Goal: Task Accomplishment & Management: Complete application form

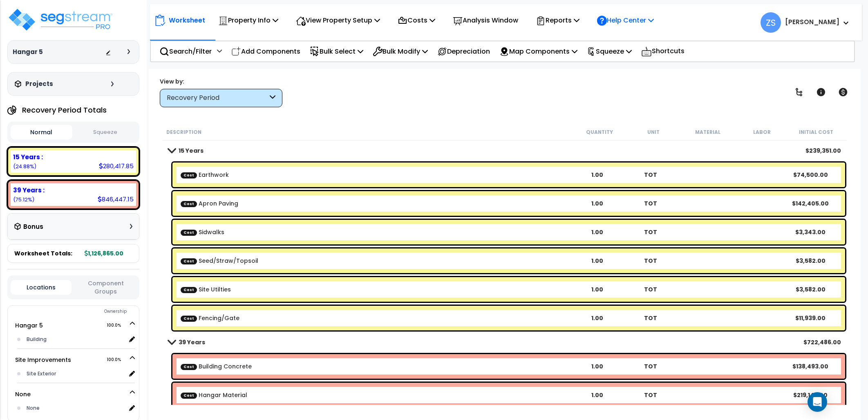
scroll to position [36, 0]
click at [580, 22] on icon at bounding box center [577, 20] width 6 height 7
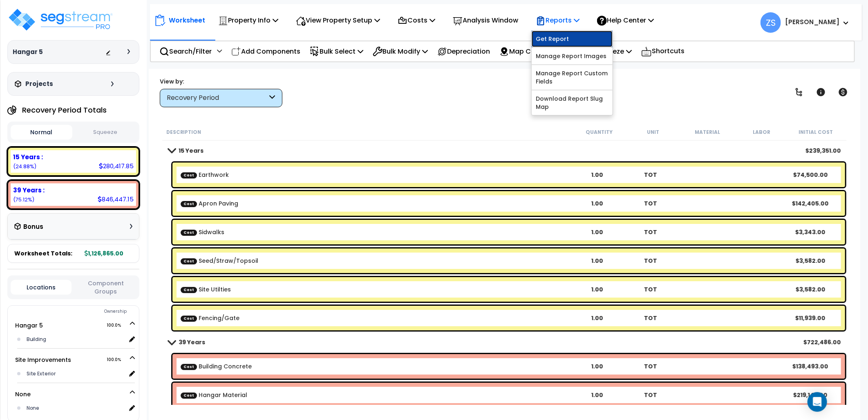
click at [578, 42] on link "Get Report" at bounding box center [572, 39] width 81 height 16
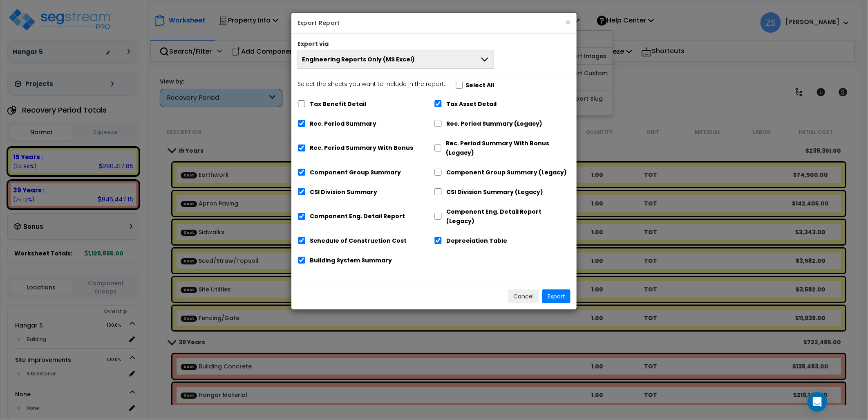
click at [480, 86] on label "Select All" at bounding box center [480, 85] width 29 height 9
click at [464, 86] on input "Select the sheets you want to include in the report: Select All" at bounding box center [460, 85] width 8 height 7
checkbox input "true"
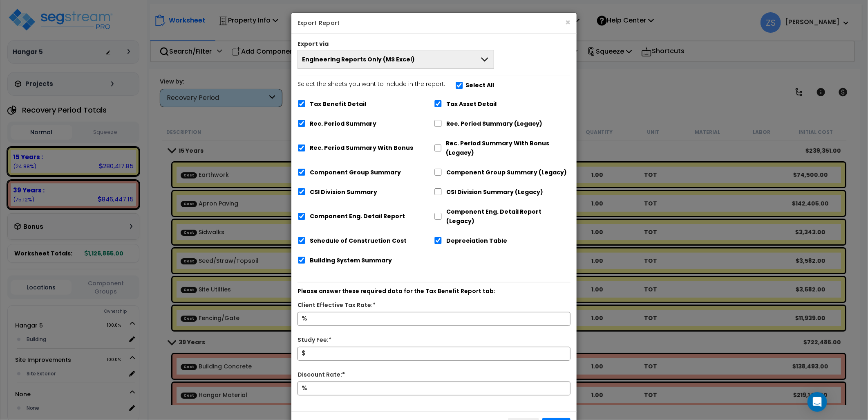
click at [480, 86] on label "Select All" at bounding box center [480, 85] width 29 height 9
click at [464, 86] on input "Select the sheets you want to include in the report: Select All" at bounding box center [460, 85] width 8 height 7
checkbox input "false"
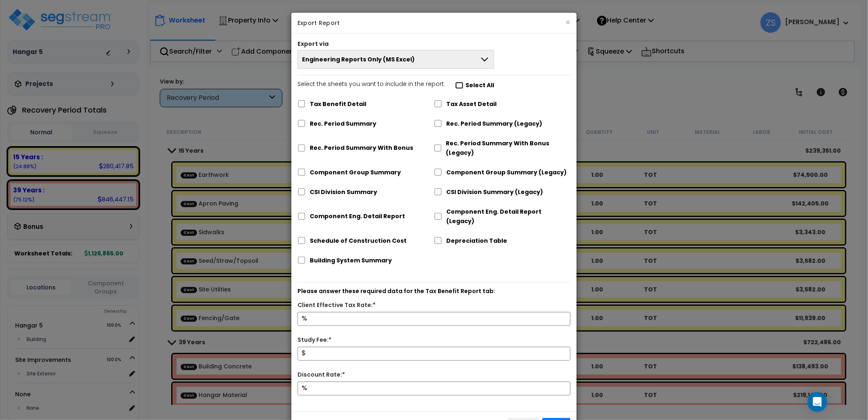
checkbox input "false"
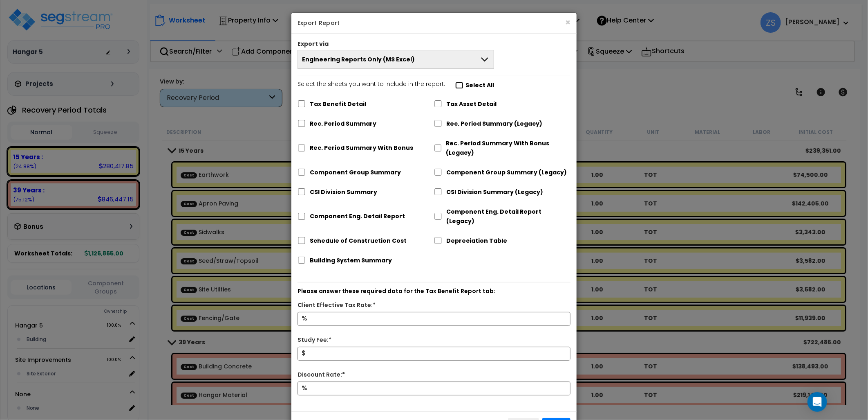
checkbox input "false"
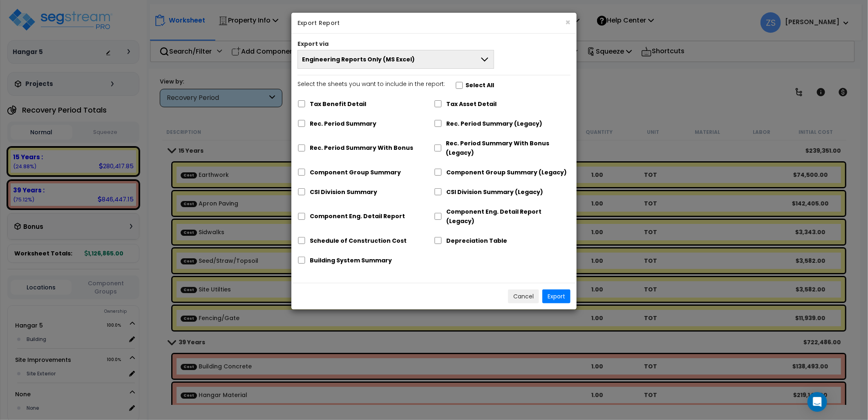
click at [456, 104] on label "Tax Asset Detail" at bounding box center [472, 103] width 50 height 9
click at [442, 104] on input "Tax Asset Detail" at bounding box center [438, 103] width 8 height 7
checkbox input "true"
click at [555, 290] on button "Export" at bounding box center [557, 296] width 28 height 14
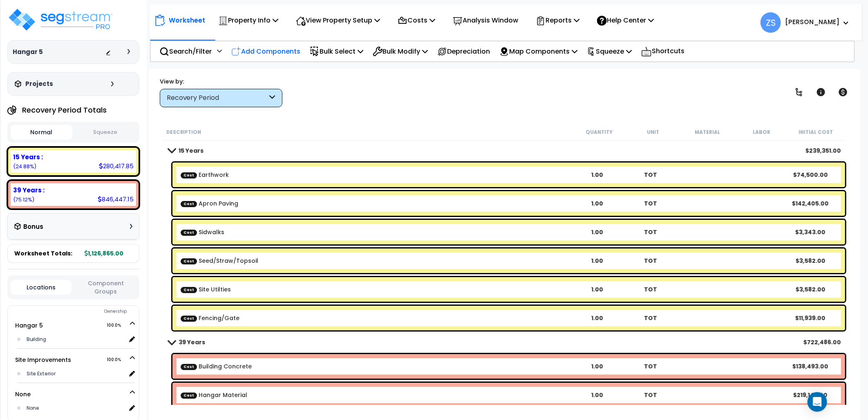
drag, startPoint x: 528, startPoint y: 86, endPoint x: 238, endPoint y: 48, distance: 292.8
click at [525, 88] on div "View by: Recovery Period Takeoff Cost" at bounding box center [505, 92] width 696 height 30
click at [108, 20] on img at bounding box center [60, 19] width 106 height 25
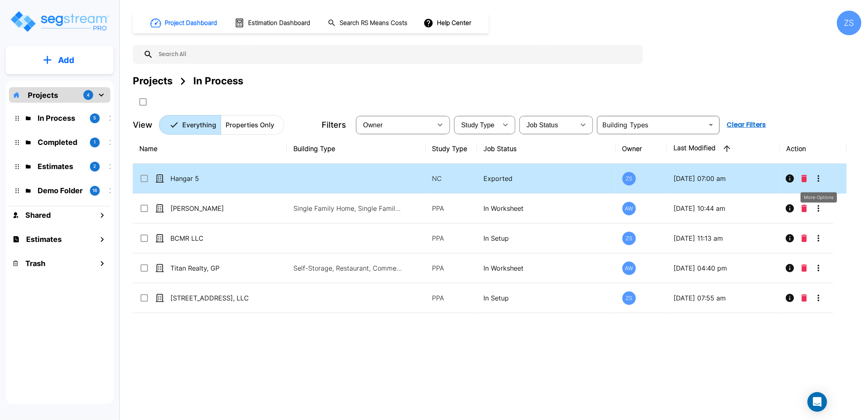
click at [818, 179] on icon "More-Options" at bounding box center [819, 178] width 10 height 10
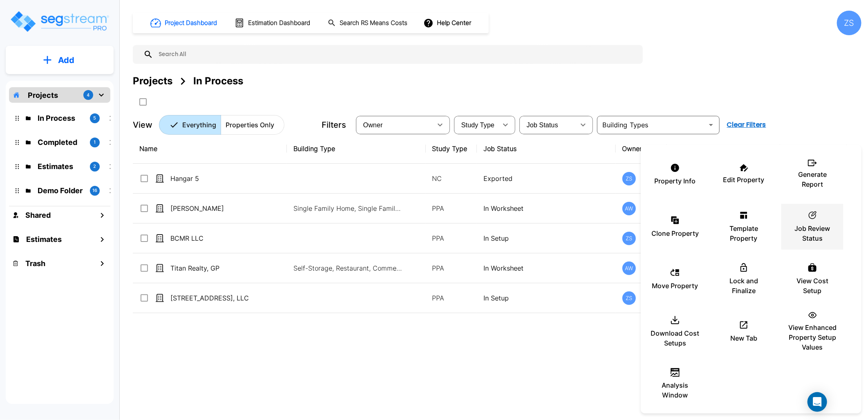
click at [816, 229] on p "Job Review Status" at bounding box center [812, 233] width 49 height 20
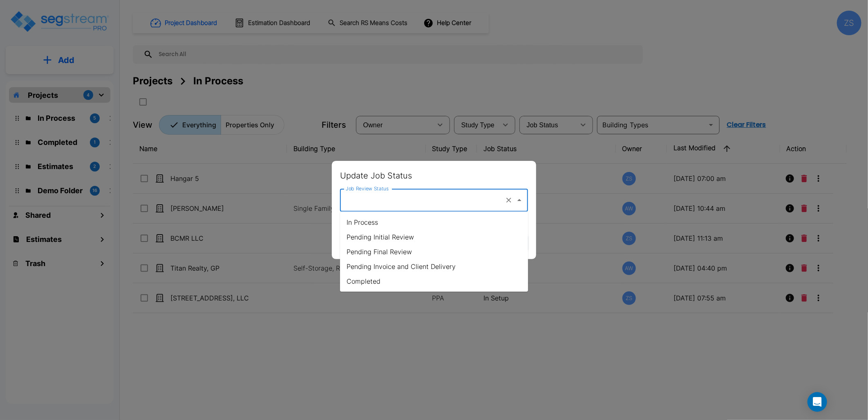
click at [430, 198] on input "Job Review Status" at bounding box center [423, 200] width 158 height 16
click at [420, 236] on li "Pending Initial Review" at bounding box center [434, 236] width 188 height 15
type input "Pending Initial Review"
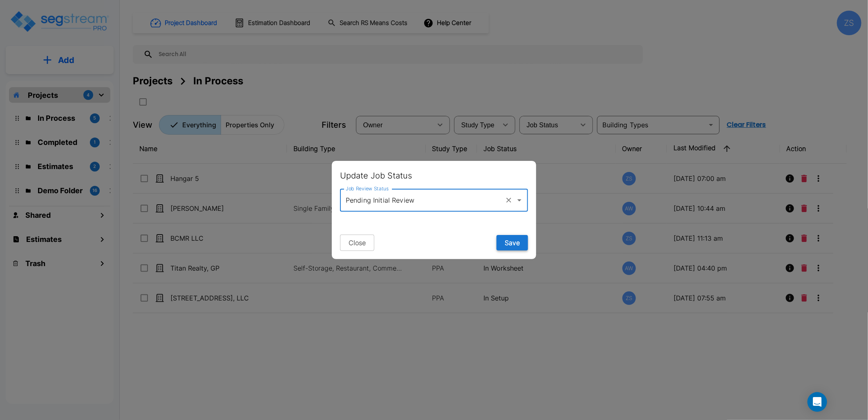
click at [506, 244] on button "Save" at bounding box center [512, 243] width 31 height 16
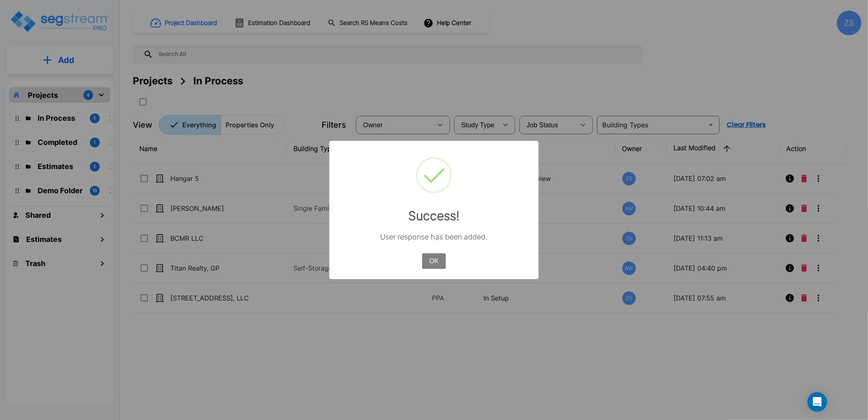
drag, startPoint x: 434, startPoint y: 263, endPoint x: 440, endPoint y: 272, distance: 9.8
click at [434, 264] on button "OK" at bounding box center [434, 261] width 24 height 16
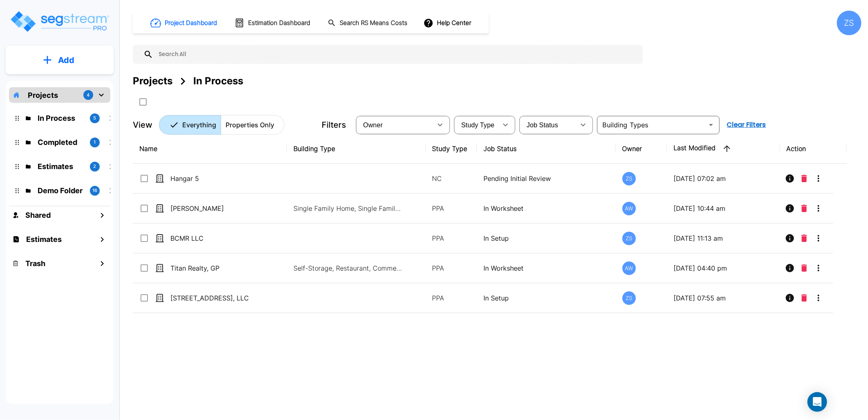
click at [41, 58] on button "Add" at bounding box center [60, 60] width 108 height 24
click at [471, 84] on div "Projects In Process" at bounding box center [497, 81] width 729 height 15
click at [839, 26] on div "ZS" at bounding box center [849, 23] width 25 height 25
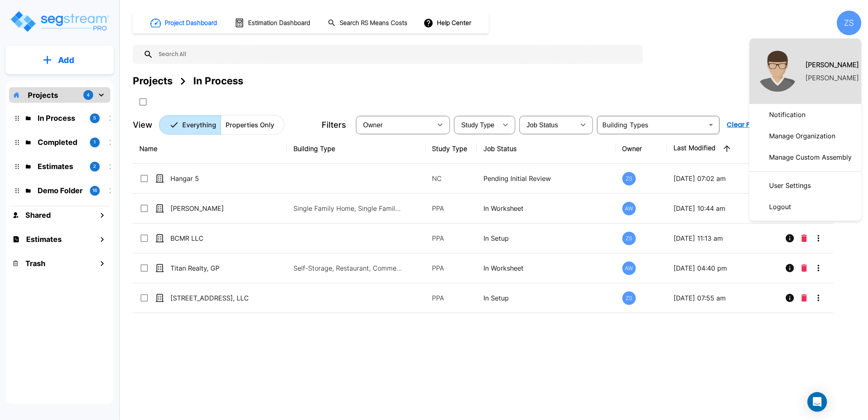
click at [785, 136] on p "Manage Organization" at bounding box center [802, 136] width 73 height 16
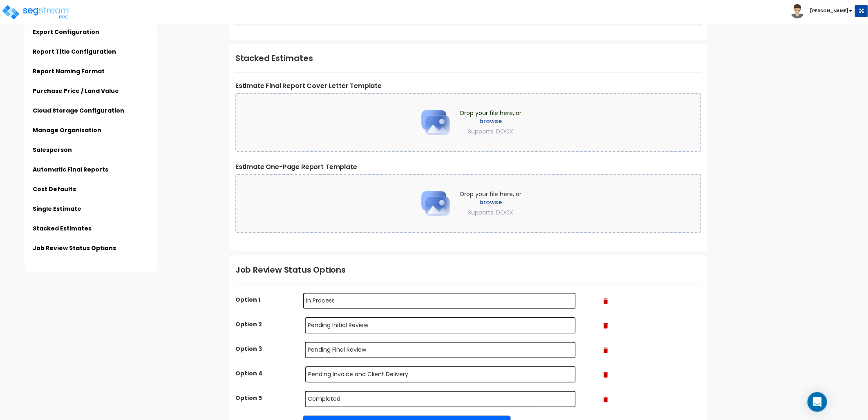
scroll to position [1943, 0]
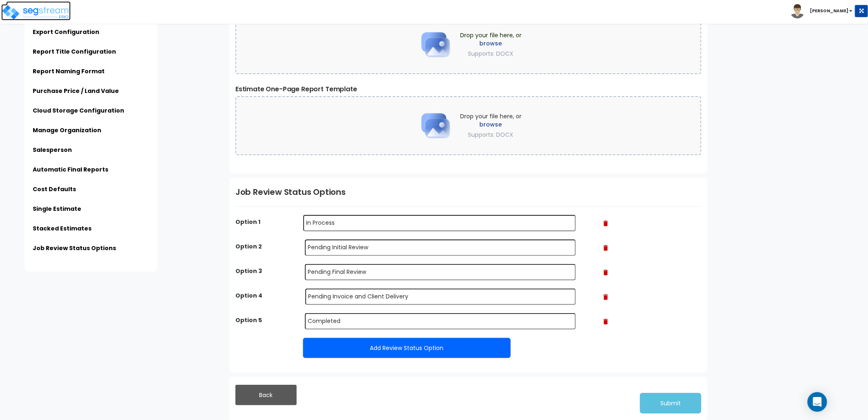
click at [44, 11] on img at bounding box center [36, 12] width 70 height 16
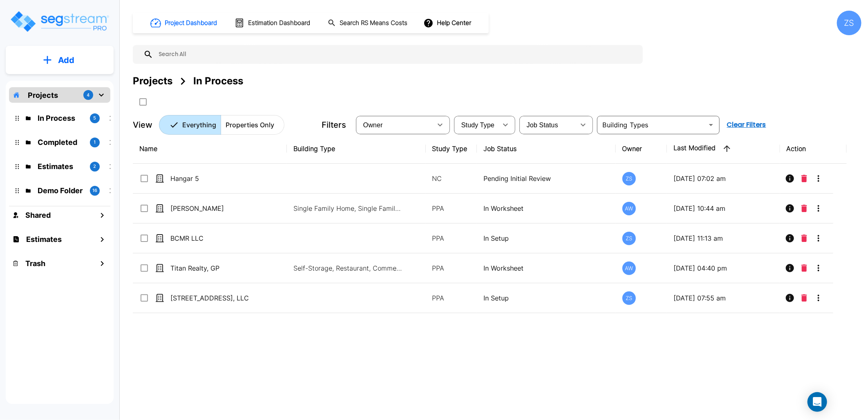
click at [70, 59] on p "Add" at bounding box center [66, 60] width 16 height 12
click at [67, 107] on p "Add Property" at bounding box center [65, 106] width 42 height 10
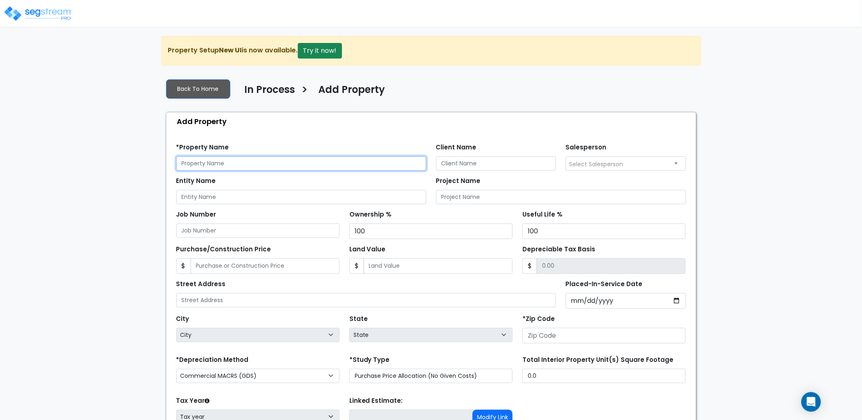
click at [236, 162] on input "text" at bounding box center [301, 163] width 250 height 14
type input "#"
type input "3B, LLC"
click at [217, 160] on input "3B, LLC" at bounding box center [301, 163] width 250 height 14
drag, startPoint x: 217, startPoint y: 160, endPoint x: 126, endPoint y: 161, distance: 91.2
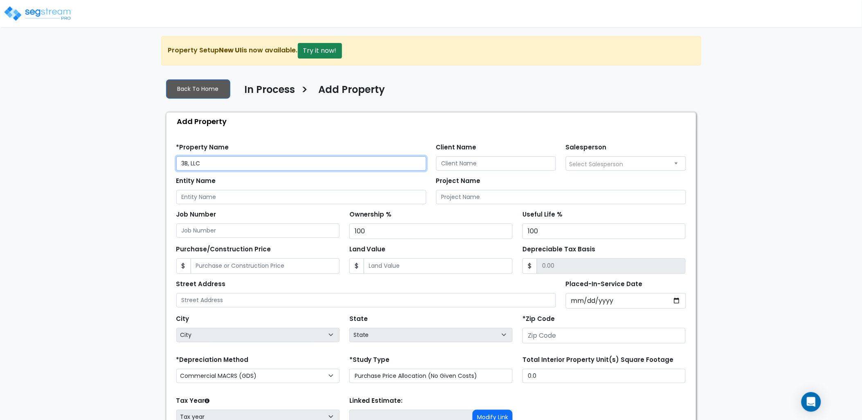
click at [126, 161] on div "We are Building your Property. So please grab a coffee and let us do the heavy …" at bounding box center [431, 264] width 862 height 456
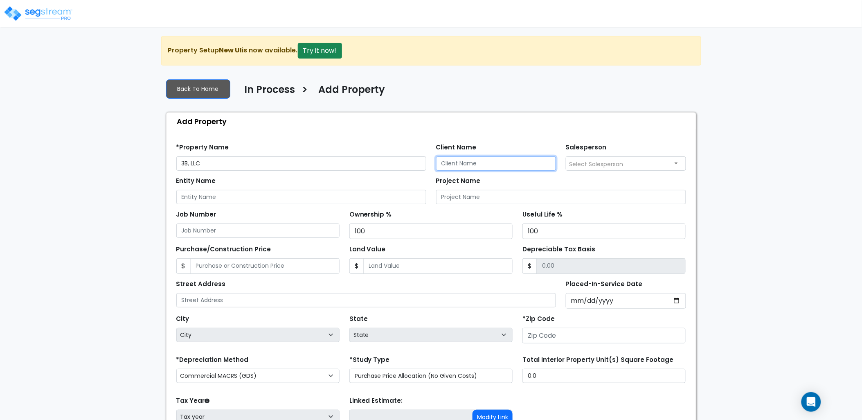
click at [468, 161] on input "Client Name" at bounding box center [496, 163] width 120 height 14
paste input "3B, LLC"
type input "3B, LLC"
click at [358, 201] on input "Entity Name" at bounding box center [301, 197] width 250 height 14
paste input "3B, LLC"
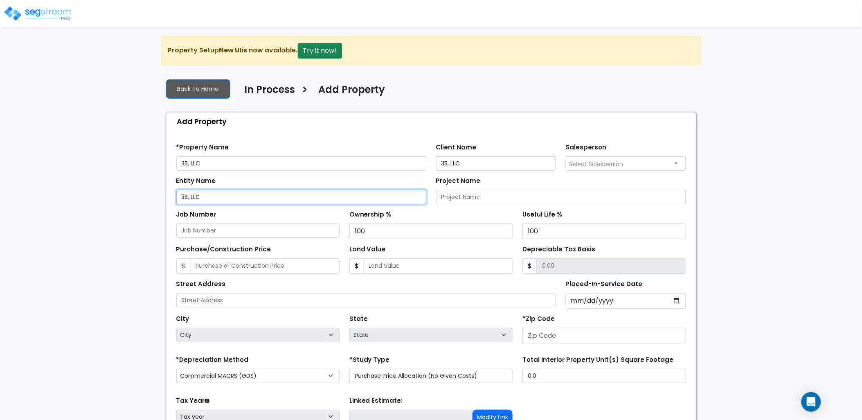
type input "3B, LLC"
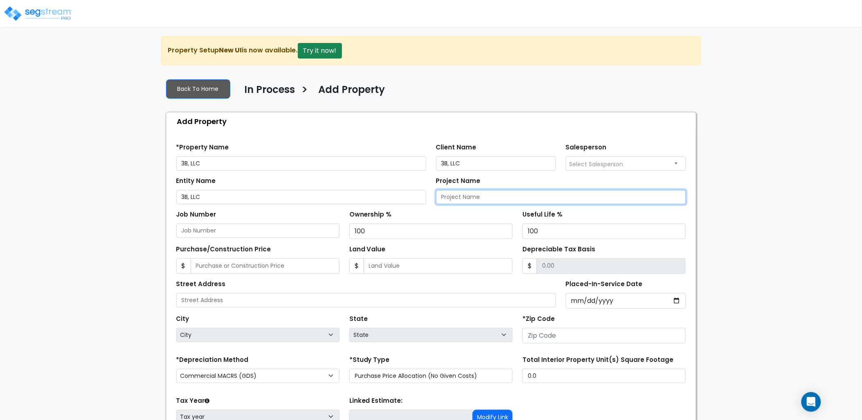
click at [457, 195] on input "Project Name" at bounding box center [561, 197] width 250 height 14
paste input "3B, LLC"
type input "3B, LLC"
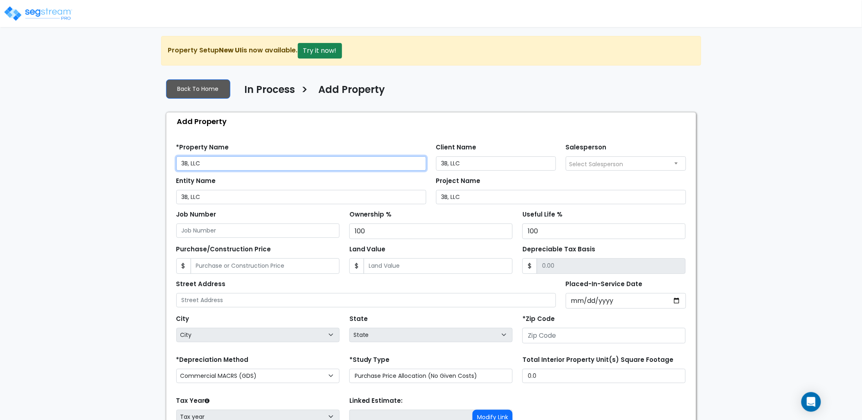
click at [236, 167] on input "3B, LLC" at bounding box center [301, 163] width 250 height 14
drag, startPoint x: 225, startPoint y: 165, endPoint x: 167, endPoint y: 165, distance: 58.1
click at [167, 165] on div "Find these errors below in the Property Setup: *Property Name 3B, LLC Client Na…" at bounding box center [430, 310] width 529 height 361
type input "3240 East Kemper Rd"
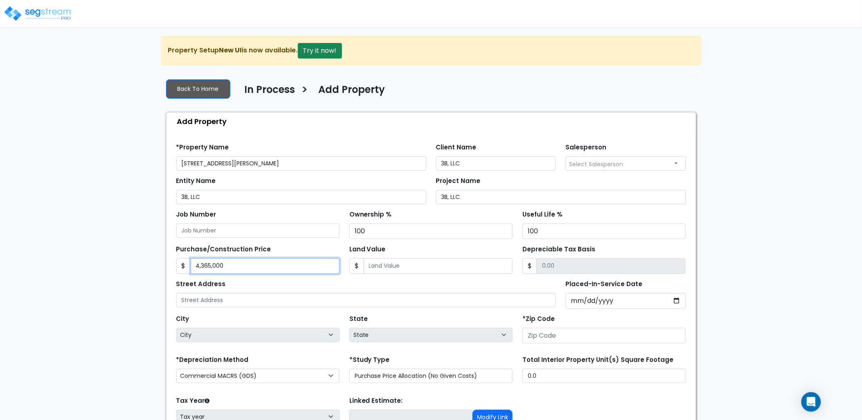
type input "4,365,000"
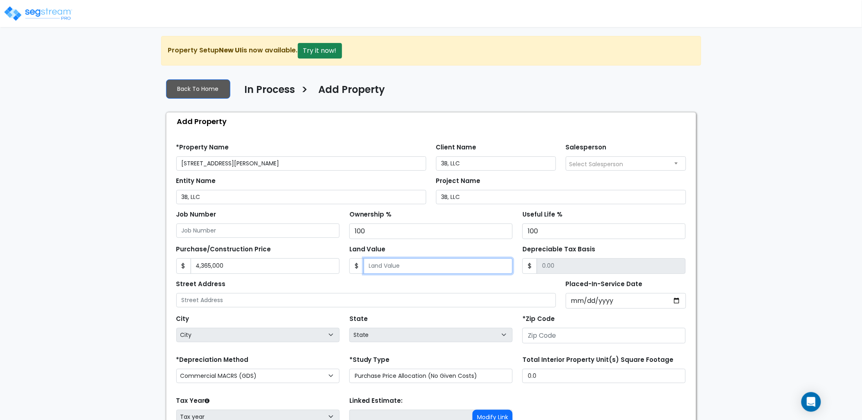
click at [389, 262] on input "Land Value" at bounding box center [438, 266] width 149 height 16
type input "3"
type input "4364997.00"
type input "31"
type input "4364969.00"
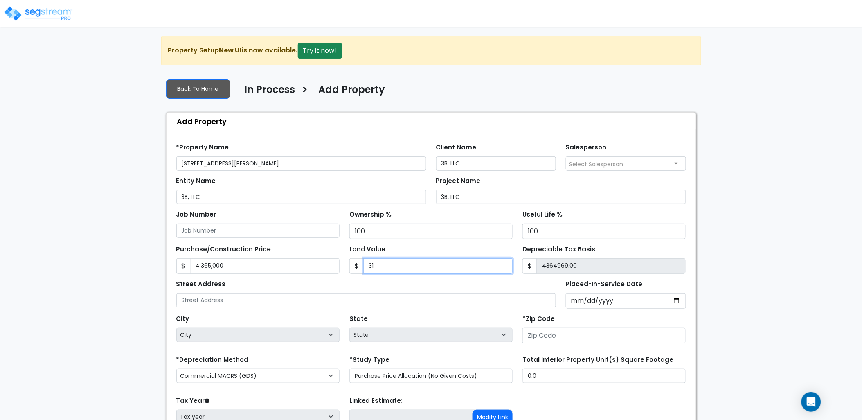
type input "315"
type input "4364685.00"
type input "3150"
type input "4361850.00"
type input "3,1500"
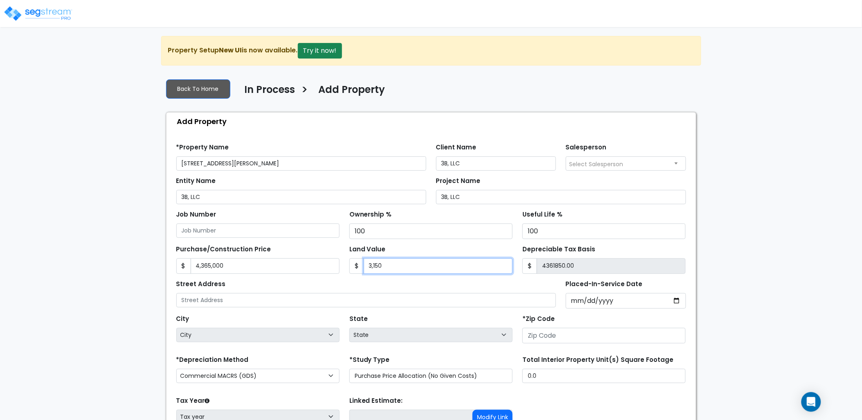
type input "4333500.00"
type input "31,5000"
type input "4050000.00"
type input "315,000"
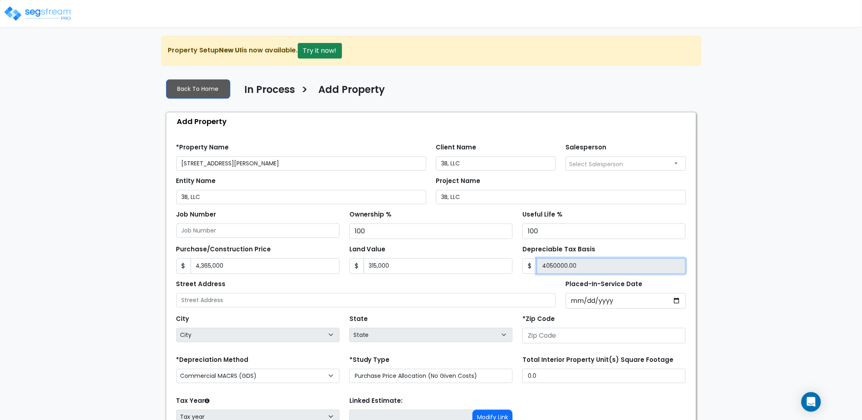
type input "4,050,000.00"
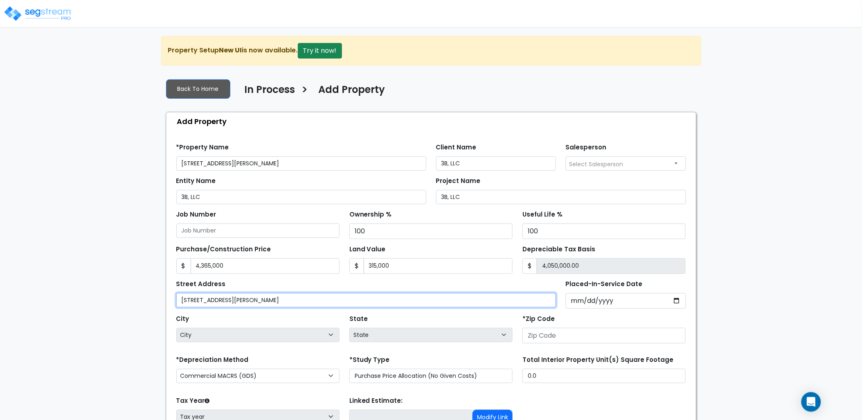
type input "3240 East Kemper Road"
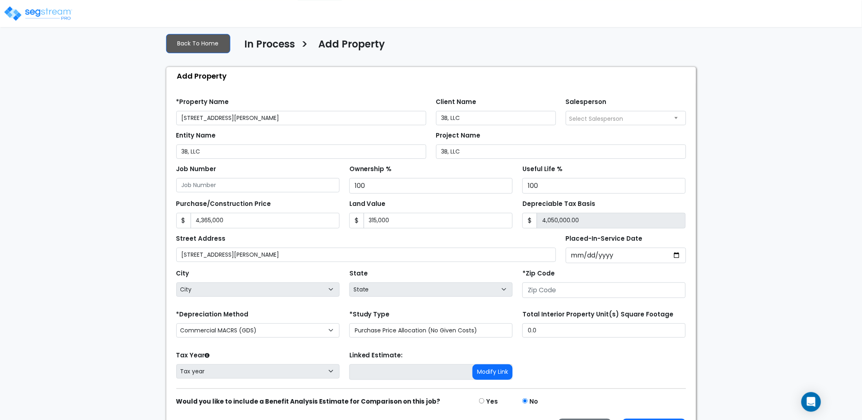
scroll to position [72, 0]
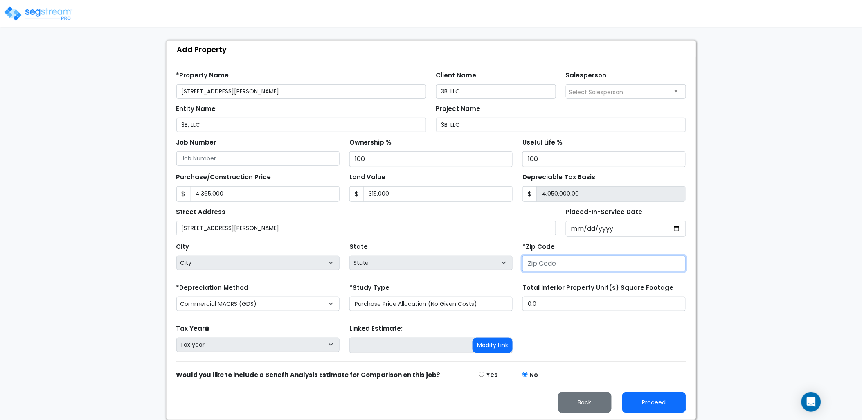
click at [570, 260] on input "number" at bounding box center [603, 264] width 163 height 16
type input "452"
select select "OH"
type input "45241"
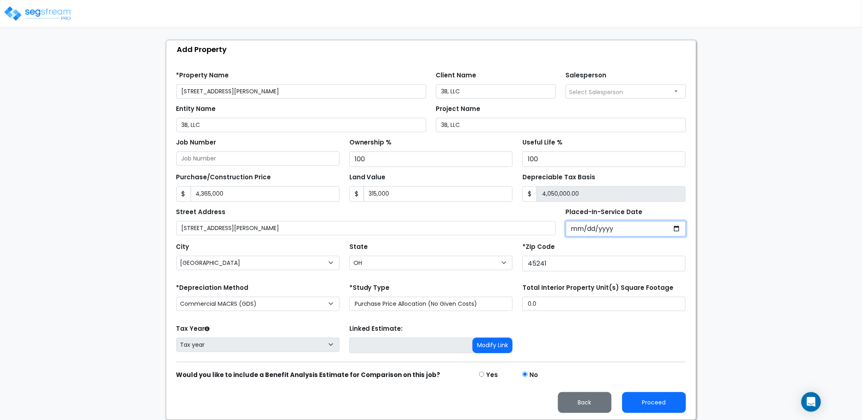
click at [574, 227] on input "Placed-In-Service Date" at bounding box center [625, 229] width 120 height 16
type input "0020-05-15"
select select "20"
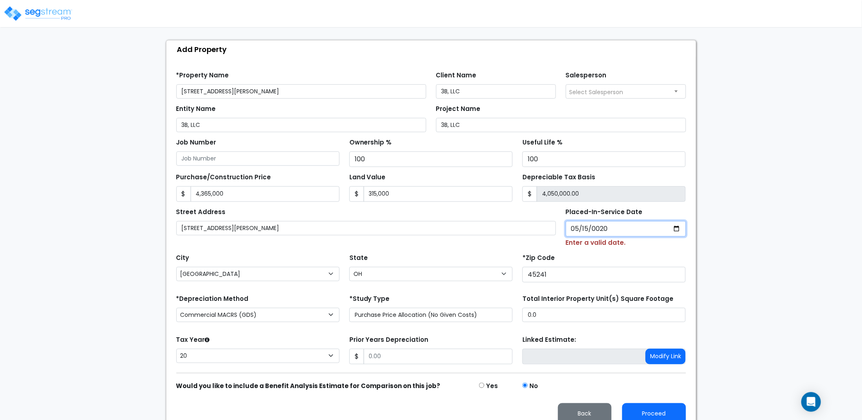
type input "0202-05-15"
select select "202"
type input "2025-05-15"
select select "2025"
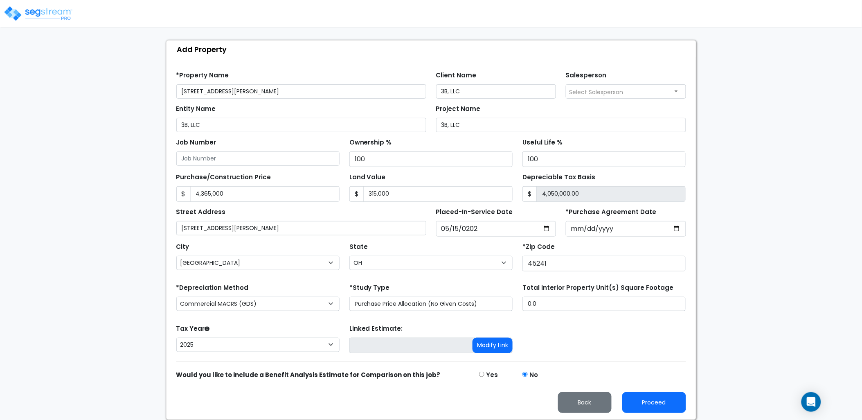
drag, startPoint x: 534, startPoint y: 296, endPoint x: 524, endPoint y: 297, distance: 10.3
click at [524, 297] on div "Total Interior Property Unit(s) Square Footage 0.0" at bounding box center [603, 295] width 163 height 29
click at [516, 303] on div "*Depreciation Method Commercial MACRS (GDS) Residential Rental MACRS (GDS) Comm…" at bounding box center [430, 297] width 519 height 33
type input "40,550"
drag, startPoint x: 585, startPoint y: 231, endPoint x: 592, endPoint y: 232, distance: 6.7
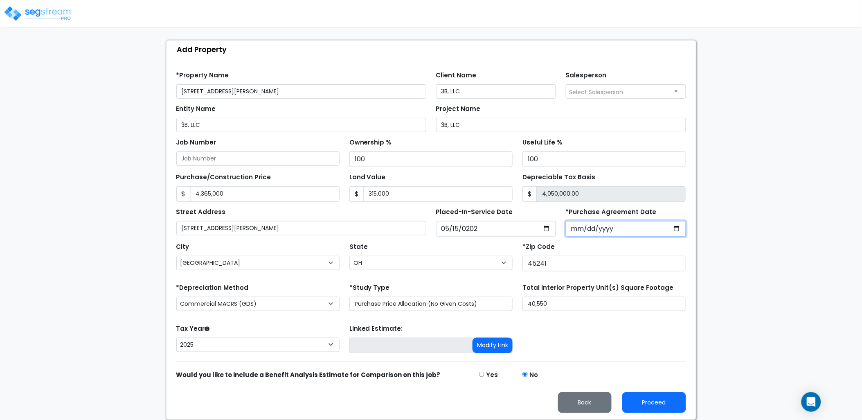
click at [586, 231] on input "*Purchase Agreement Date" at bounding box center [625, 229] width 120 height 16
type input "2024-11-27"
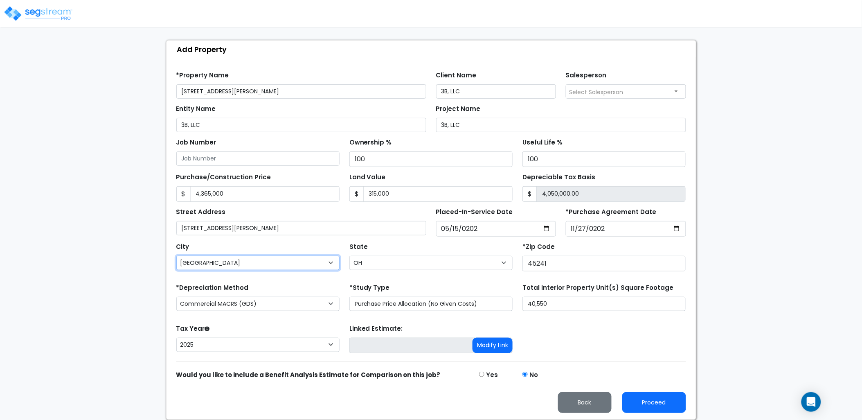
select select "Cincinnati"
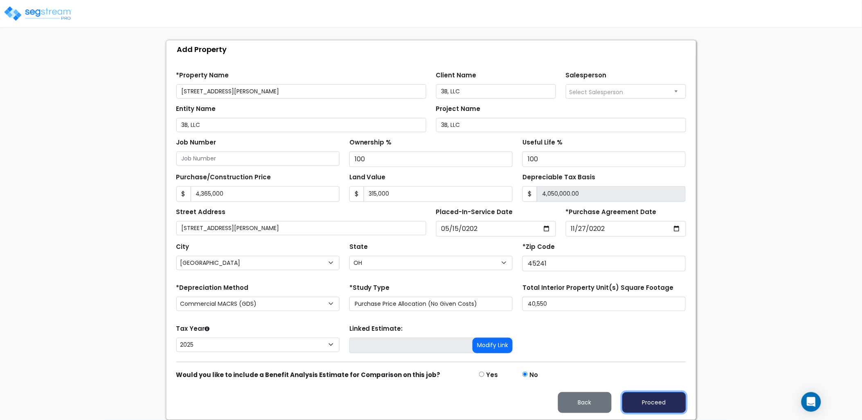
click at [648, 402] on button "Proceed" at bounding box center [654, 402] width 64 height 21
type input "4365000"
type input "315000"
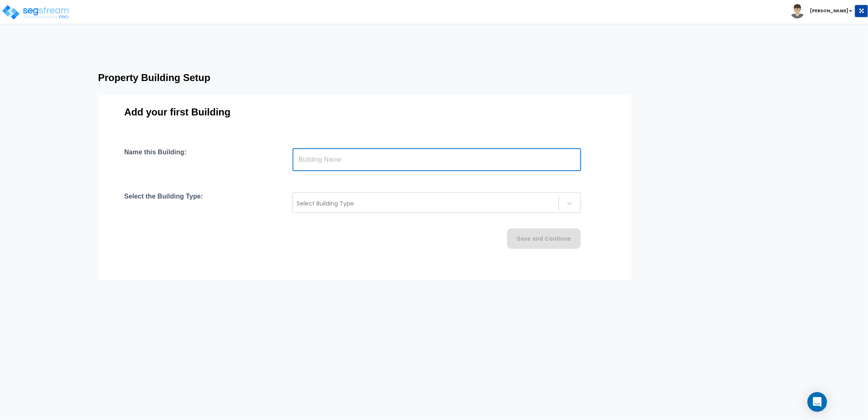
click at [343, 166] on input "text" at bounding box center [437, 159] width 289 height 23
click at [344, 133] on div "Add your first Building Name this Building: ​ Select the Building Type: Select …" at bounding box center [365, 187] width 534 height 185
click at [322, 159] on input "text" at bounding box center [437, 159] width 289 height 23
type input "[STREET_ADDRESS][PERSON_NAME]"
click at [328, 206] on div at bounding box center [426, 203] width 258 height 10
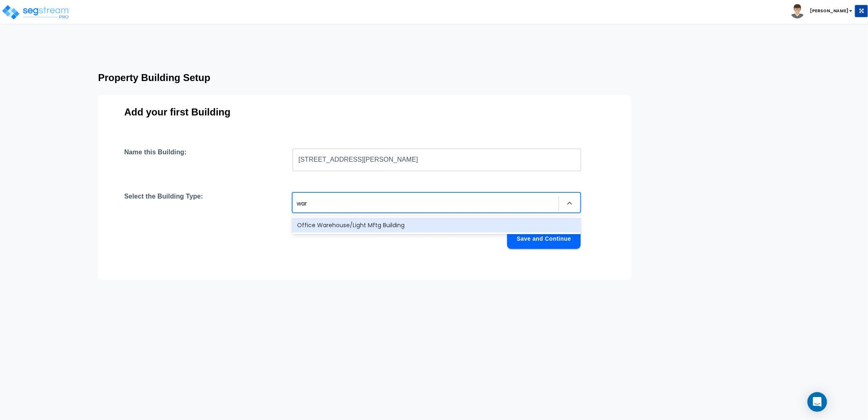
type input "ware"
click at [341, 223] on div "Office Warehouse/Light Mftg Building" at bounding box center [436, 225] width 289 height 15
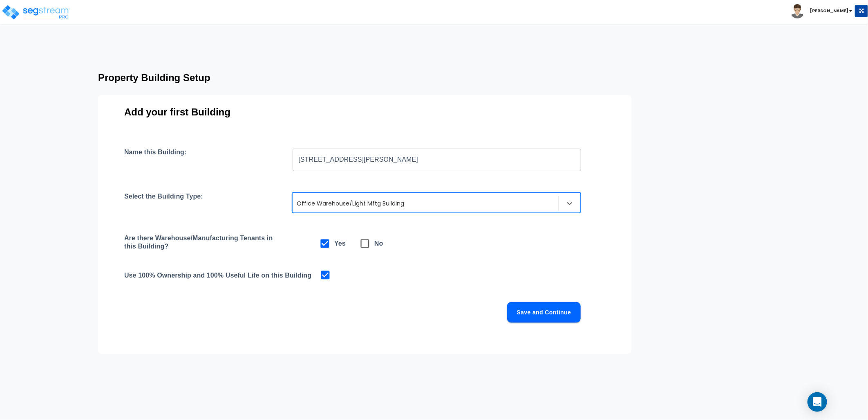
click at [533, 308] on button "Save and Continue" at bounding box center [544, 312] width 74 height 20
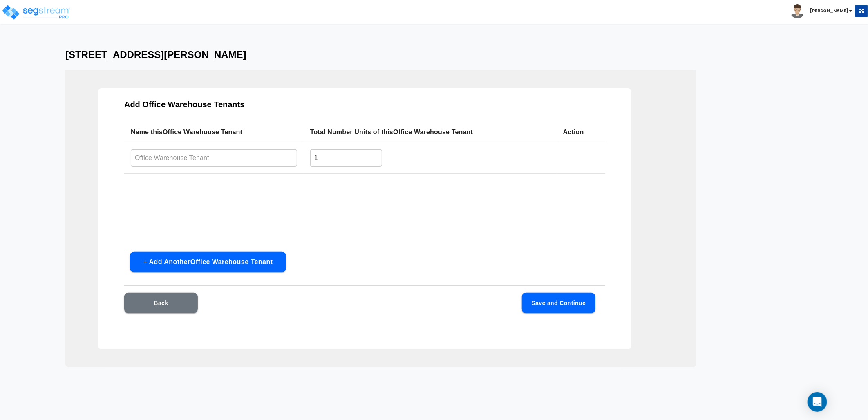
click at [188, 161] on input "text" at bounding box center [214, 158] width 166 height 18
click at [150, 160] on input "text" at bounding box center [214, 158] width 166 height 18
type input "N & N Moving"
click at [556, 297] on button "Save and Continue" at bounding box center [559, 302] width 74 height 20
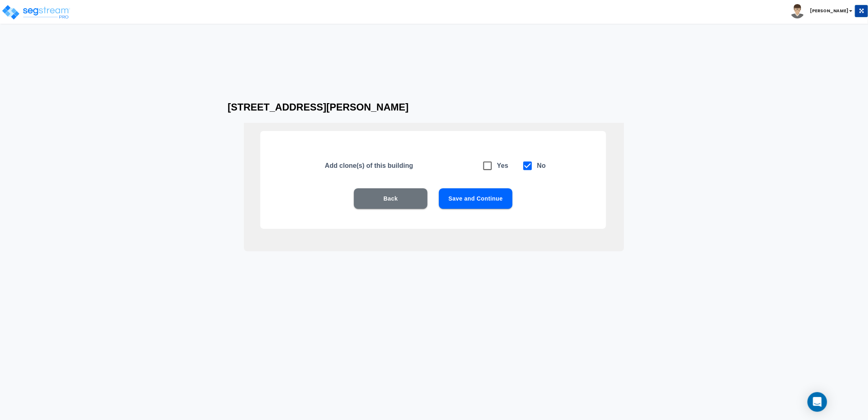
click at [468, 195] on button "Save and Continue" at bounding box center [476, 198] width 74 height 20
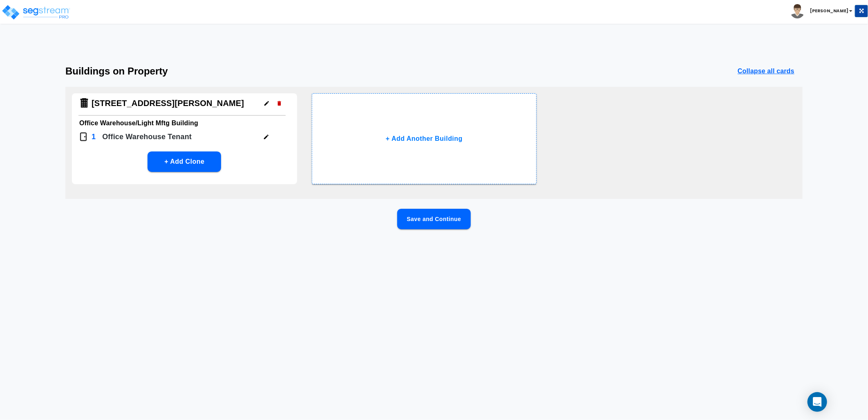
click at [433, 216] on button "Save and Continue" at bounding box center [434, 219] width 74 height 20
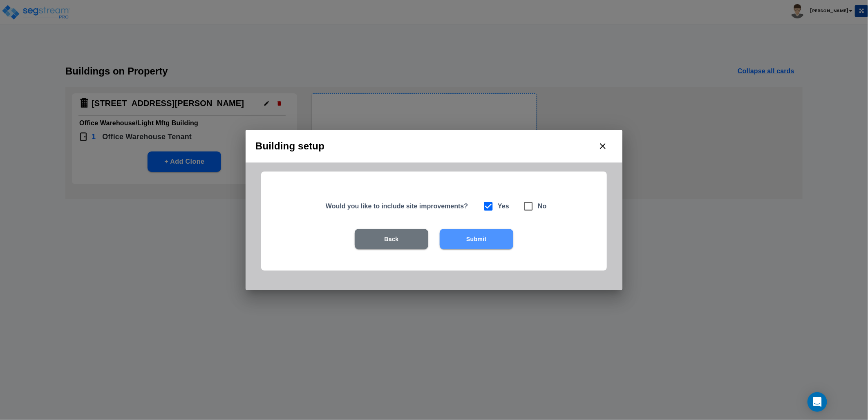
click at [487, 239] on button "Submit" at bounding box center [477, 239] width 74 height 20
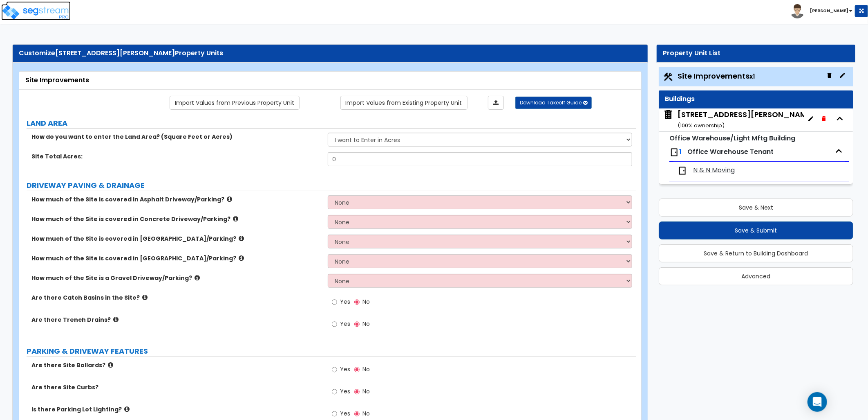
click at [42, 13] on img at bounding box center [36, 12] width 70 height 16
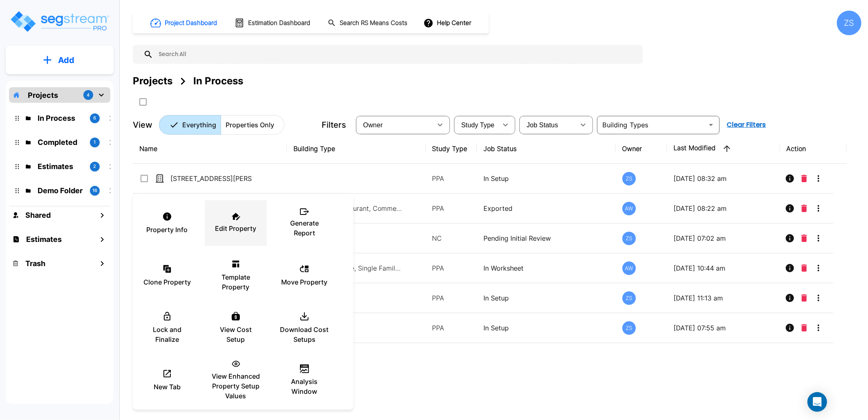
click at [240, 233] on div "Edit Property" at bounding box center [235, 222] width 49 height 41
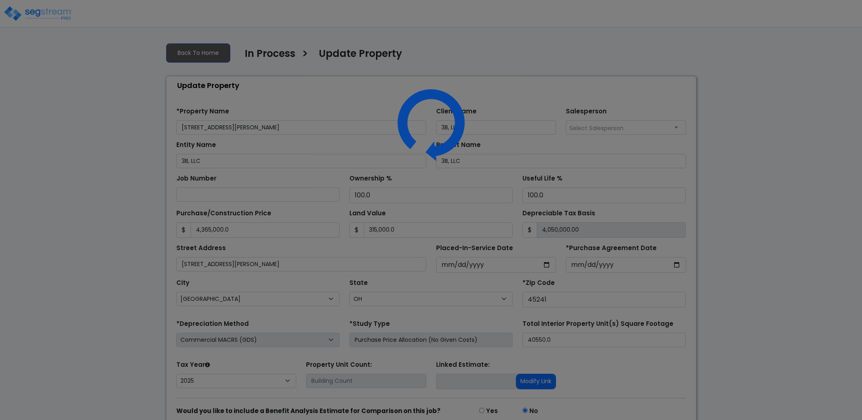
select select "OH"
select select "2025"
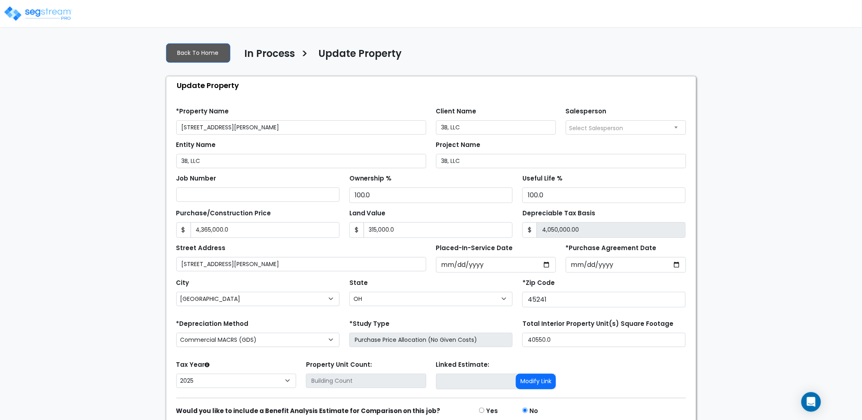
drag, startPoint x: 253, startPoint y: 132, endPoint x: 160, endPoint y: 134, distance: 92.4
click at [161, 134] on div "Back To Home In Process > Update Property Update Property Find these errors bel…" at bounding box center [431, 246] width 540 height 420
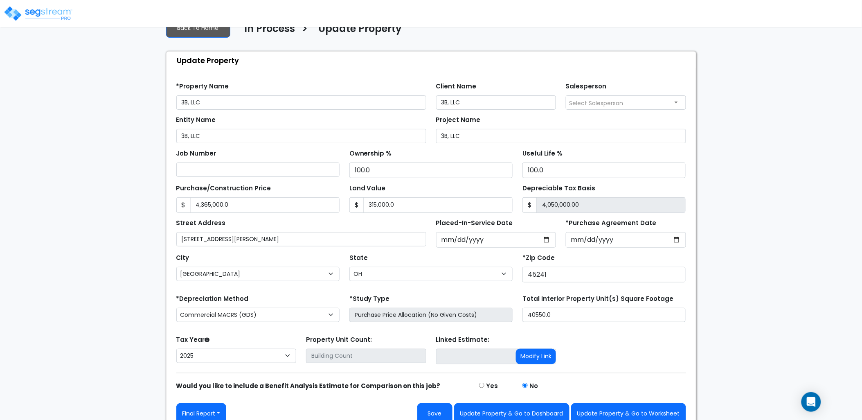
scroll to position [36, 0]
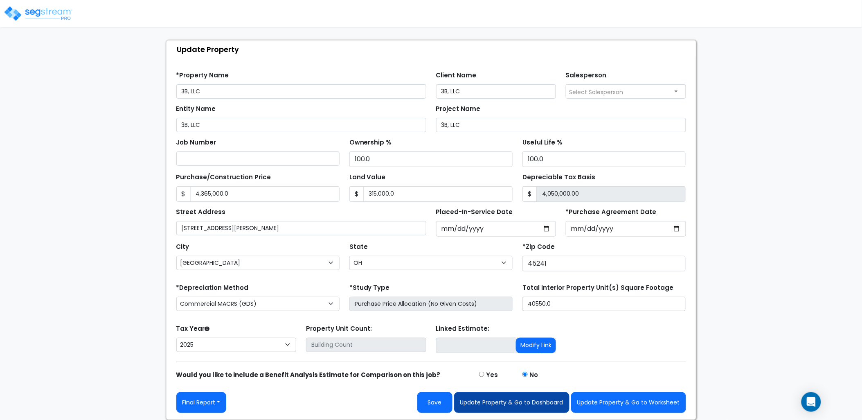
type input "3B, LLC"
click at [516, 397] on button "Update Property & Go to Dashboard" at bounding box center [511, 402] width 115 height 21
type input "4365000"
type input "315000"
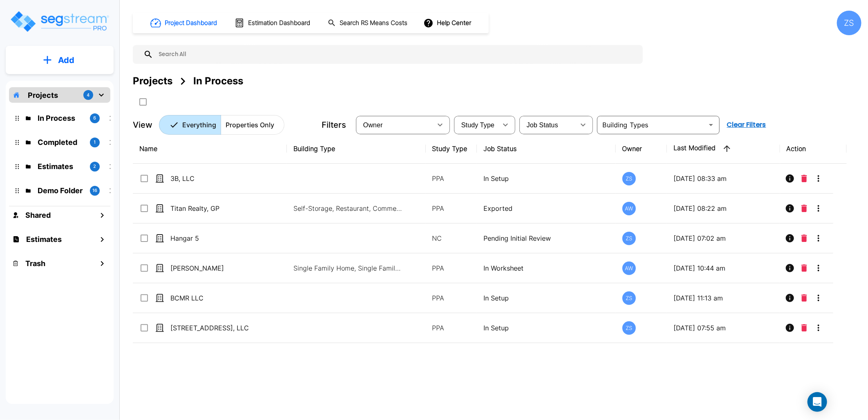
click at [92, 63] on button "Add" at bounding box center [60, 60] width 108 height 24
click at [74, 105] on p "Add Property" at bounding box center [65, 106] width 42 height 10
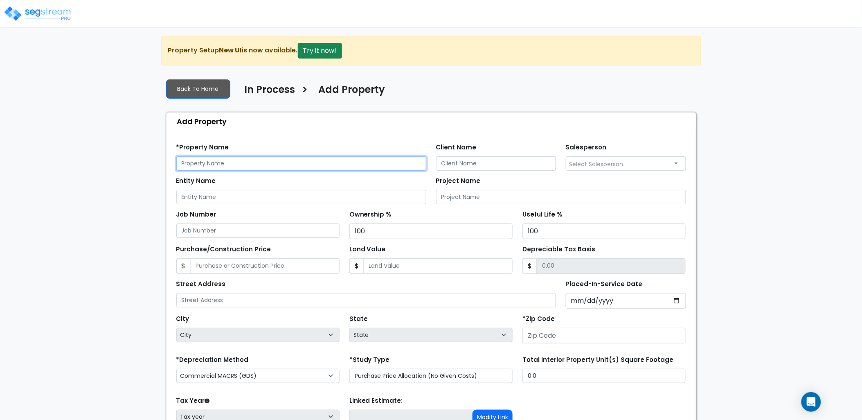
click at [225, 159] on input "text" at bounding box center [301, 163] width 250 height 14
click at [250, 136] on div "Find these errors below in the Property Setup: *Property Name Client Name Sales…" at bounding box center [430, 310] width 529 height 361
click at [211, 166] on input "text" at bounding box center [301, 163] width 250 height 14
type input "L"
click at [231, 162] on input "Millan-" at bounding box center [301, 163] width 250 height 14
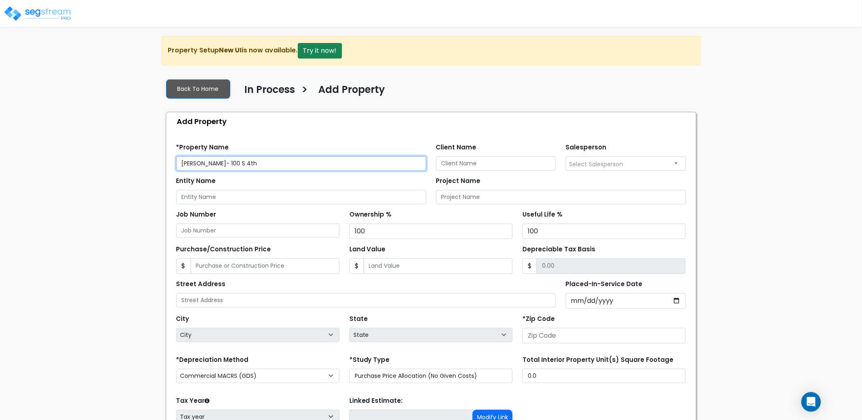
type input "[PERSON_NAME]- 100 S 4th"
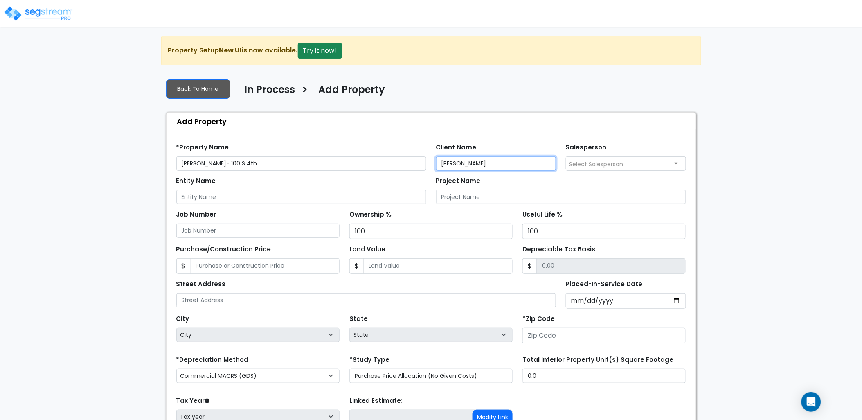
type input "Millan, Leo"
type input "Millna, Leo"
click at [251, 268] on input "Purchase/Construction Price" at bounding box center [265, 266] width 149 height 16
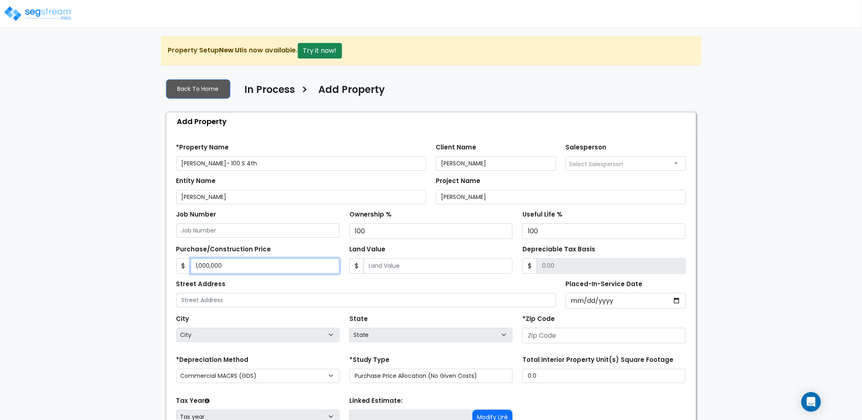
type input "1,000,000"
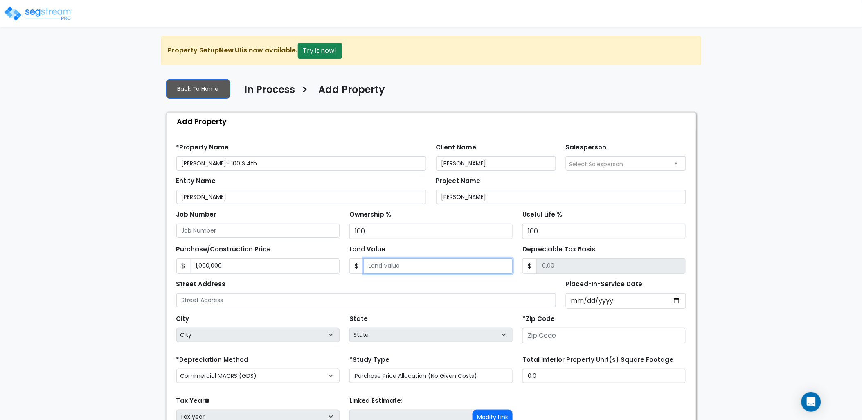
click at [381, 268] on input "Land Value" at bounding box center [438, 266] width 149 height 16
type input "5"
type input "999995.00"
type input "50"
type input "999950.00"
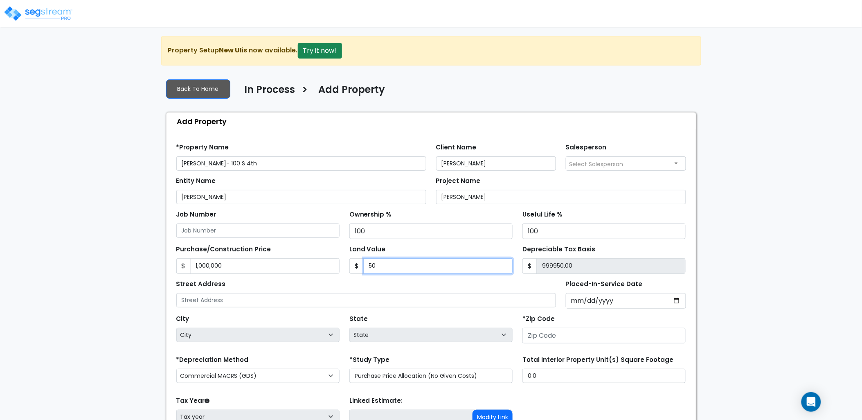
type input "500"
type input "999500.00"
type input "5000"
type input "995000.00"
type input "5,0000"
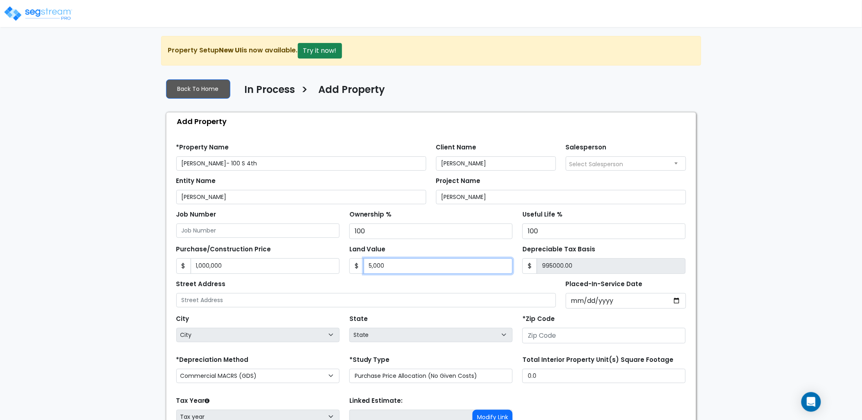
type input "950000.00"
type input "50,000"
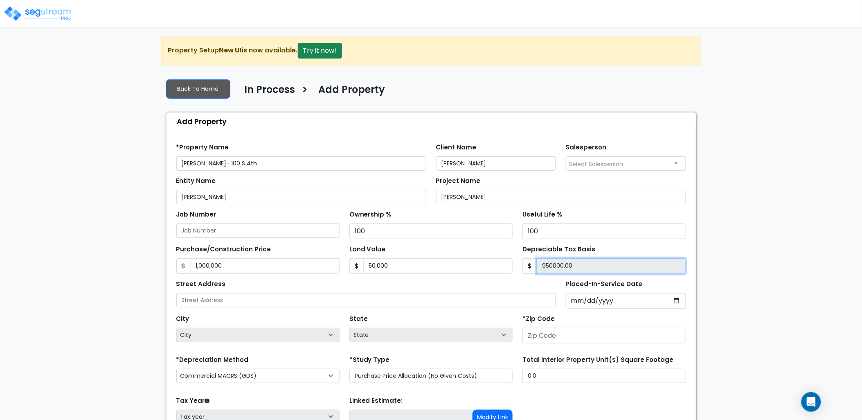
type input "950,000.00"
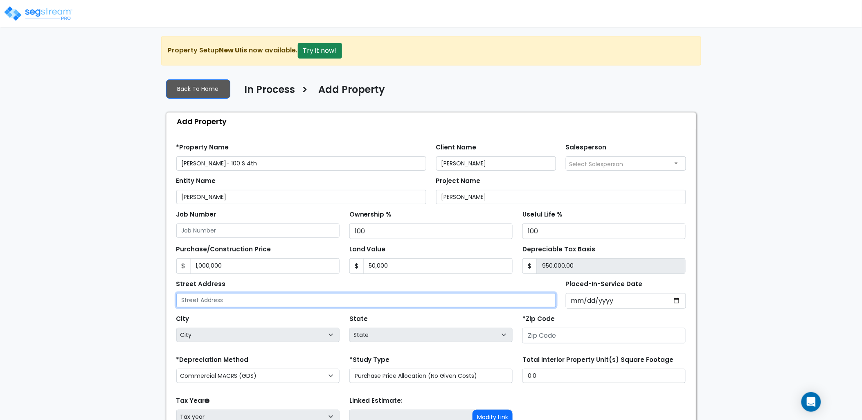
click at [209, 300] on input "text" at bounding box center [366, 300] width 380 height 14
type input "100 S 4th St"
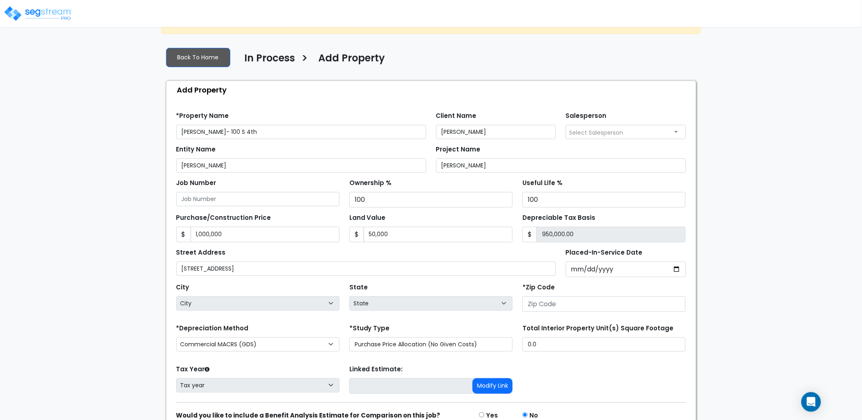
scroll to position [72, 0]
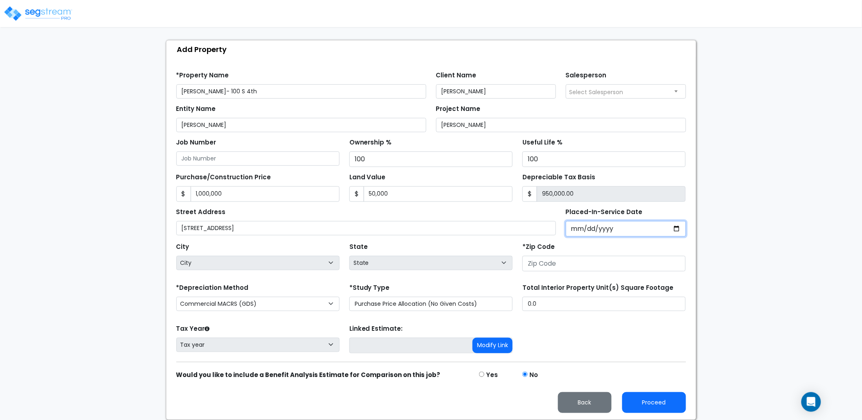
click at [586, 230] on input "Placed-In-Service Date" at bounding box center [625, 229] width 120 height 16
type input "0002-05-28"
select select "2"
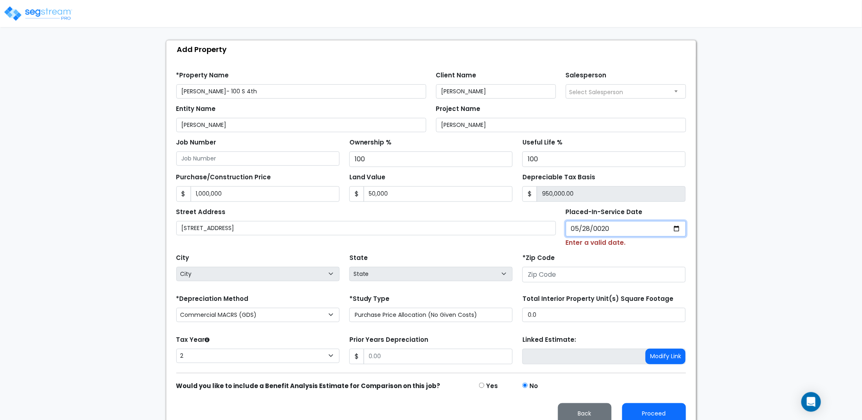
type input "0202-05-28"
select select "202"
type input "2024-05-28"
select select "2024"
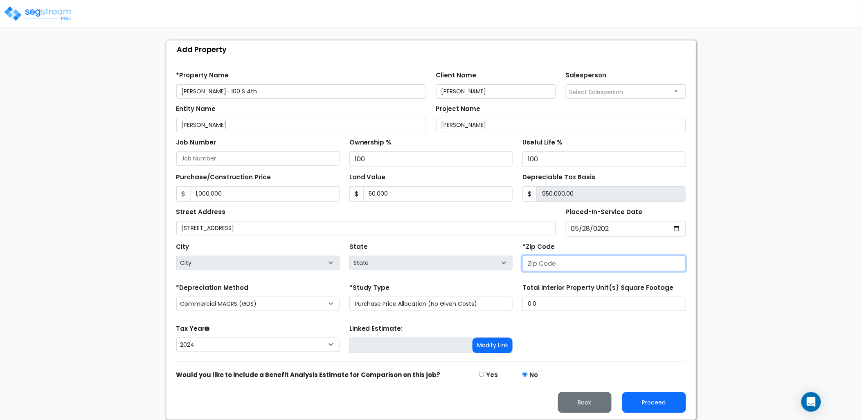
select select "National Average"
type input "4"
select select "KY"
type input "42003"
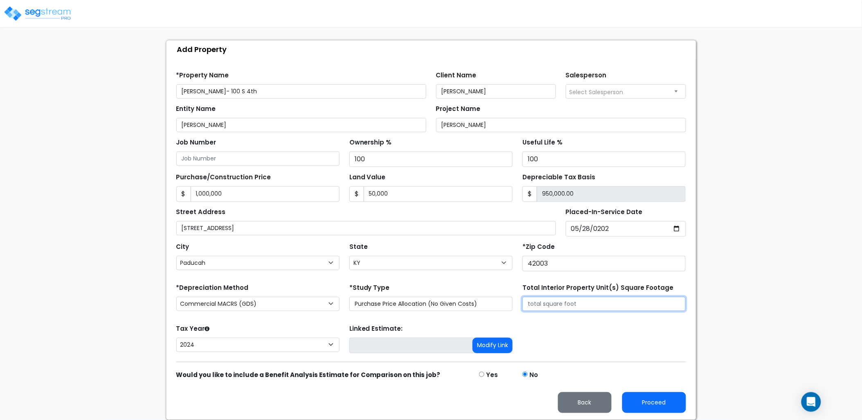
click at [589, 304] on input "Total Interior Property Unit(s) Square Footage" at bounding box center [603, 303] width 163 height 14
type input "13,663"
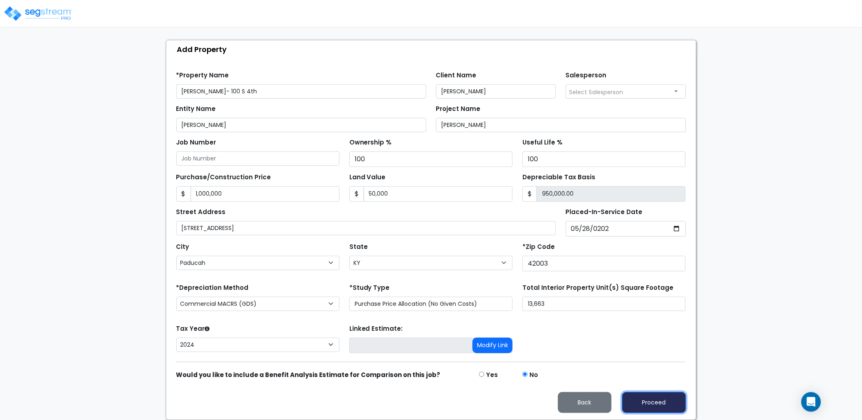
click at [659, 403] on button "Proceed" at bounding box center [654, 402] width 64 height 21
type input "1000000"
type input "50000"
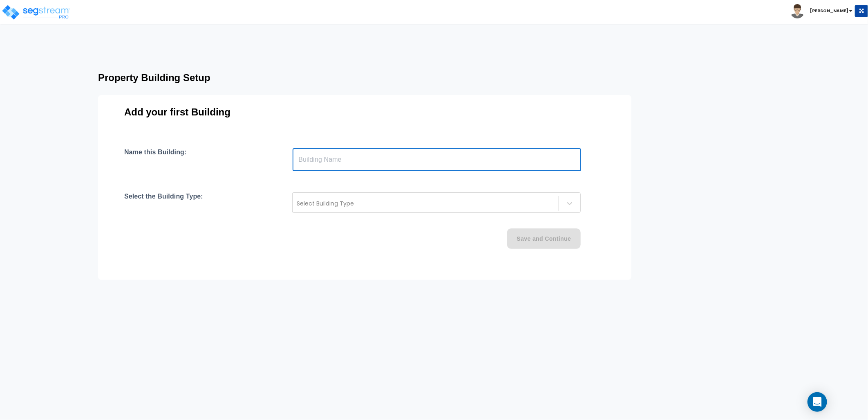
click at [320, 166] on input "text" at bounding box center [437, 159] width 289 height 23
type input "[STREET_ADDRESS]"
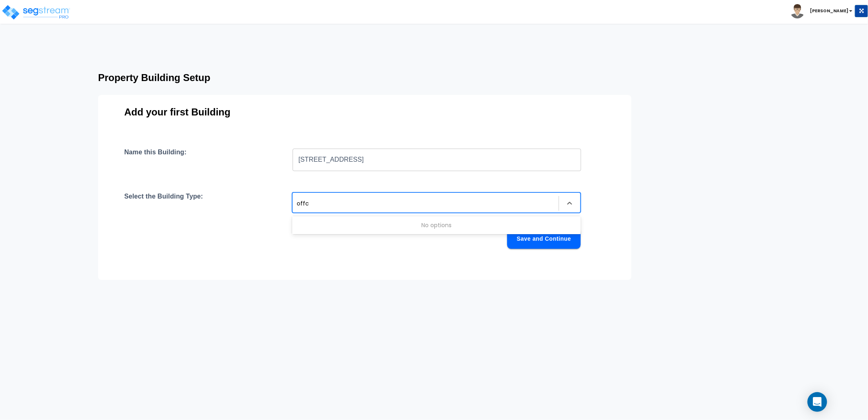
type input "off"
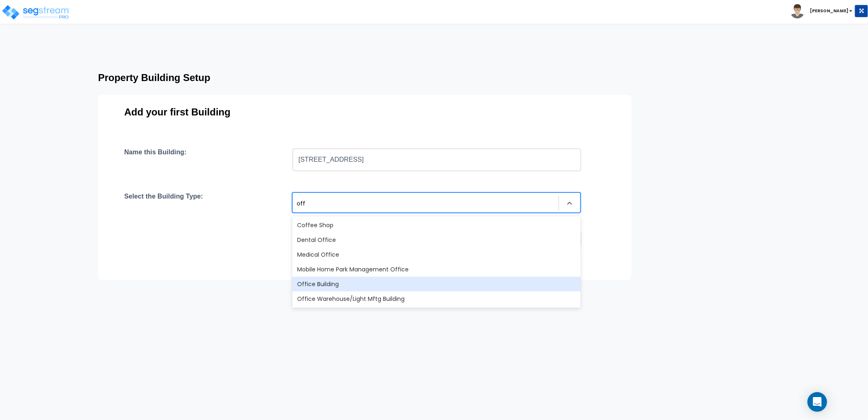
click at [332, 285] on div "Office Building" at bounding box center [436, 283] width 289 height 15
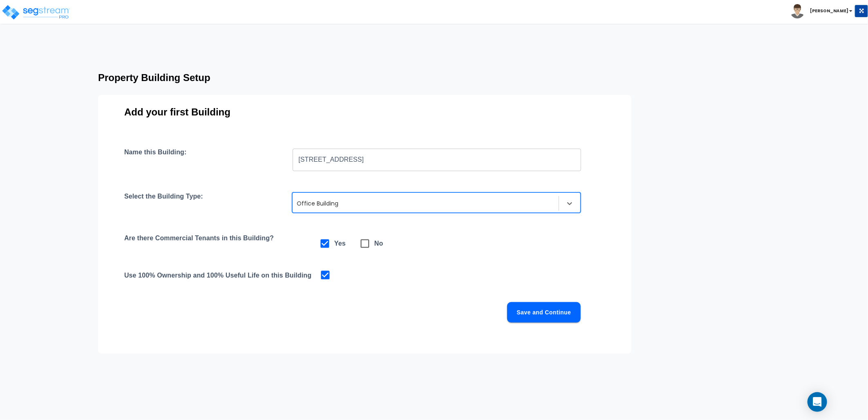
click at [551, 313] on button "Save and Continue" at bounding box center [544, 312] width 74 height 20
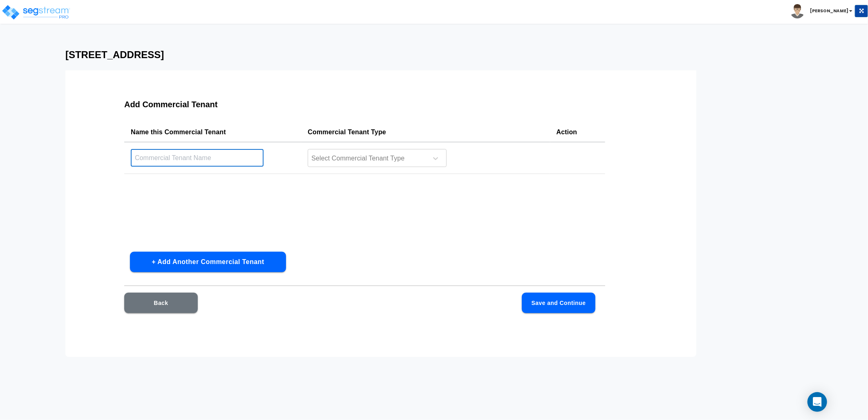
click at [175, 157] on input "text" at bounding box center [197, 158] width 133 height 18
type input "Office"
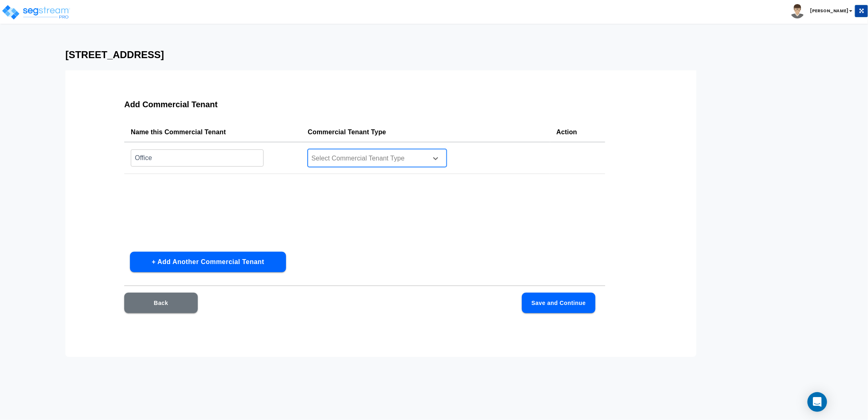
click at [328, 159] on div at bounding box center [367, 158] width 112 height 11
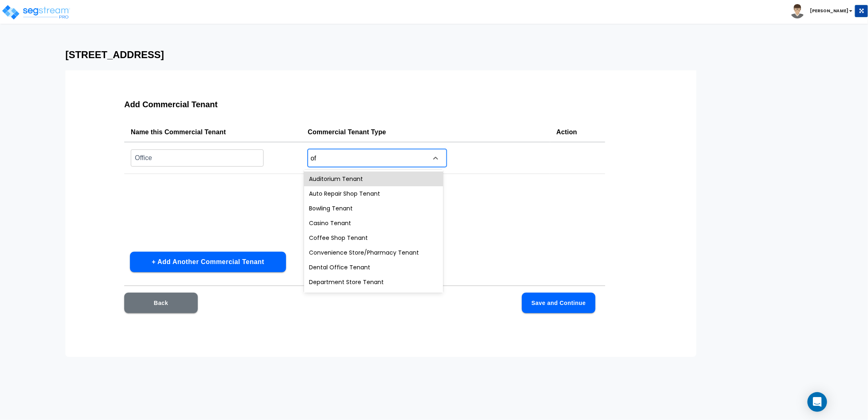
type input "off"
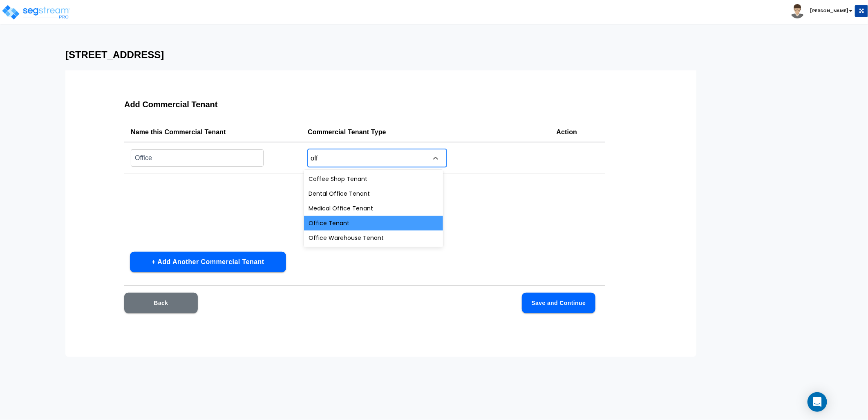
click at [382, 220] on div "Office Tenant" at bounding box center [373, 222] width 139 height 15
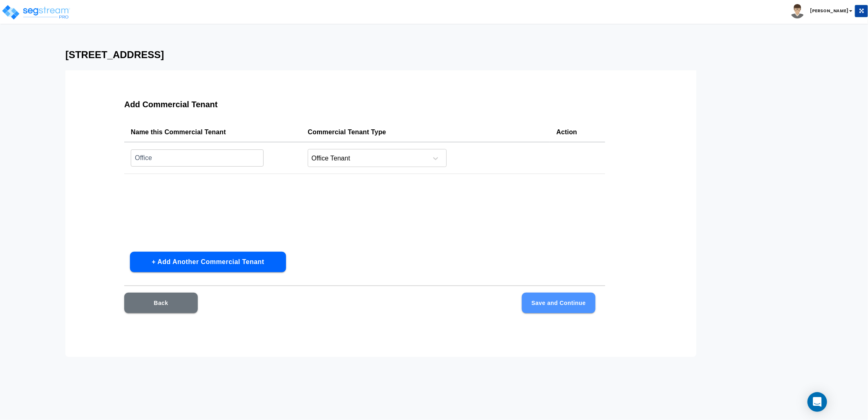
click at [551, 301] on button "Save and Continue" at bounding box center [559, 302] width 74 height 20
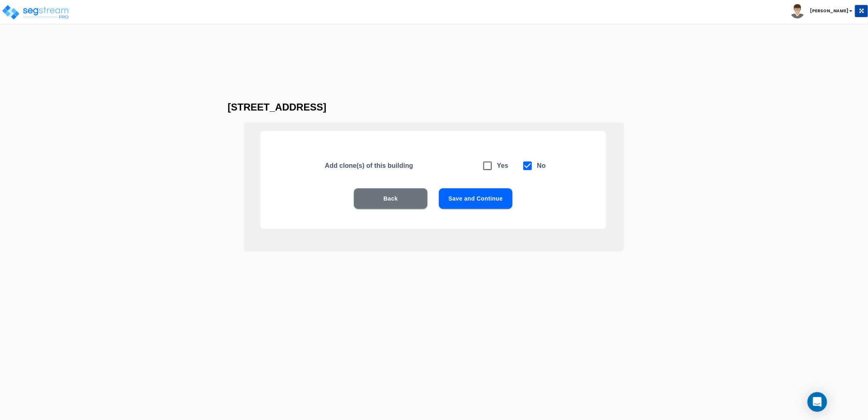
click at [482, 201] on button "Save and Continue" at bounding box center [476, 198] width 74 height 20
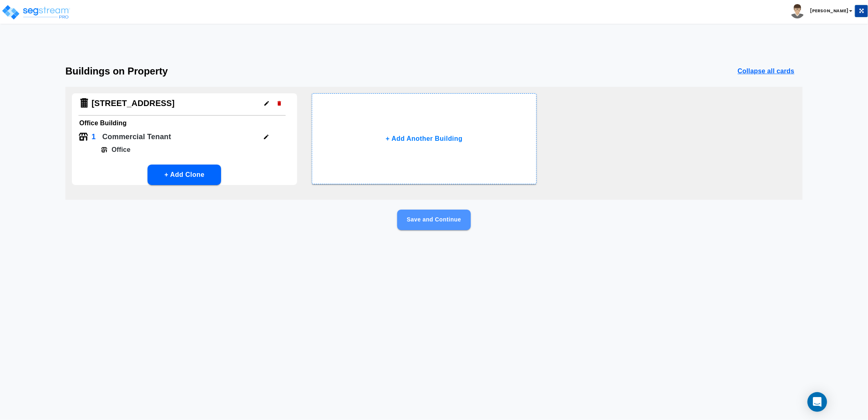
click at [430, 219] on button "Save and Continue" at bounding box center [434, 219] width 74 height 20
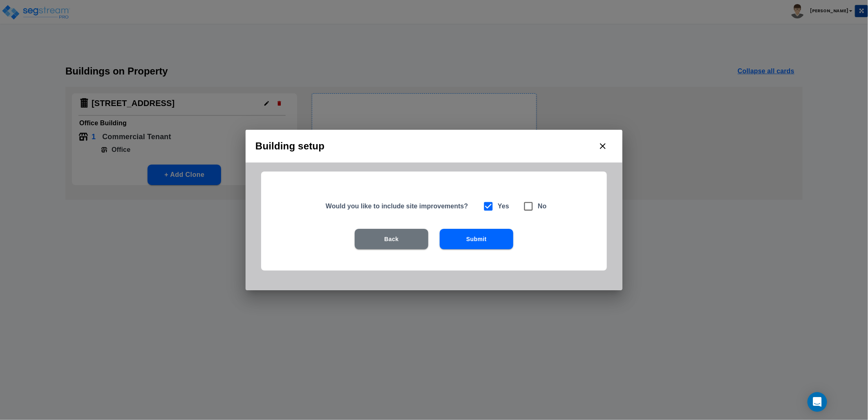
click at [479, 238] on button "Submit" at bounding box center [477, 239] width 74 height 20
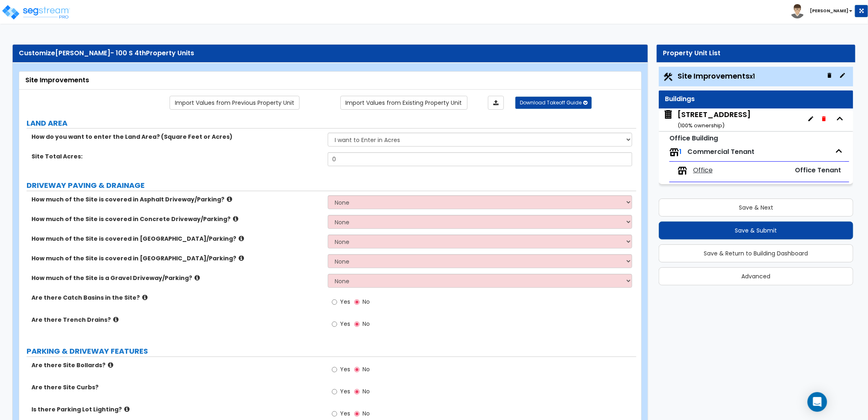
click at [806, 121] on button "button" at bounding box center [811, 118] width 13 height 13
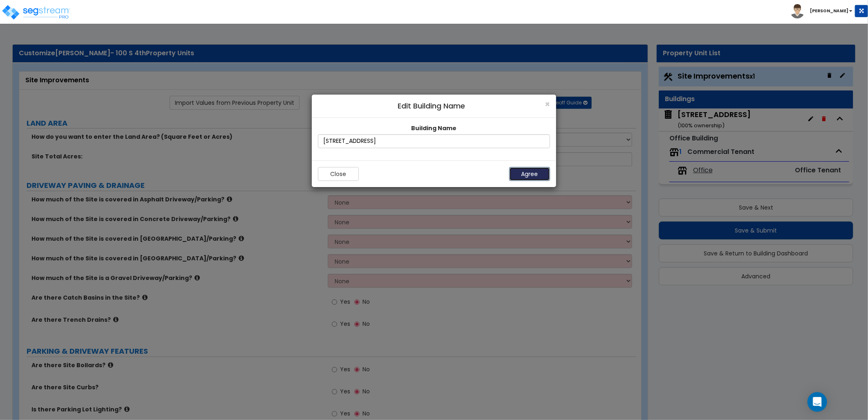
click at [540, 177] on button "Agree" at bounding box center [529, 174] width 41 height 14
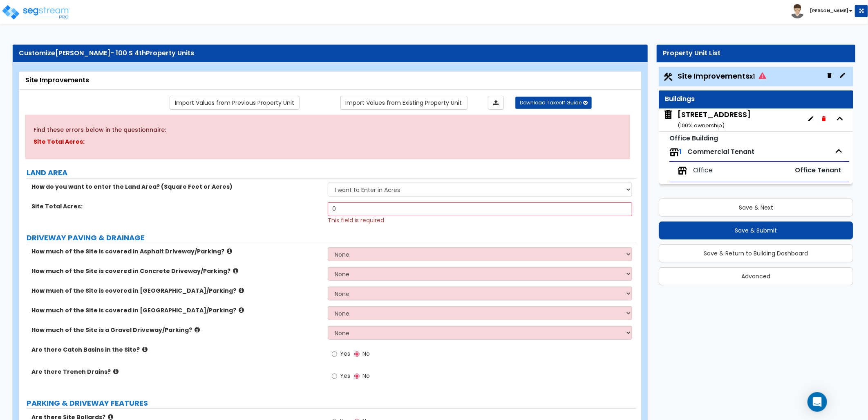
click at [702, 169] on span "Office" at bounding box center [703, 170] width 20 height 9
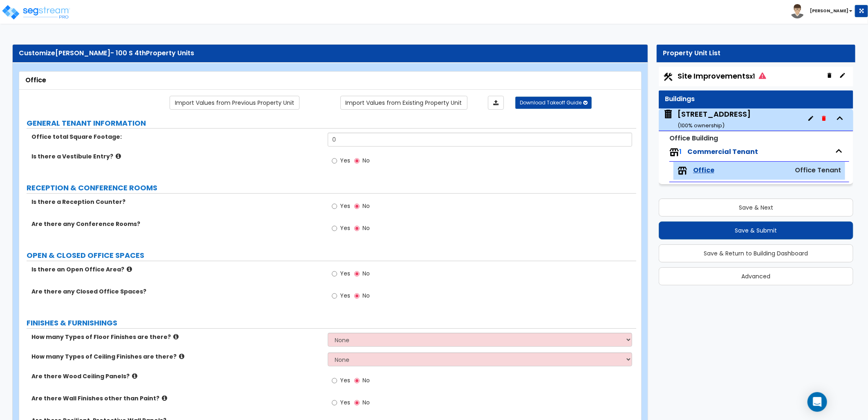
drag, startPoint x: 702, startPoint y: 169, endPoint x: 662, endPoint y: 193, distance: 46.2
click at [662, 193] on div "Save & Next Save & Submit Save & Return to Building Dashboard Advanced" at bounding box center [756, 239] width 195 height 92
click at [42, 13] on img at bounding box center [36, 12] width 70 height 16
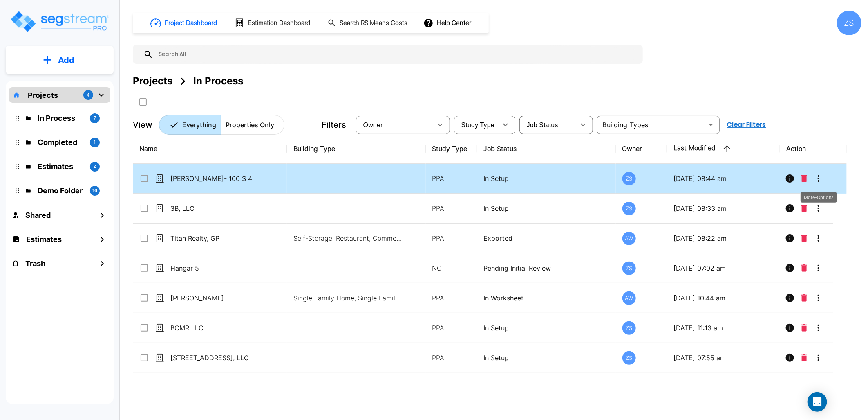
click at [819, 182] on icon "More-Options" at bounding box center [819, 178] width 10 height 10
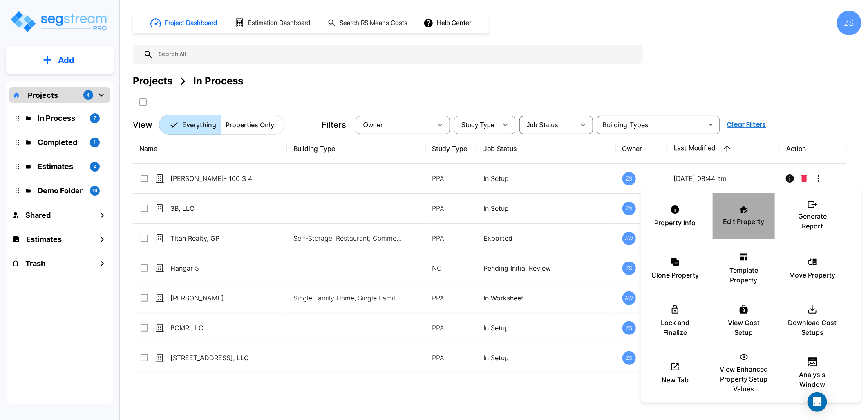
click at [739, 221] on p "Edit Property" at bounding box center [744, 221] width 41 height 10
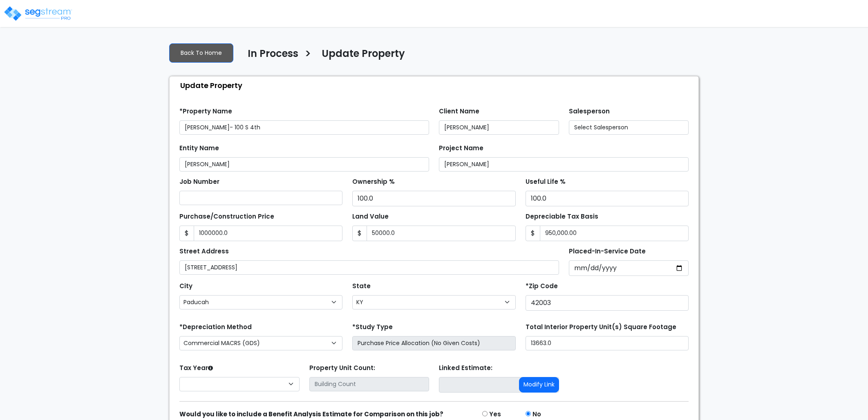
select select "KY"
type input "1,000,000.0"
type input "50,000.0"
type input "950,000.00"
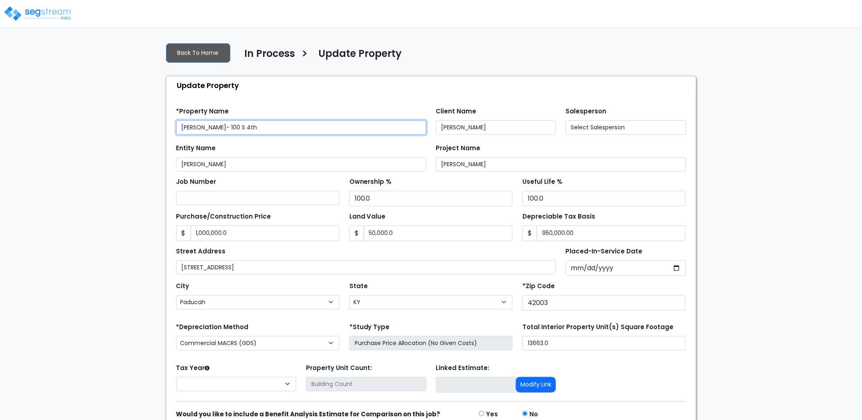
select select "2024"
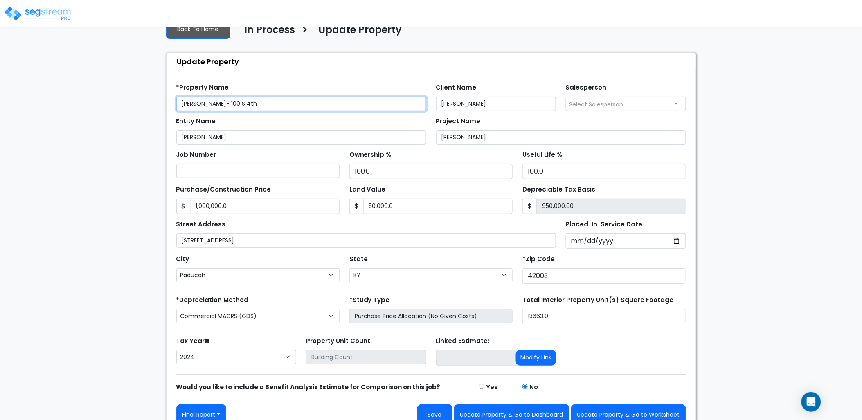
scroll to position [36, 0]
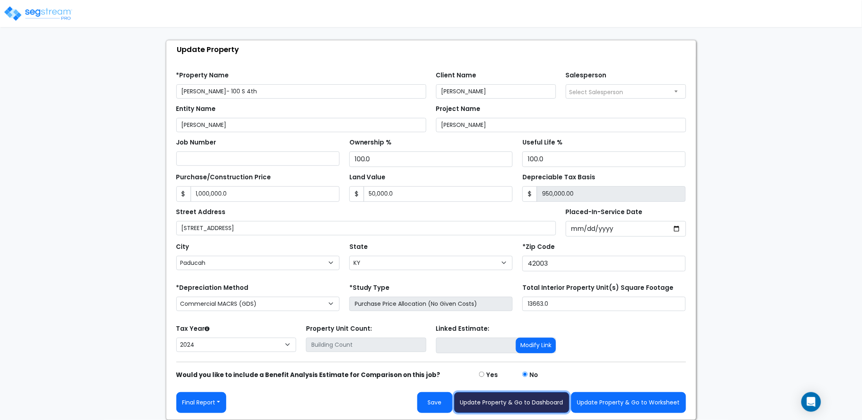
click at [494, 395] on button "Update Property & Go to Dashboard" at bounding box center [511, 402] width 115 height 21
type input "1000000"
type input "50000"
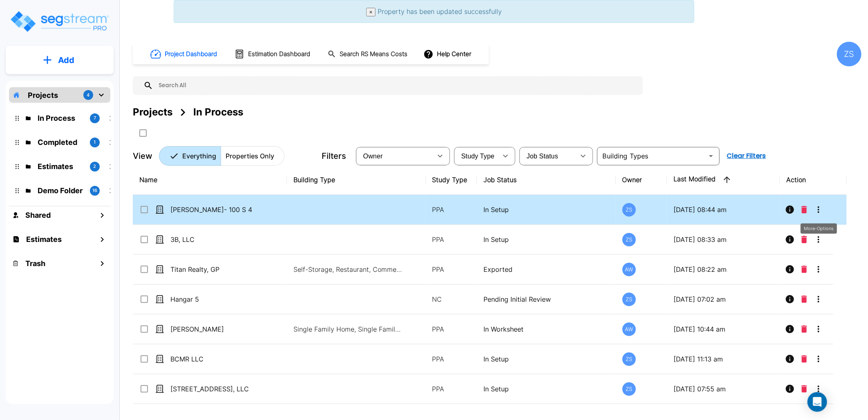
click at [814, 210] on icon "More-Options" at bounding box center [819, 209] width 10 height 10
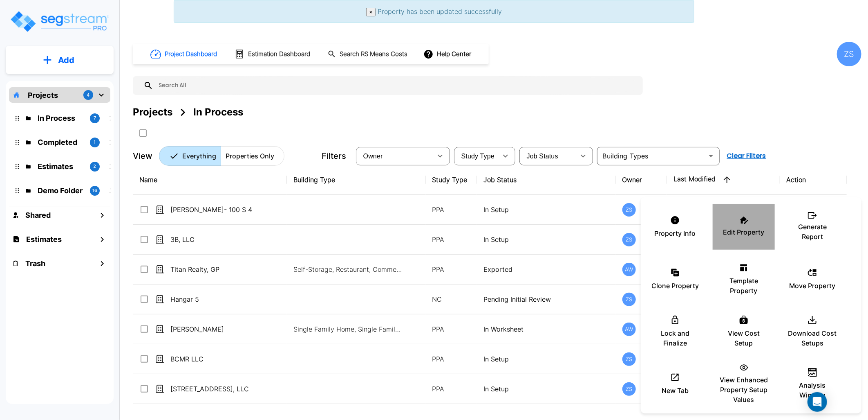
click at [726, 223] on div "Edit Property" at bounding box center [744, 226] width 49 height 41
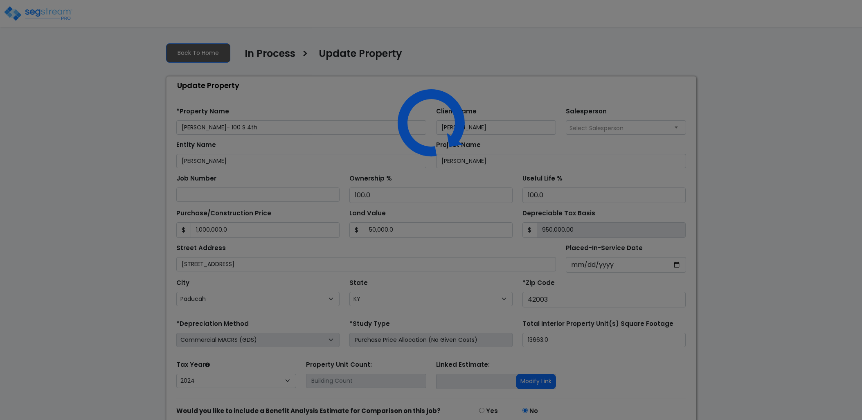
select select "KY"
select select "2024"
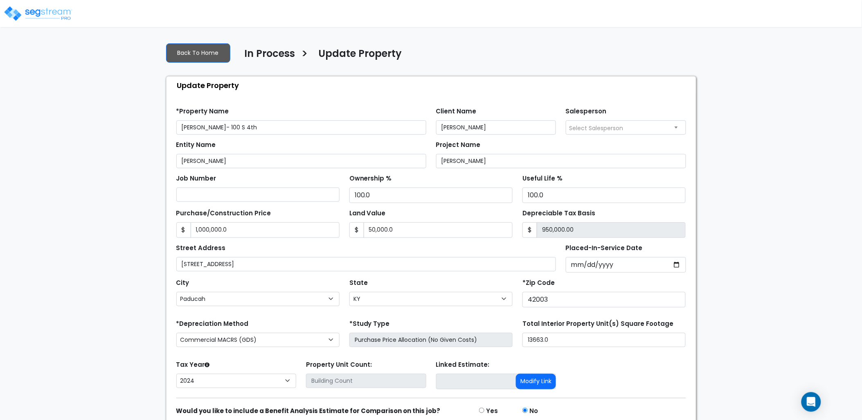
scroll to position [36, 0]
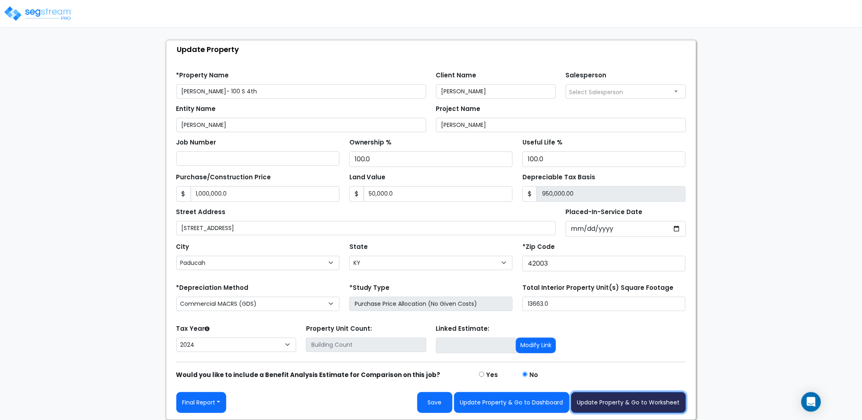
click at [598, 402] on button "Update Property & Go to Worksheet" at bounding box center [628, 402] width 115 height 21
type input "1000000"
type input "50000"
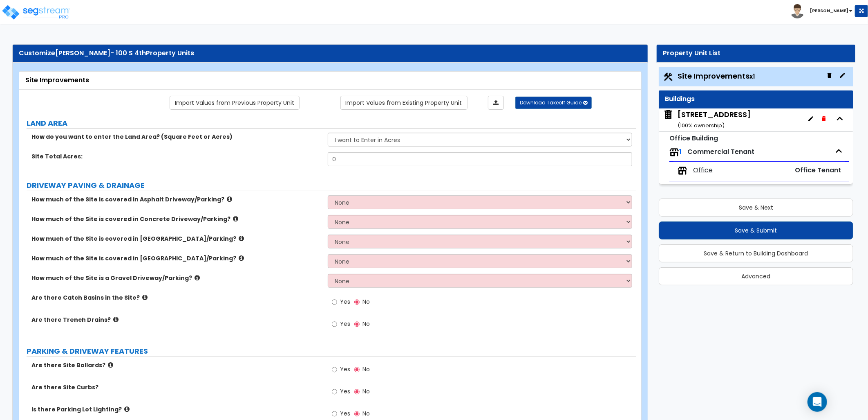
click at [820, 172] on span "Office Tenant" at bounding box center [818, 169] width 46 height 9
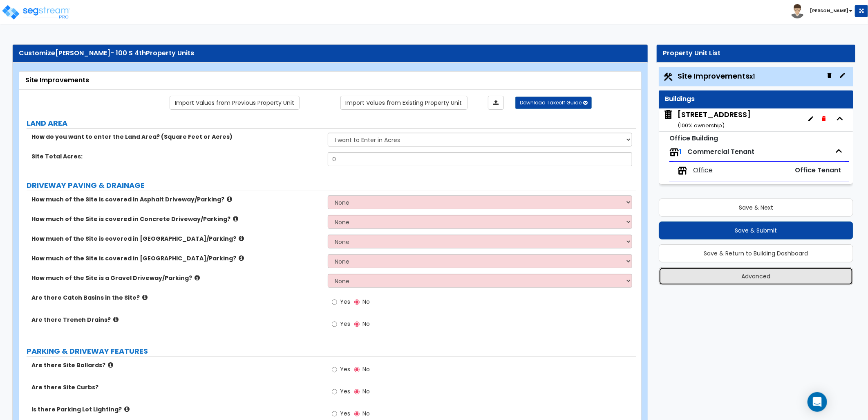
click at [737, 279] on button "Advanced" at bounding box center [756, 276] width 195 height 18
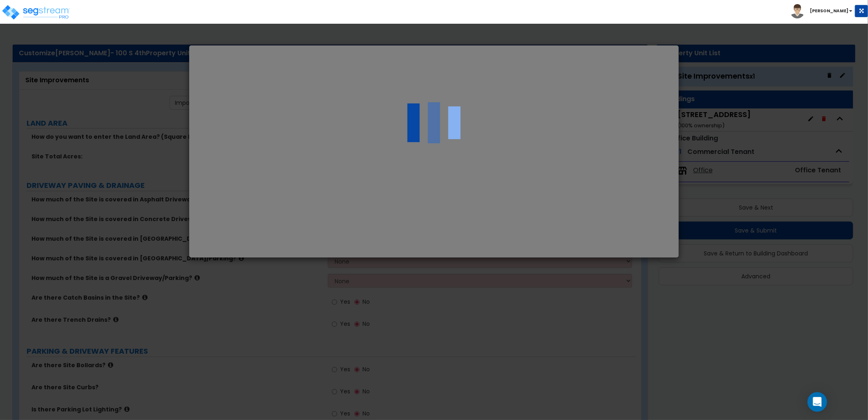
select select "KY"
select select "2024"
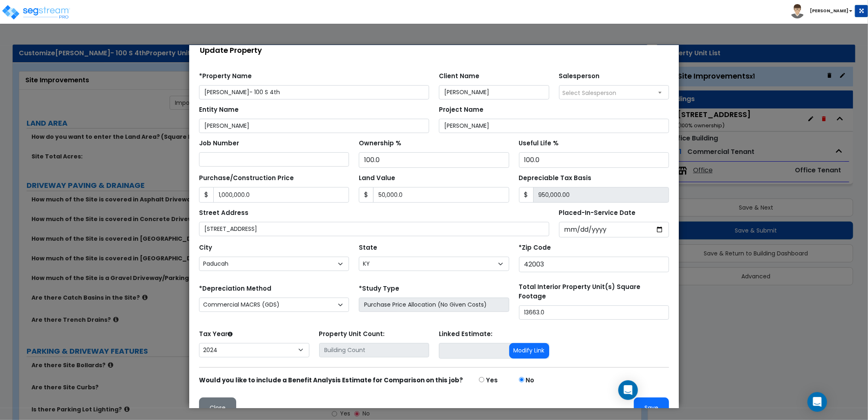
scroll to position [27, 0]
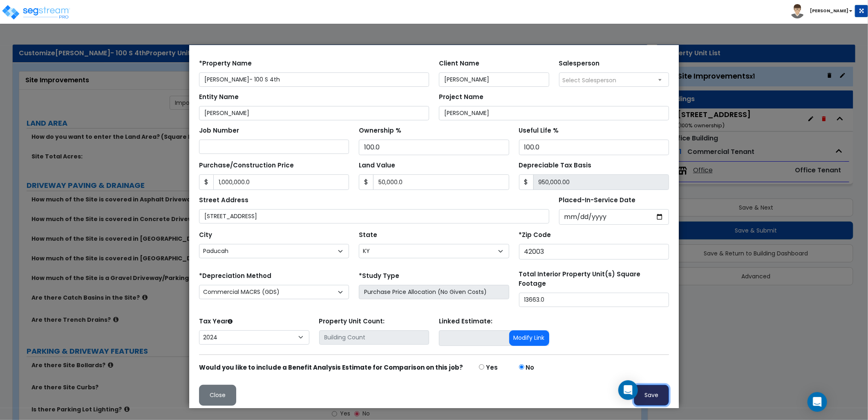
click at [642, 386] on button "Save" at bounding box center [651, 394] width 35 height 21
type input "1000000"
type input "50000"
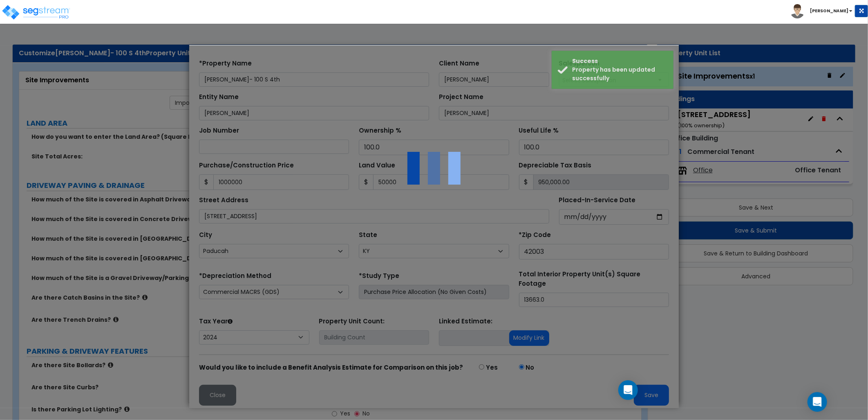
scroll to position [0, 0]
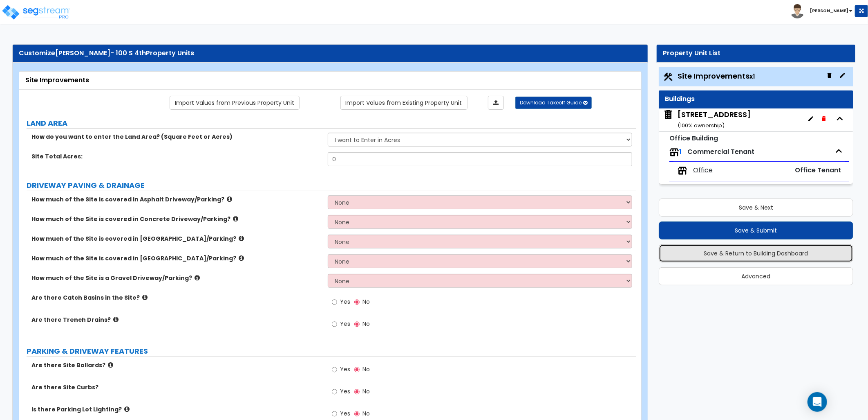
click at [680, 256] on button "Save & Return to Building Dashboard" at bounding box center [756, 253] width 195 height 18
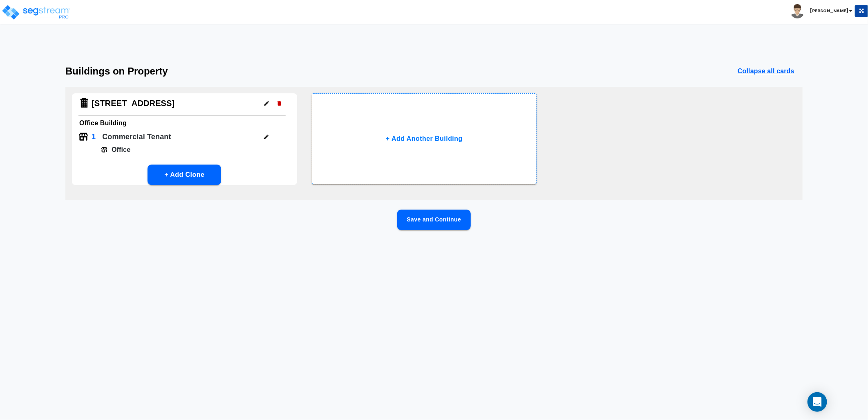
click at [264, 137] on icon "button" at bounding box center [266, 137] width 4 height 4
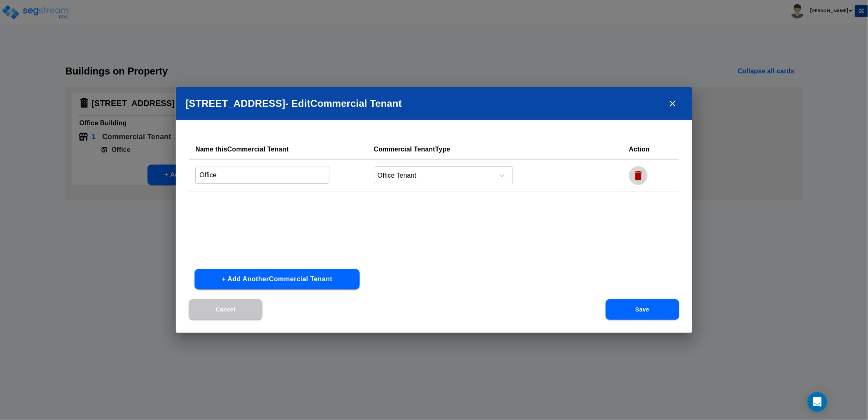
click at [638, 178] on icon "button" at bounding box center [638, 175] width 7 height 9
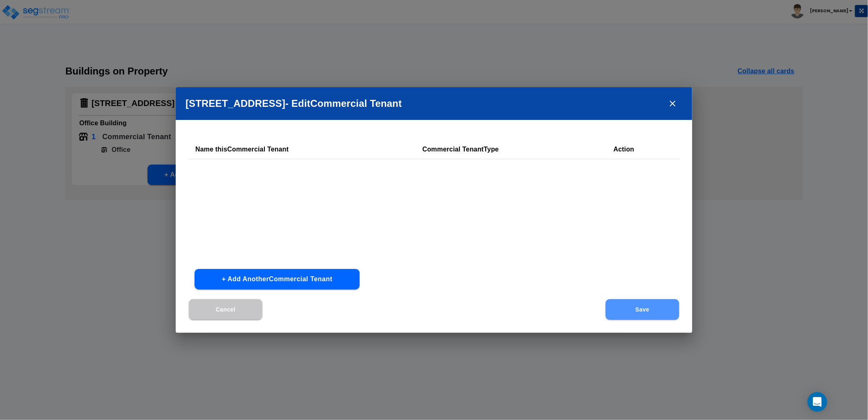
click at [629, 311] on button "Save" at bounding box center [643, 309] width 74 height 20
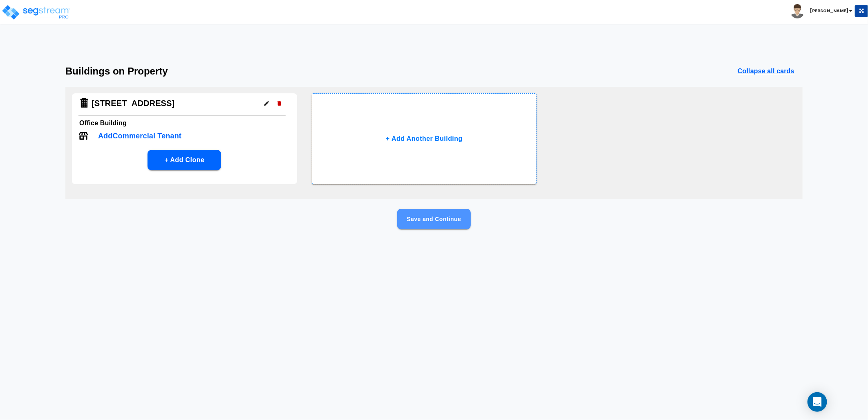
click at [442, 222] on button "Save and Continue" at bounding box center [434, 219] width 74 height 20
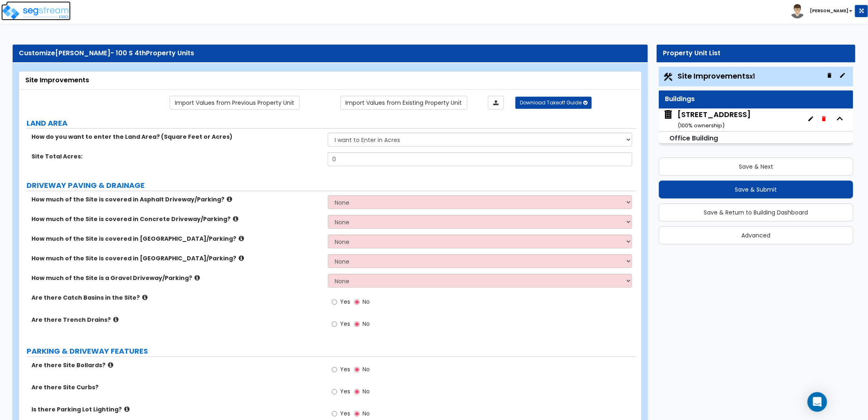
click at [40, 18] on img at bounding box center [36, 12] width 70 height 16
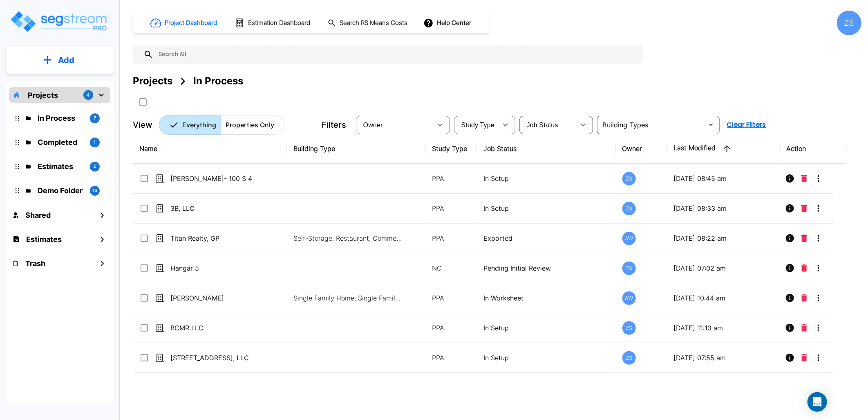
click at [67, 61] on p "Add" at bounding box center [66, 60] width 16 height 12
click at [75, 107] on p "Add Property" at bounding box center [65, 106] width 42 height 10
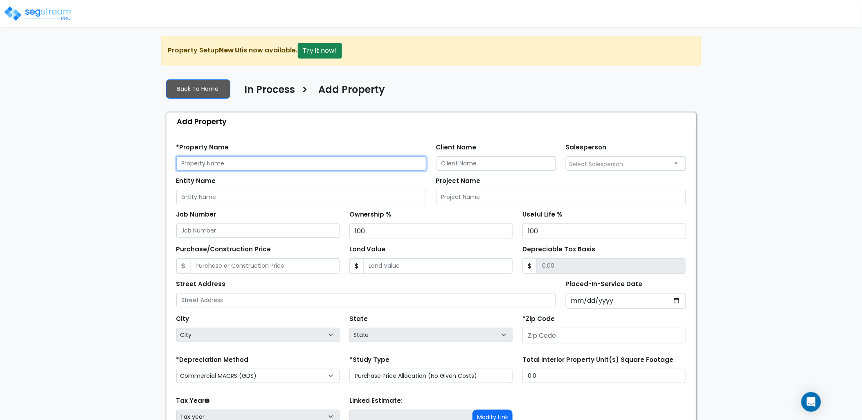
click at [251, 166] on input "text" at bounding box center [301, 163] width 250 height 14
type input "Millan- 930 Madison St"
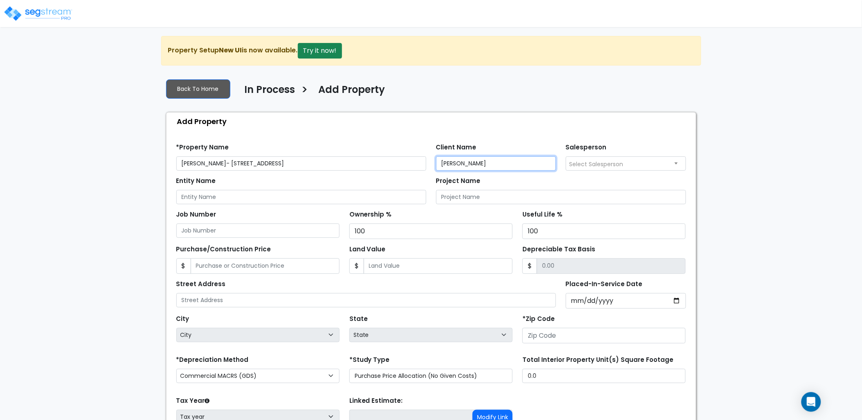
type input "Millan, Leo"
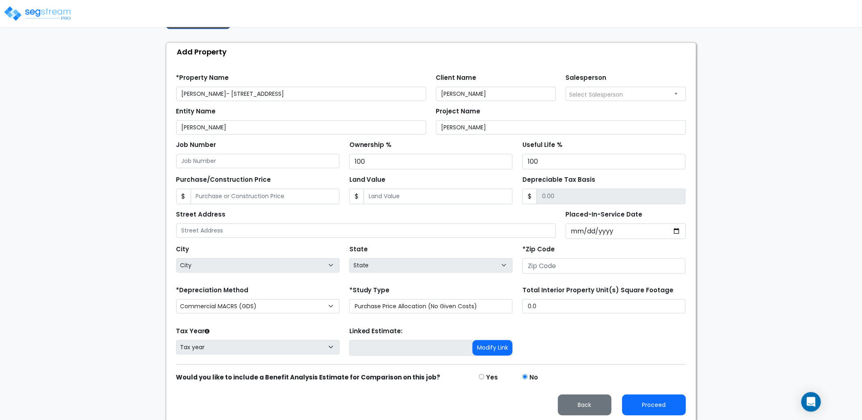
scroll to position [72, 0]
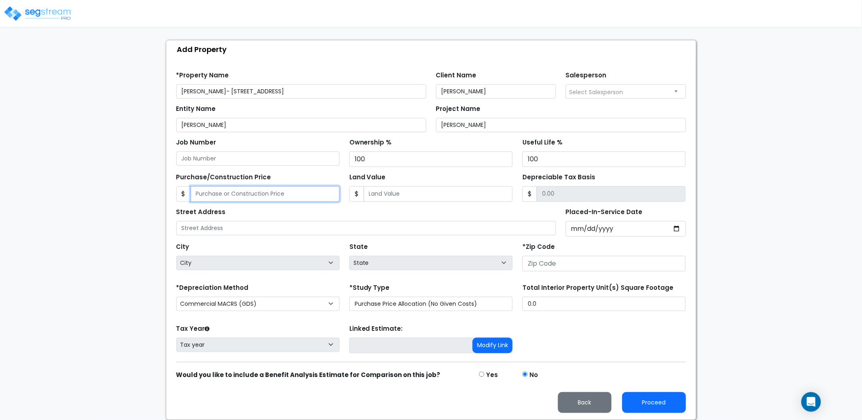
click at [296, 193] on input "Purchase/Construction Price" at bounding box center [265, 194] width 149 height 16
type input "615,000"
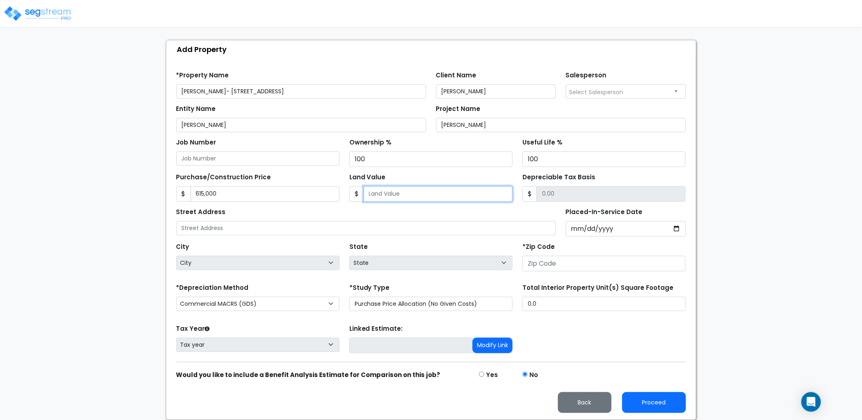
type input "5"
type input "614995.00"
type input "52"
type input "614948.00"
type input "525"
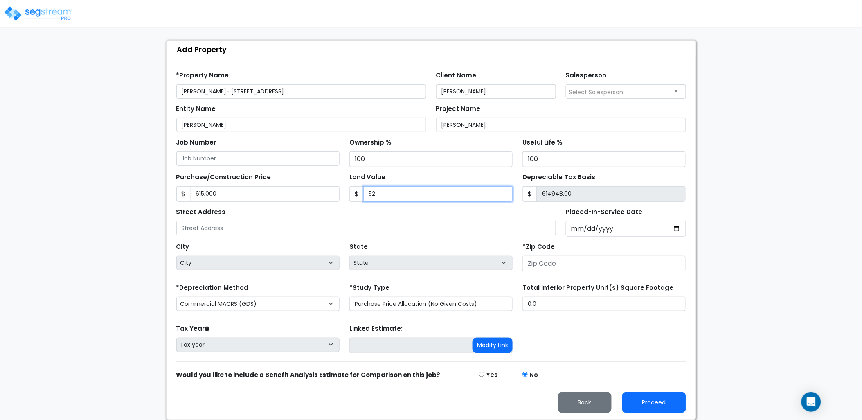
type input "614475.00"
type input "5250"
type input "609750.00"
type input "5,2500"
type input "562500.00"
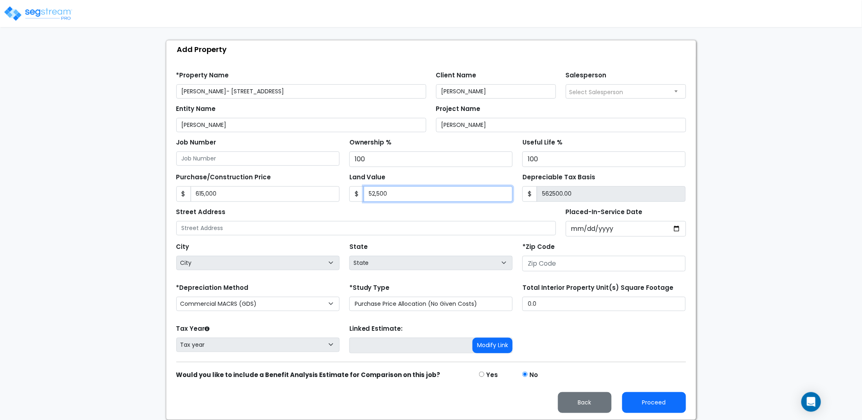
type input "52,5000"
type input "90000.00"
type input "525,000"
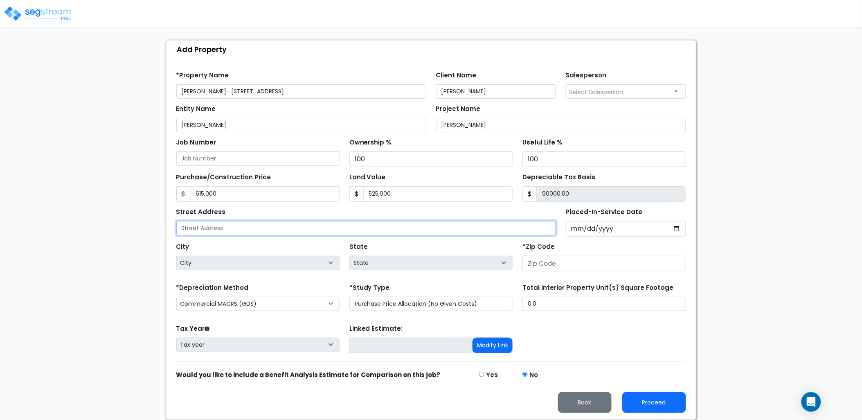
click at [268, 230] on input "text" at bounding box center [366, 228] width 380 height 14
click at [186, 232] on input "text" at bounding box center [366, 228] width 380 height 14
type input "930 Madison St"
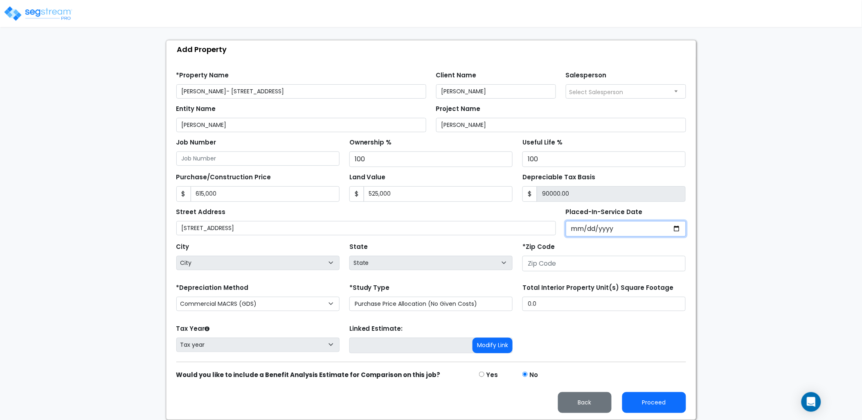
drag, startPoint x: 581, startPoint y: 228, endPoint x: 593, endPoint y: 231, distance: 12.9
click at [581, 228] on input "Placed-In-Service Date" at bounding box center [625, 229] width 120 height 16
click at [267, 193] on input "615,000" at bounding box center [265, 194] width 149 height 16
type input "8"
type input "-524992.00"
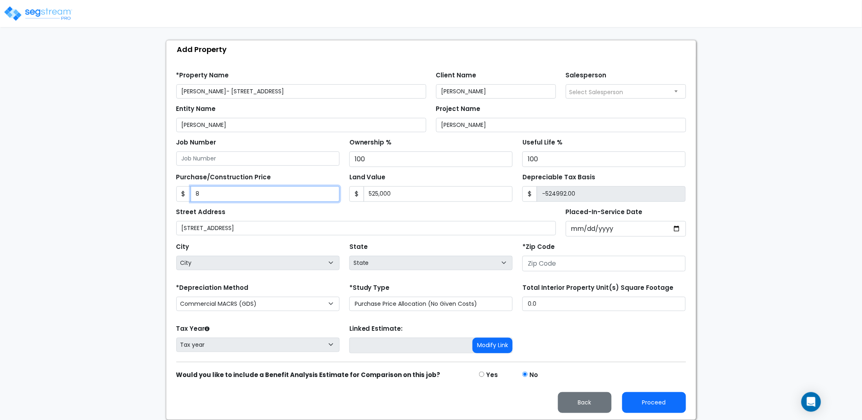
type input "87"
type input "-524913.00"
type input "875"
type input "-524125.00"
type input "8750"
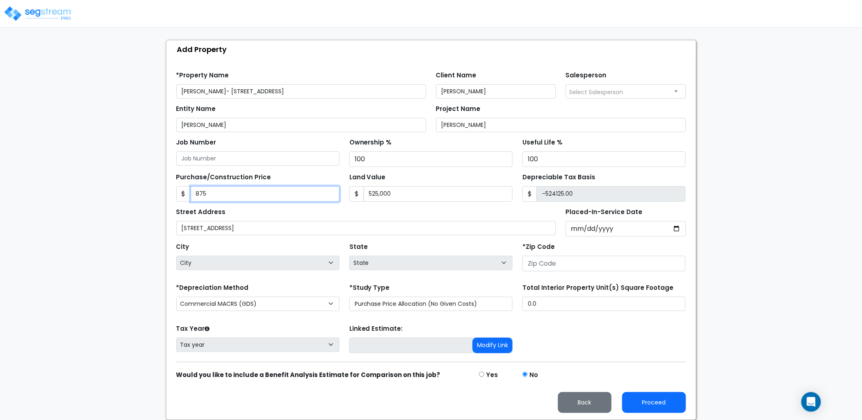
type input "-516250.00"
type input "8,7500"
type input "-437500.00"
type input "87,5000"
type input "350000.00"
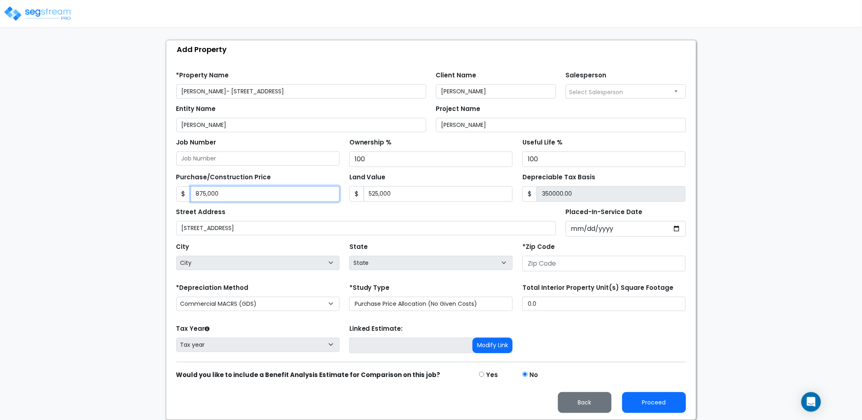
type input "875,000"
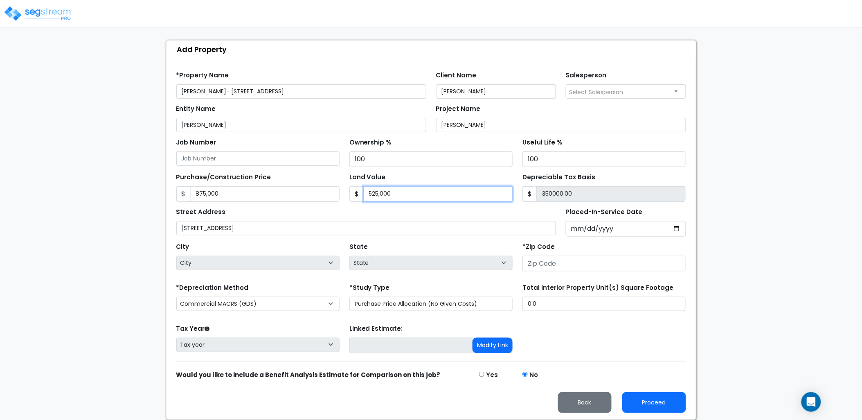
click at [412, 194] on input "525,000" at bounding box center [438, 194] width 149 height 16
drag, startPoint x: 373, startPoint y: 183, endPoint x: 311, endPoint y: 189, distance: 62.1
click at [311, 187] on div "Purchase/Construction Price $ 875,000 Land Value $ 525,000 $" at bounding box center [430, 184] width 519 height 35
type input "7"
type input "874993.00"
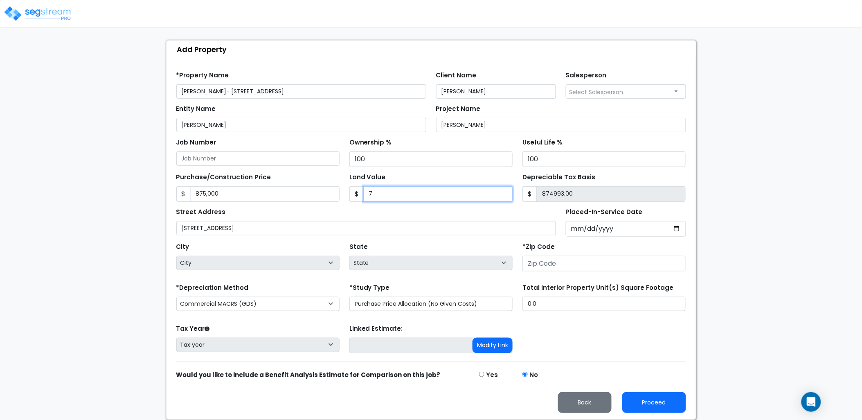
type input "72"
type input "874928.00"
type input "728"
type input "874272.00"
type input "7284"
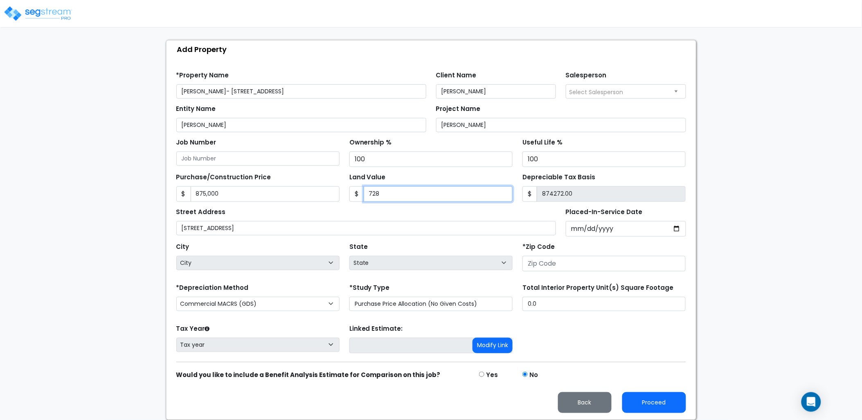
type input "867716.00"
type input "7,2840"
type input "802160.00"
type input "72,8400"
type input "146600.00"
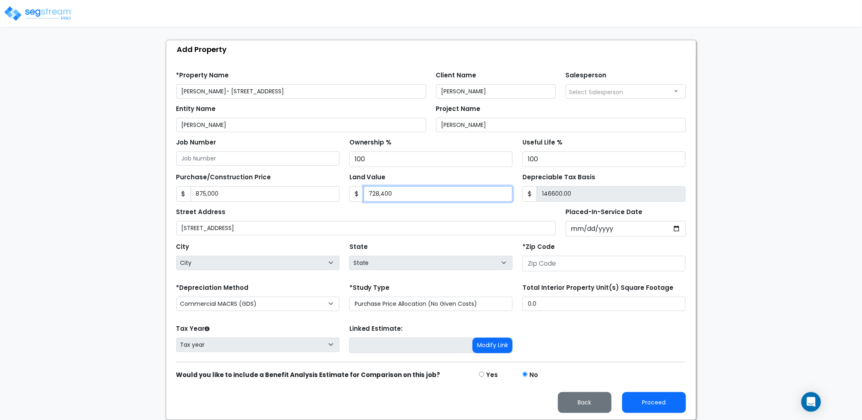
type input "728,400"
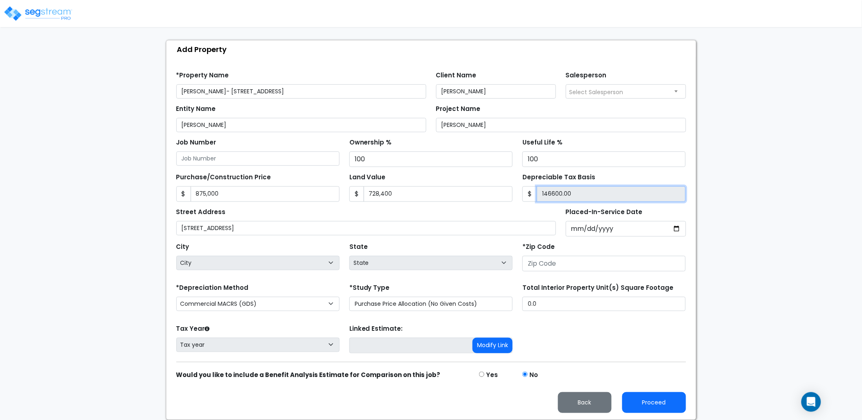
type input "146,600.00"
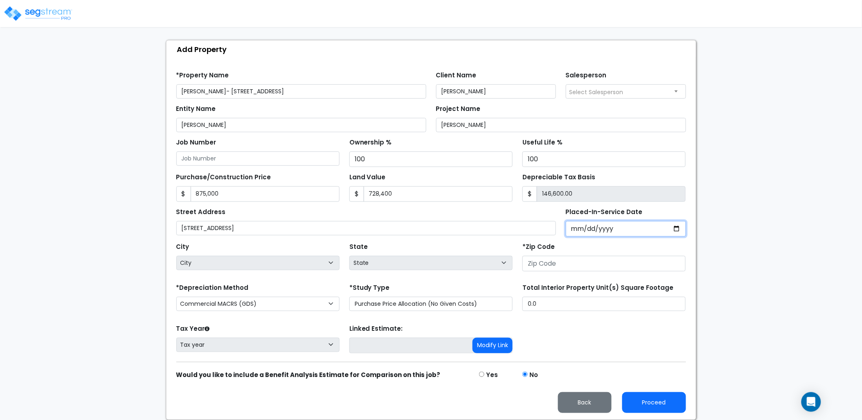
click at [606, 227] on input "Placed-In-Service Date" at bounding box center [625, 229] width 120 height 16
click at [575, 230] on input "Placed-In-Service Date" at bounding box center [625, 229] width 120 height 16
type input "0020-01-01"
select select "20"
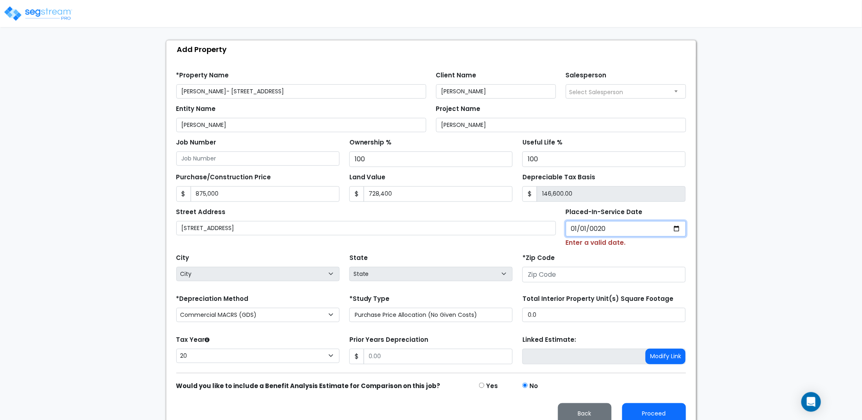
type input "0202-01-01"
select select "202"
type input "2024-01-01"
select select "2024"
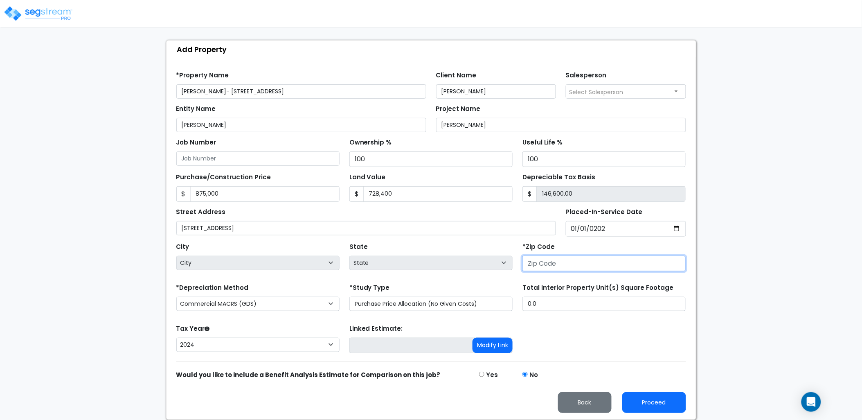
drag, startPoint x: 553, startPoint y: 261, endPoint x: 548, endPoint y: 261, distance: 4.5
click at [552, 261] on input "number" at bounding box center [603, 264] width 163 height 16
type input "37"
select select "TN"
type input "37040"
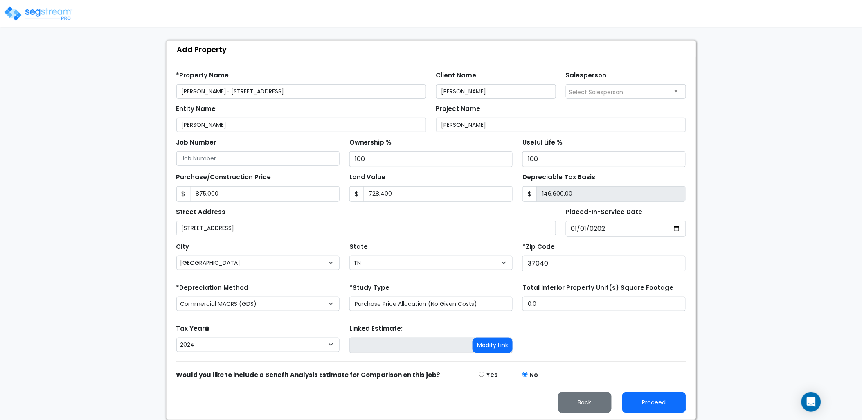
click at [415, 279] on form "*Property Name Millan- 930 Madison St Client Name Millan, Leo Salesperson Selec…" at bounding box center [430, 239] width 509 height 348
drag, startPoint x: 641, startPoint y: 403, endPoint x: 630, endPoint y: 384, distance: 21.8
click at [641, 403] on button "Proceed" at bounding box center [654, 402] width 64 height 21
type input "875000"
type input "728400"
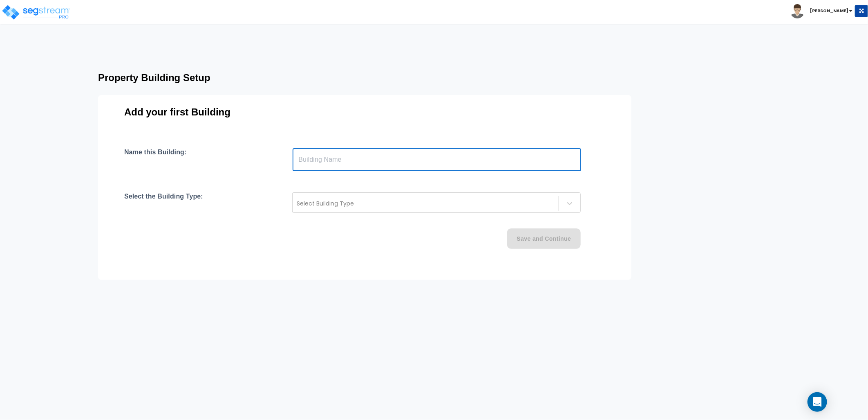
click at [399, 158] on input "text" at bounding box center [437, 159] width 289 height 23
type input "930-1002 Madison"
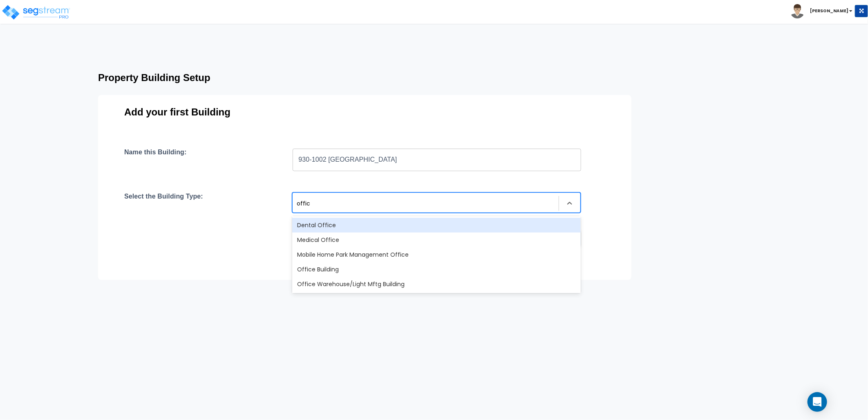
type input "office"
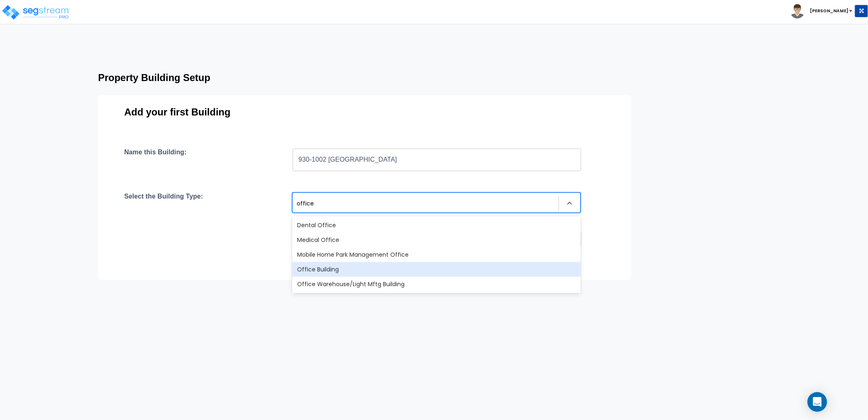
click at [322, 263] on div "Office Building" at bounding box center [436, 269] width 289 height 15
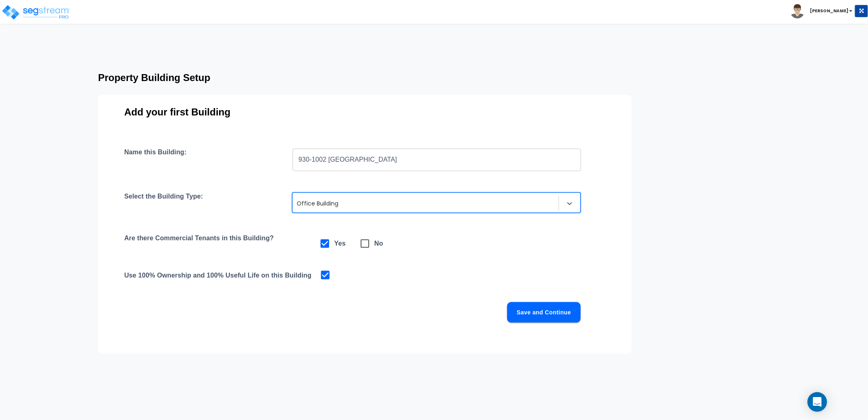
click at [370, 244] on icon at bounding box center [364, 243] width 11 height 11
checkbox input "false"
checkbox input "true"
click at [557, 314] on button "Save and Continue" at bounding box center [544, 312] width 74 height 20
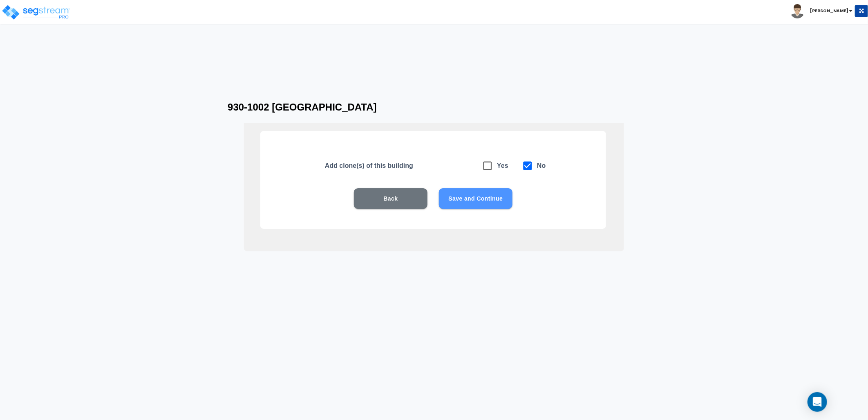
click at [472, 204] on button "Save and Continue" at bounding box center [476, 198] width 74 height 20
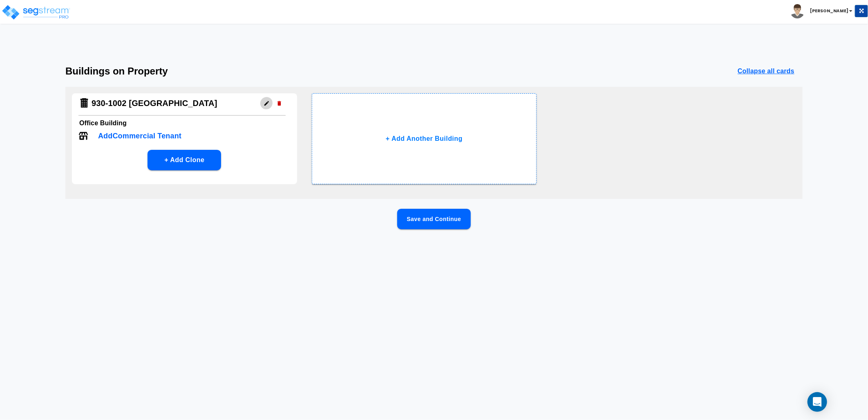
click at [264, 105] on icon "button" at bounding box center [267, 103] width 6 height 6
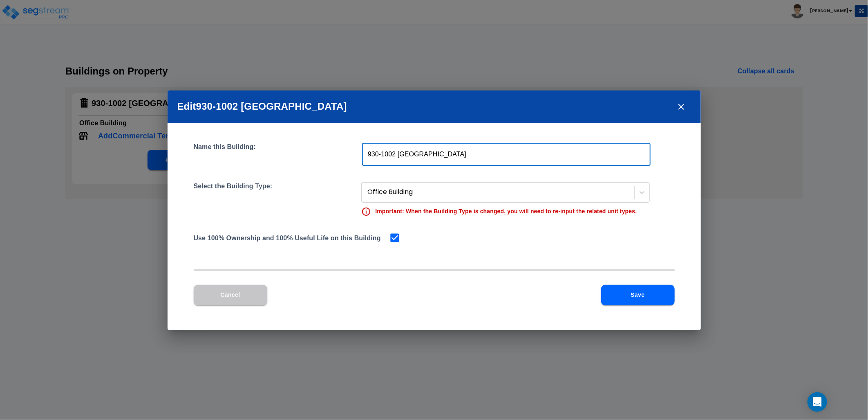
drag, startPoint x: 420, startPoint y: 153, endPoint x: 378, endPoint y: 156, distance: 41.8
click at [378, 156] on input "930-1002 Madison" at bounding box center [506, 154] width 289 height 23
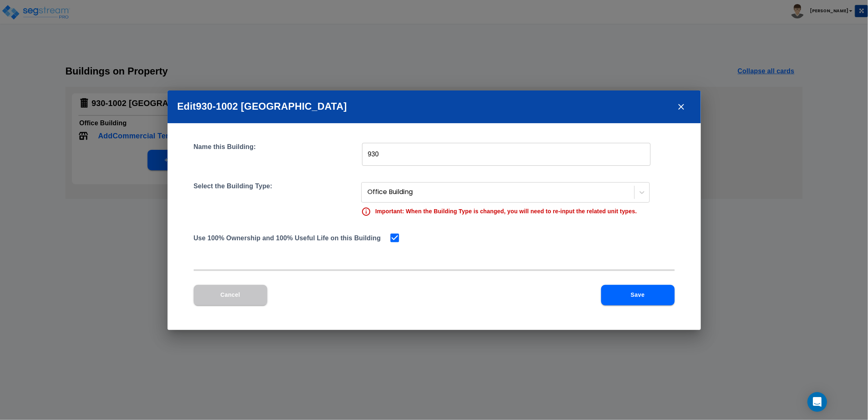
click at [395, 155] on input "930" at bounding box center [506, 154] width 289 height 23
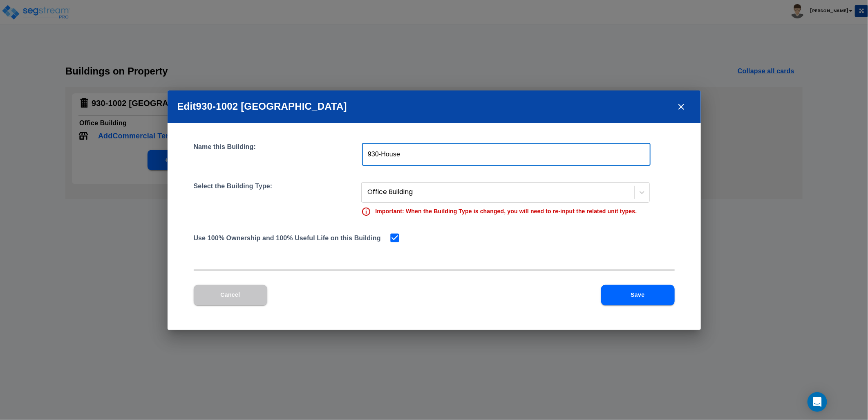
type input "930-House"
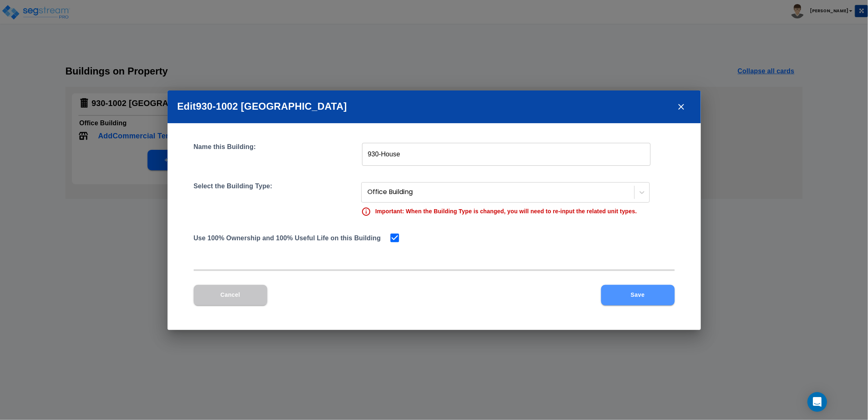
click at [632, 294] on button "Save" at bounding box center [638, 295] width 74 height 20
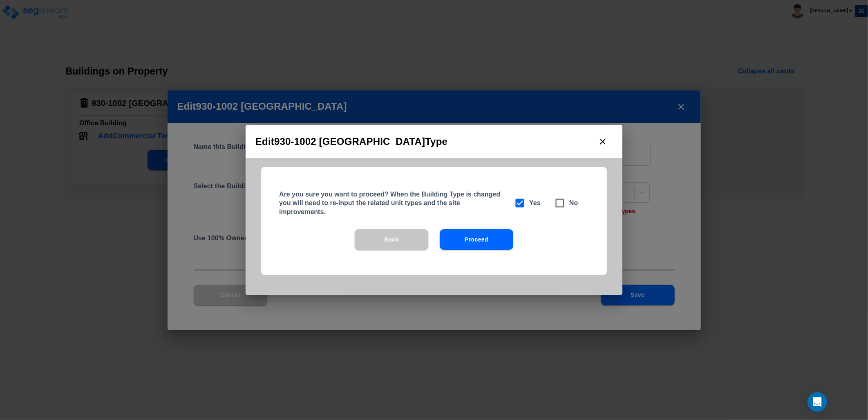
click at [480, 244] on div "Back Proceed" at bounding box center [434, 251] width 346 height 45
click at [479, 232] on button "Proceed" at bounding box center [477, 239] width 74 height 20
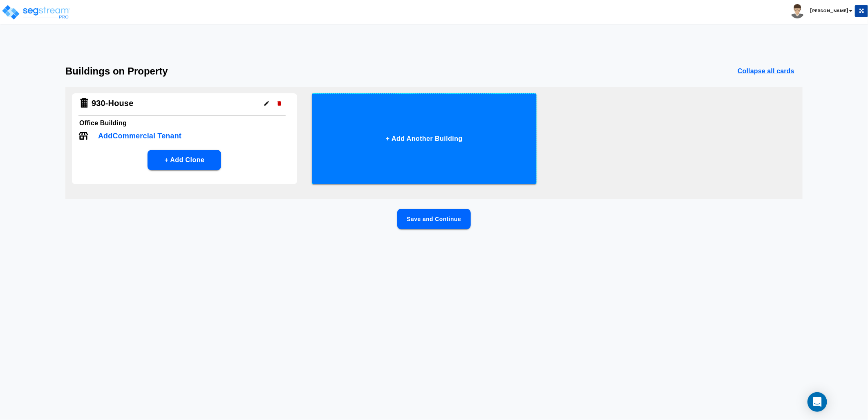
click at [421, 150] on button "+ Add Another Building" at bounding box center [424, 138] width 225 height 91
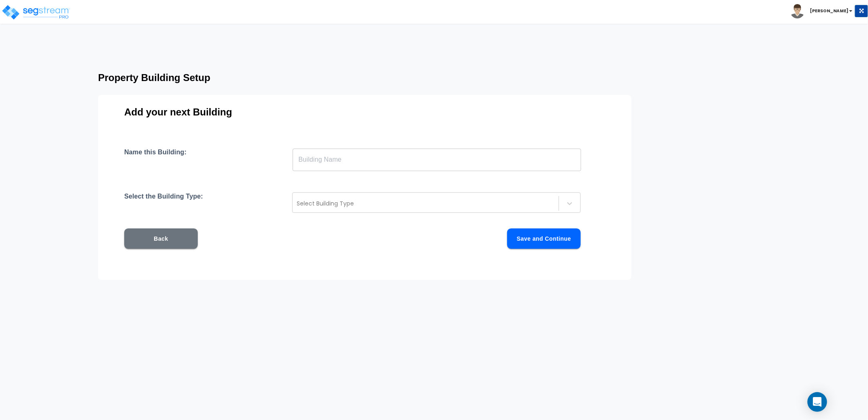
click at [383, 157] on input "text" at bounding box center [437, 159] width 289 height 23
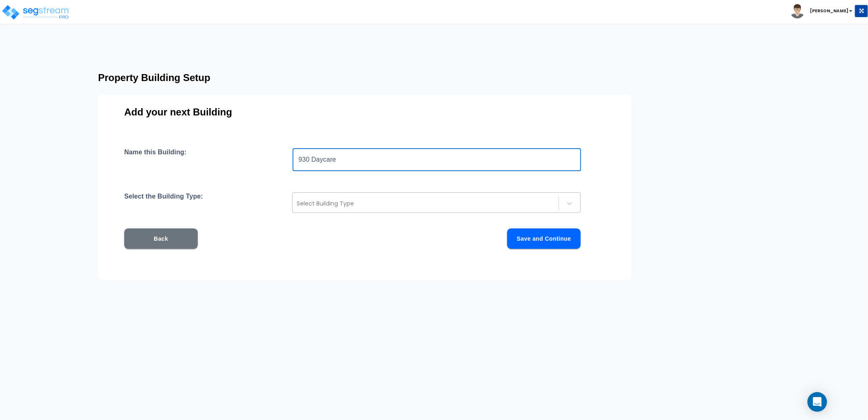
type input "930 Daycare"
click at [417, 194] on div "Select Building Type" at bounding box center [436, 202] width 289 height 20
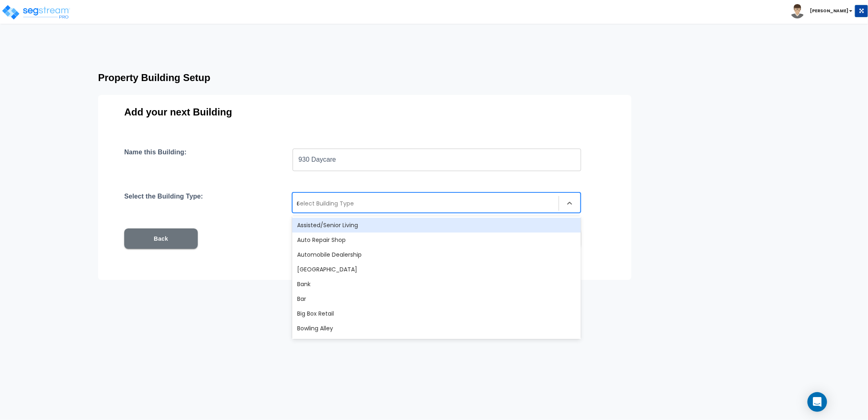
type input "day"
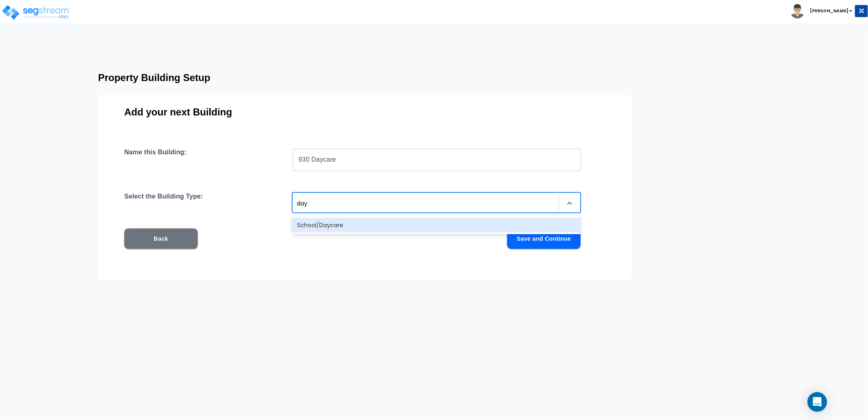
click at [403, 224] on div "School/Daycare" at bounding box center [436, 225] width 289 height 15
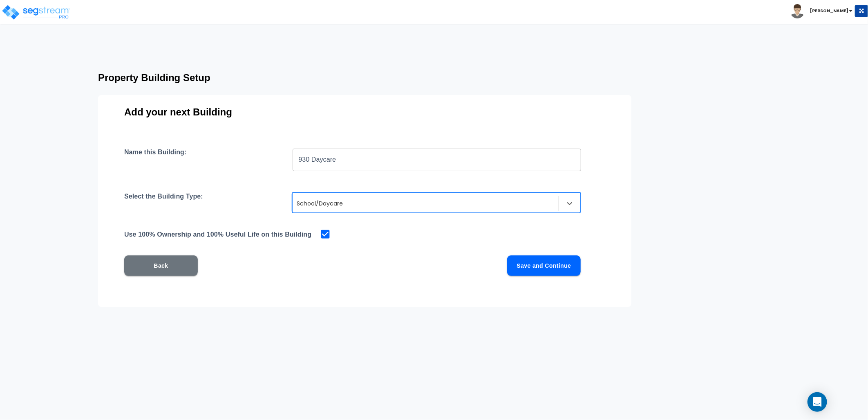
click at [554, 265] on button "Save and Continue" at bounding box center [544, 265] width 74 height 20
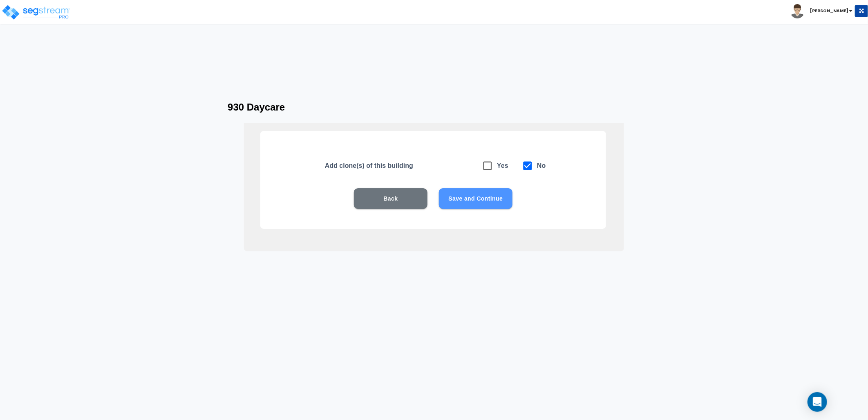
click at [482, 200] on button "Save and Continue" at bounding box center [476, 198] width 74 height 20
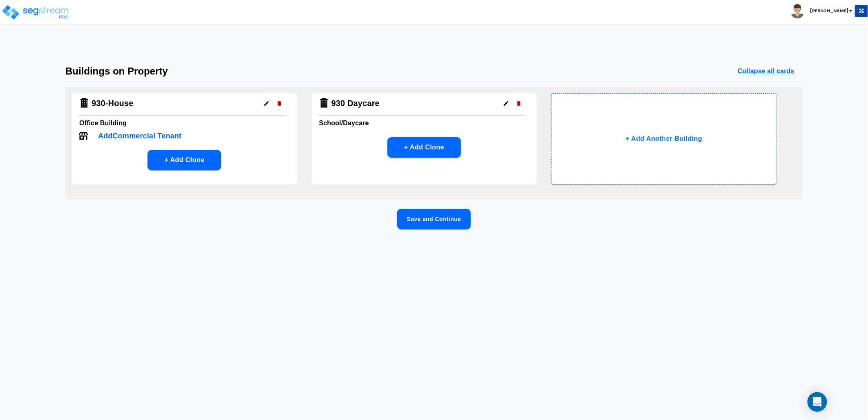
click at [267, 103] on icon "button" at bounding box center [267, 103] width 6 height 6
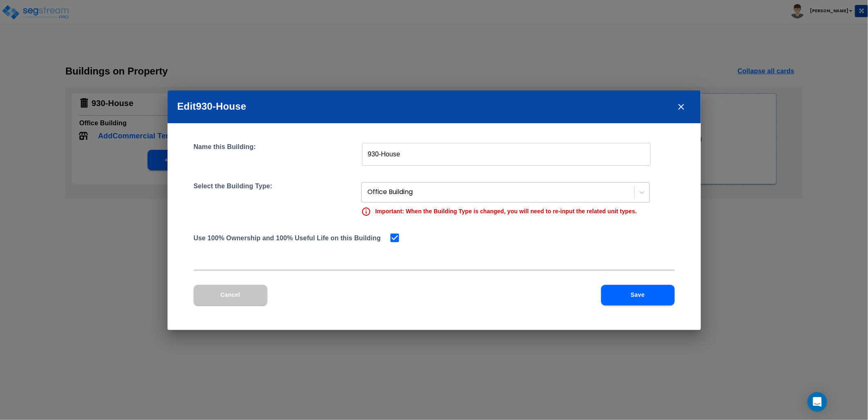
click at [420, 187] on div at bounding box center [499, 191] width 263 height 11
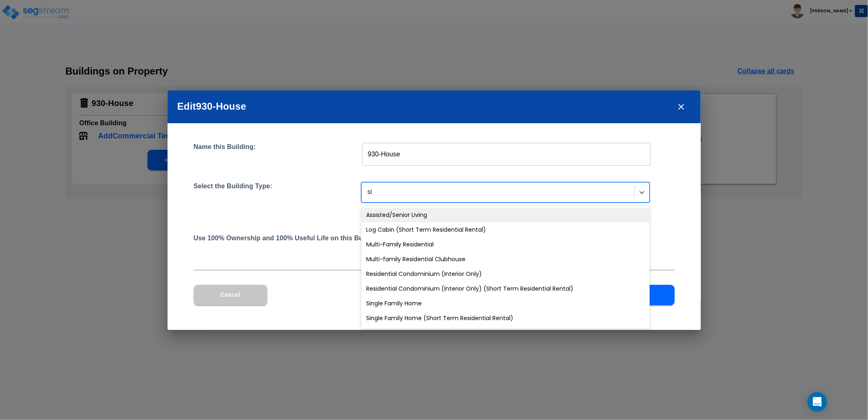
type input "sin"
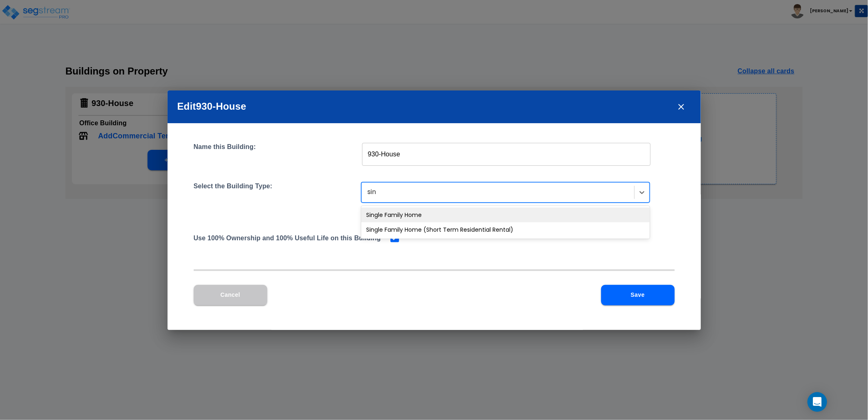
click at [431, 210] on div "Single Family Home" at bounding box center [505, 214] width 289 height 15
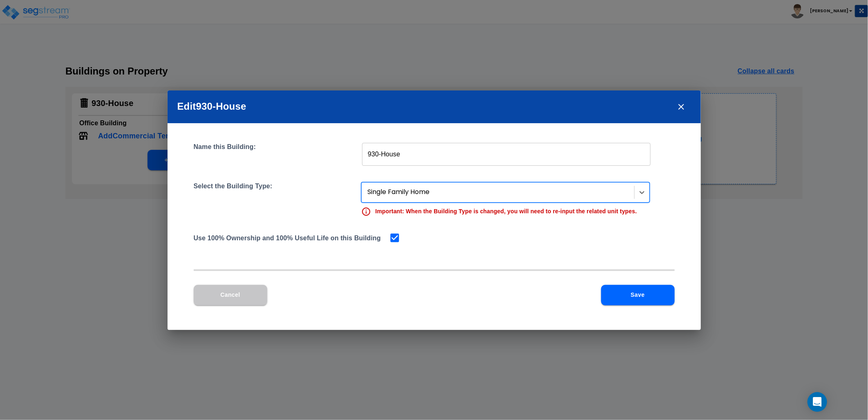
click at [472, 192] on div at bounding box center [499, 191] width 263 height 11
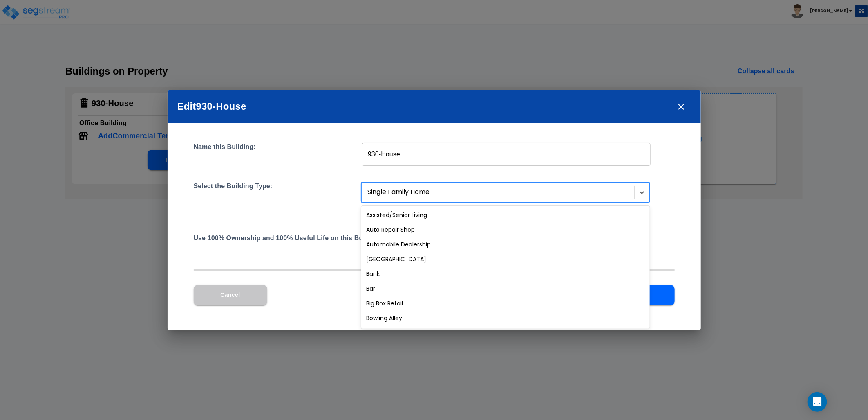
scroll to position [604, 0]
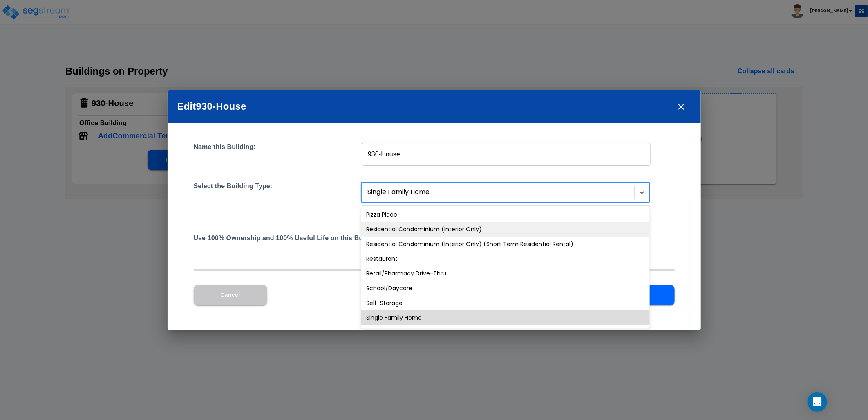
type input "da"
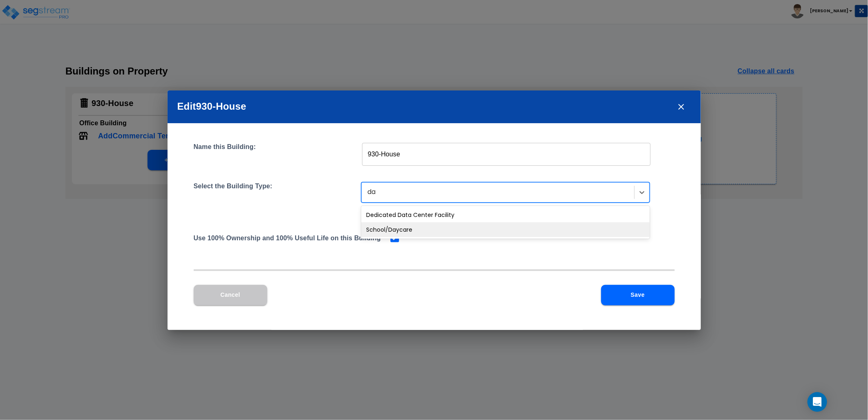
click at [431, 226] on div "School/Daycare" at bounding box center [505, 229] width 289 height 15
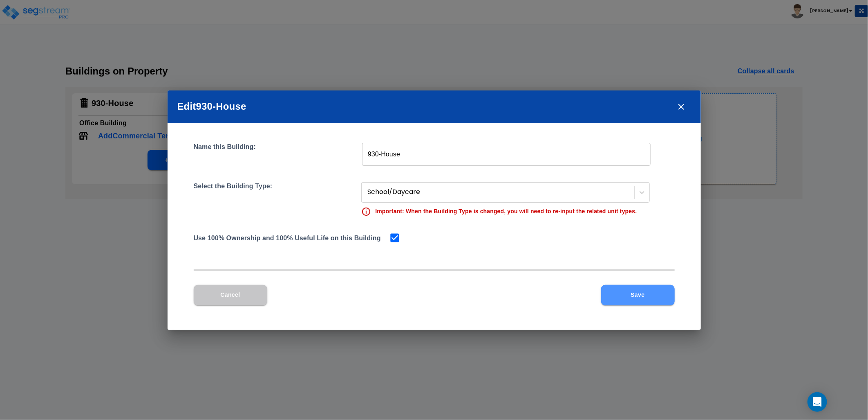
click at [617, 295] on button "Save" at bounding box center [638, 295] width 74 height 20
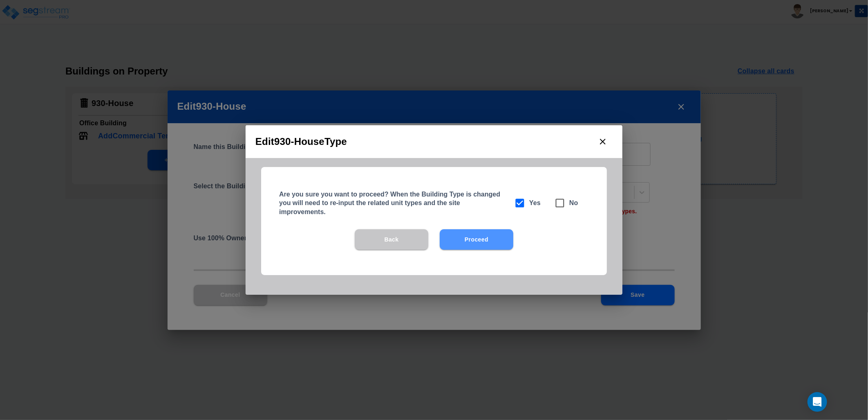
click at [483, 229] on button "Proceed" at bounding box center [477, 239] width 74 height 20
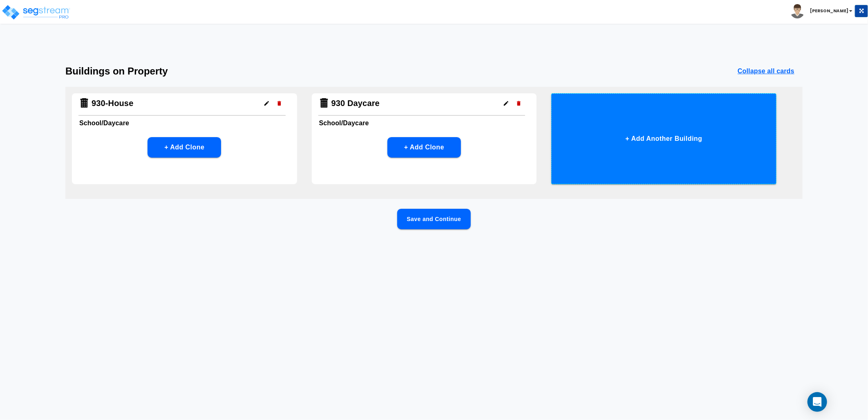
click at [613, 146] on button "+ Add Another Building" at bounding box center [664, 138] width 225 height 91
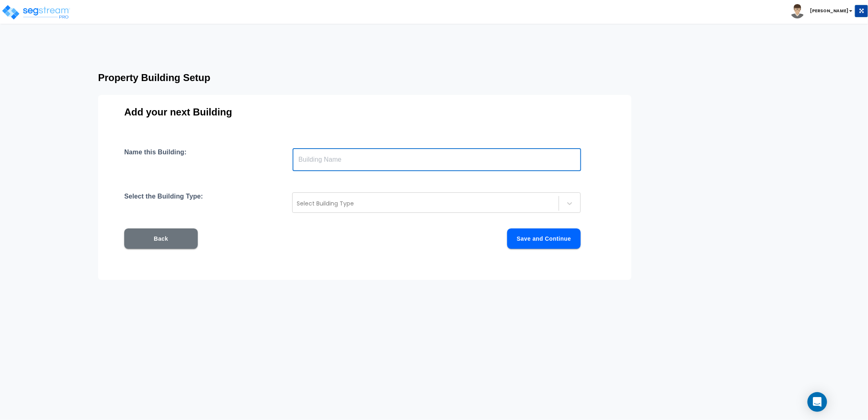
drag, startPoint x: 312, startPoint y: 162, endPoint x: 321, endPoint y: 166, distance: 9.9
click at [315, 162] on input "text" at bounding box center [437, 159] width 289 height 23
type input "1002 Madison"
click at [343, 204] on div at bounding box center [426, 203] width 258 height 10
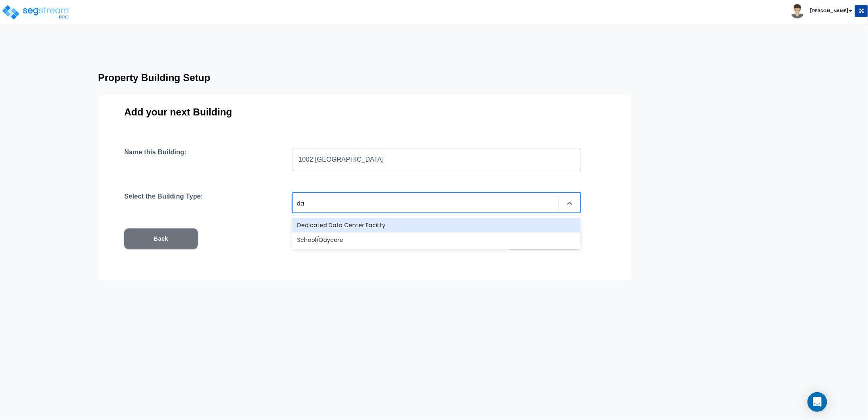
type input "day"
click at [355, 222] on div "School/Daycare" at bounding box center [436, 225] width 289 height 15
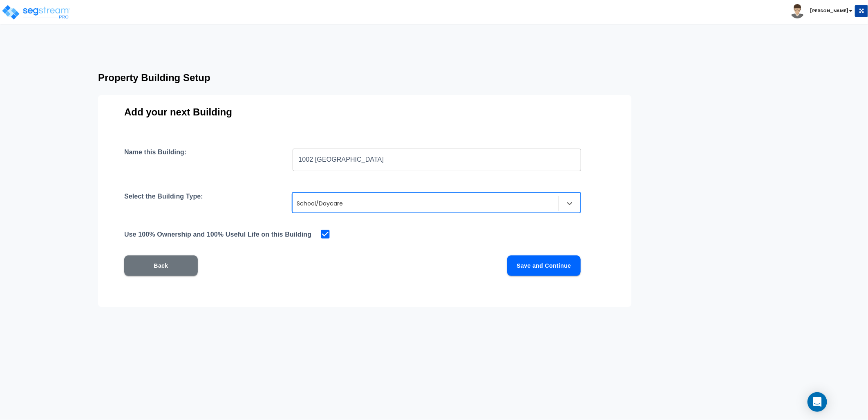
click at [541, 263] on button "Save and Continue" at bounding box center [544, 265] width 74 height 20
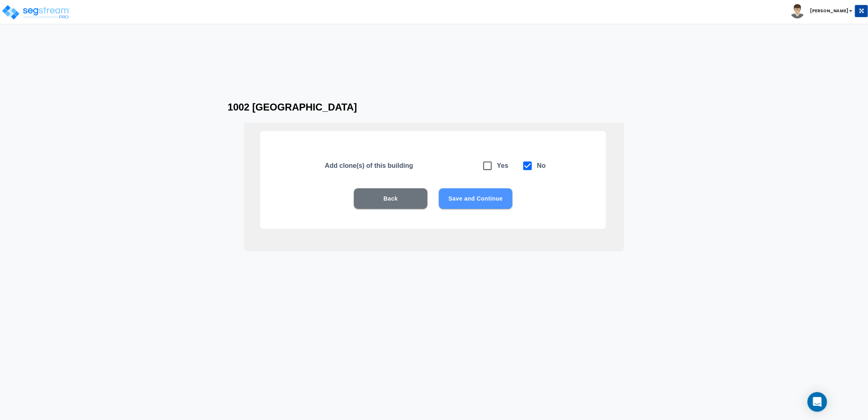
click at [485, 201] on button "Save and Continue" at bounding box center [476, 198] width 74 height 20
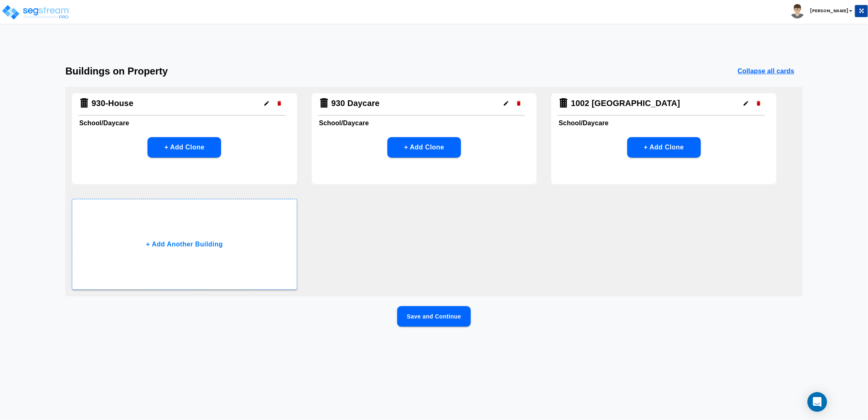
click at [431, 311] on button "Save and Continue" at bounding box center [434, 316] width 74 height 20
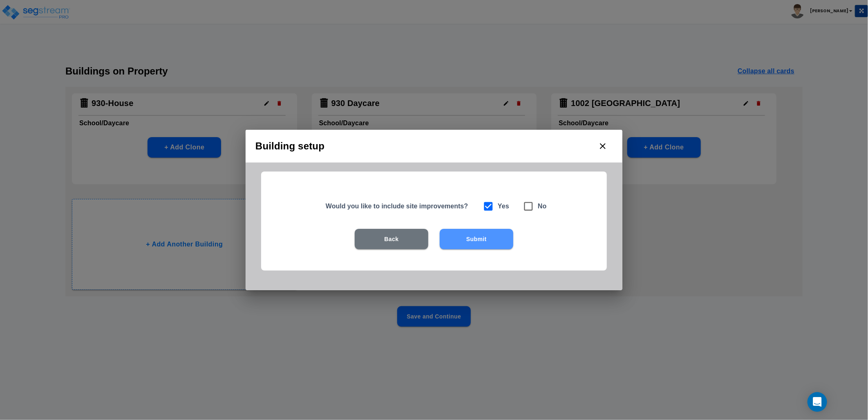
click at [480, 234] on button "Submit" at bounding box center [477, 239] width 74 height 20
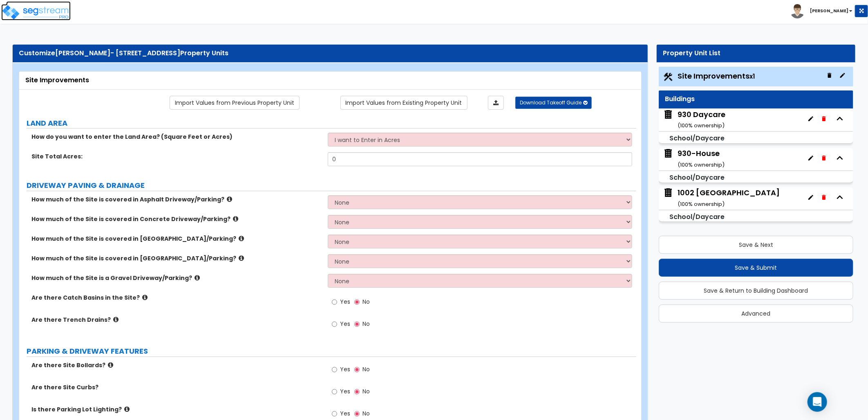
click at [43, 17] on img at bounding box center [36, 12] width 70 height 16
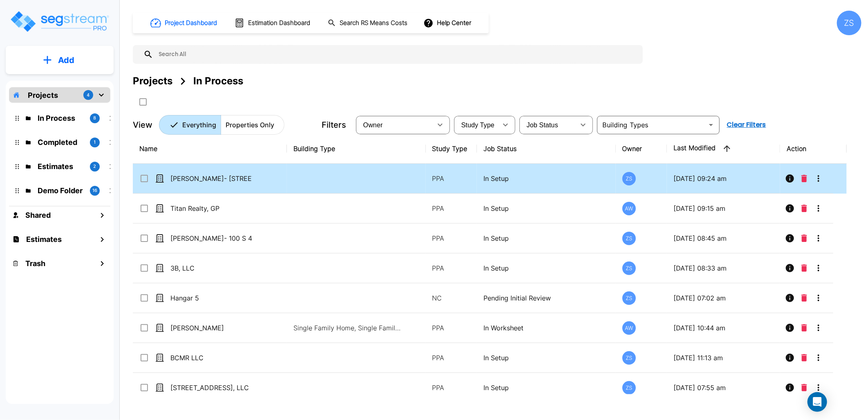
click at [818, 180] on icon "More-Options" at bounding box center [819, 178] width 2 height 7
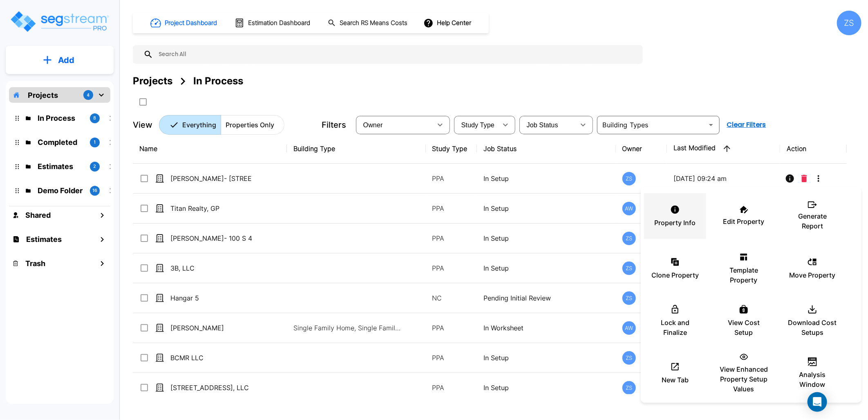
click at [684, 211] on div "Property Info" at bounding box center [675, 215] width 49 height 41
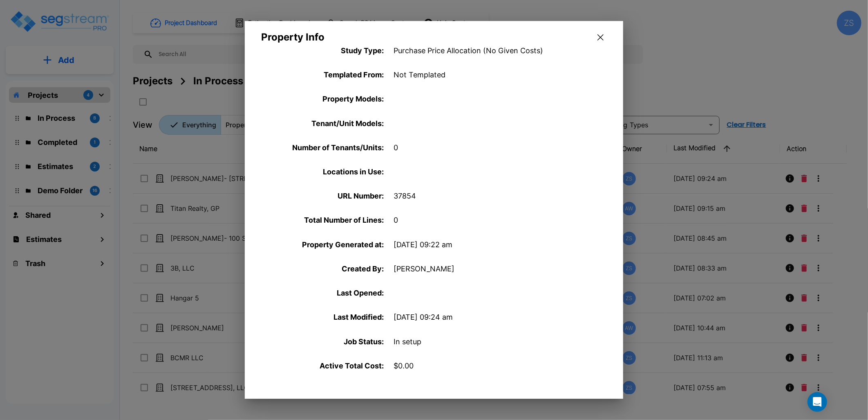
scroll to position [234, 0]
click at [600, 40] on icon "button" at bounding box center [601, 37] width 6 height 7
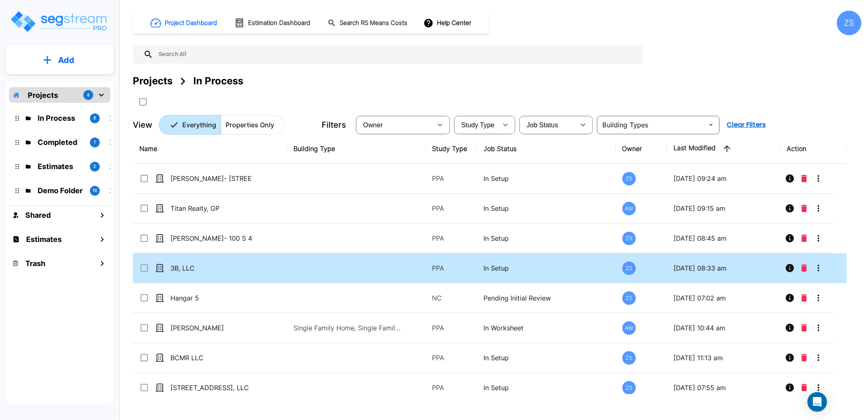
scroll to position [9, 0]
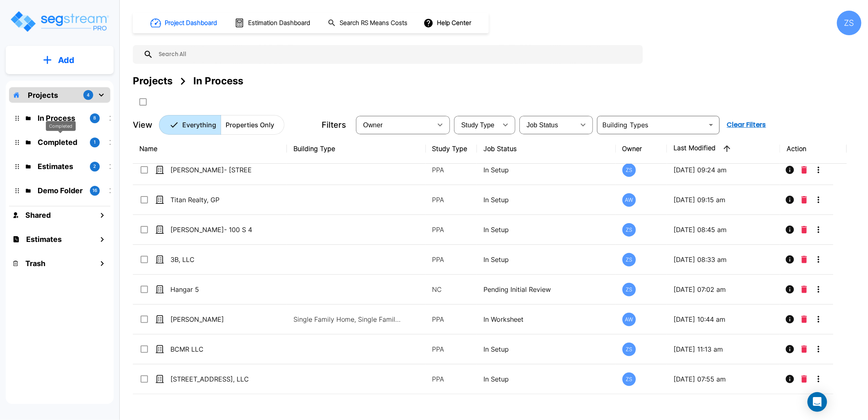
click at [60, 141] on p "Completed" at bounding box center [61, 142] width 46 height 11
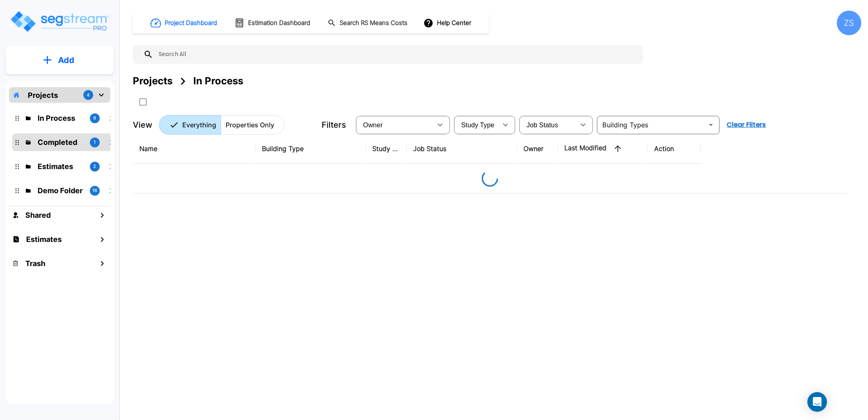
scroll to position [0, 0]
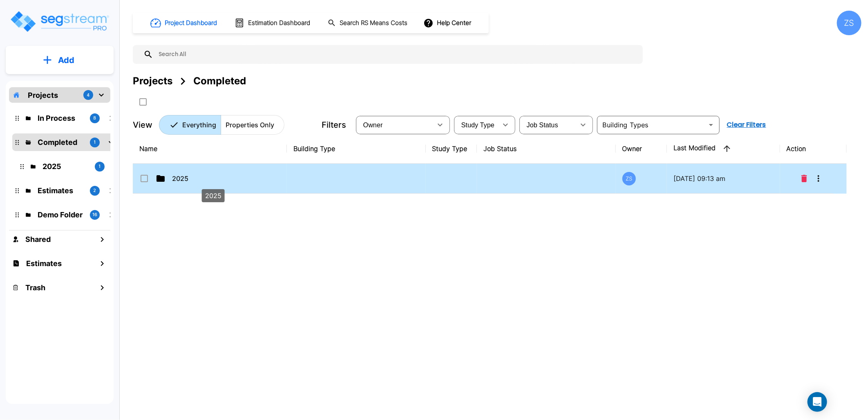
click at [197, 181] on p "2025" at bounding box center [213, 178] width 82 height 10
checkbox input "true"
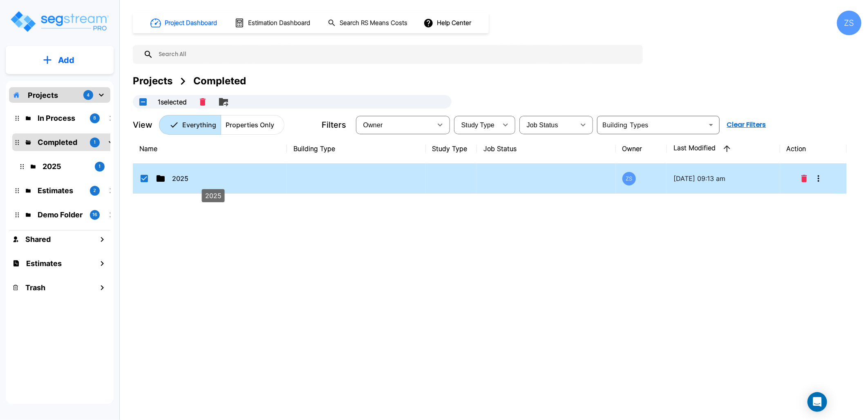
click at [197, 181] on p "2025" at bounding box center [213, 178] width 82 height 10
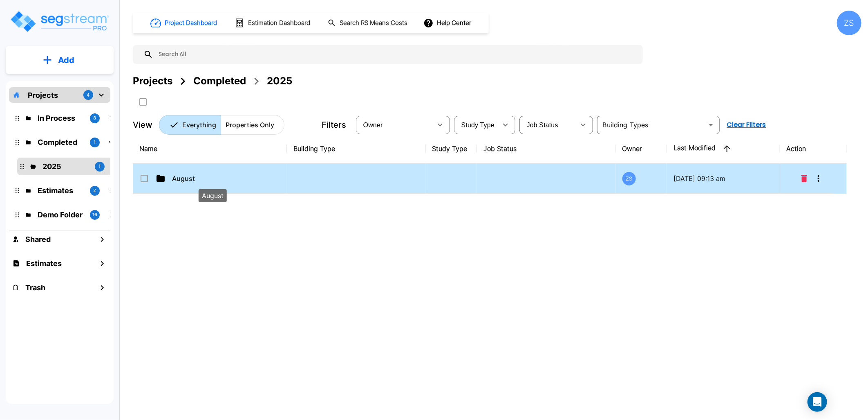
click at [197, 181] on p "August" at bounding box center [213, 178] width 82 height 10
checkbox input "true"
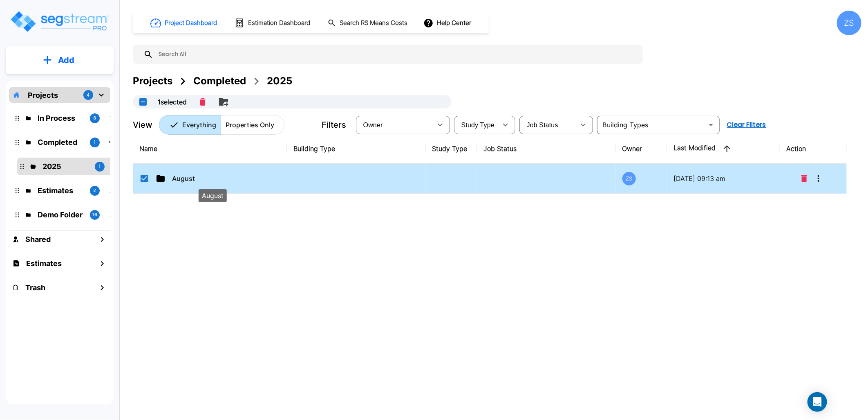
click at [197, 181] on p "August" at bounding box center [213, 178] width 82 height 10
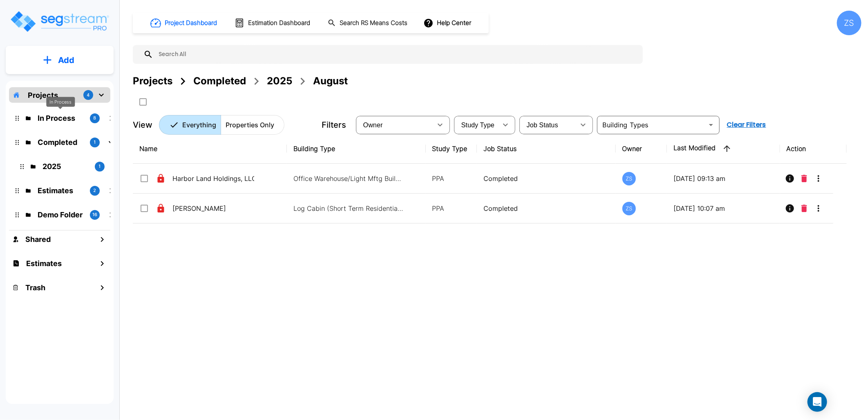
click at [58, 119] on p "In Process" at bounding box center [61, 117] width 46 height 11
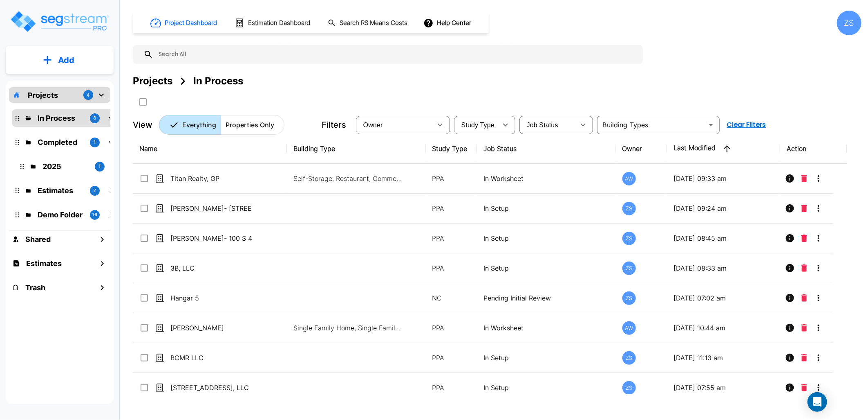
click at [74, 60] on p "Add" at bounding box center [66, 60] width 16 height 12
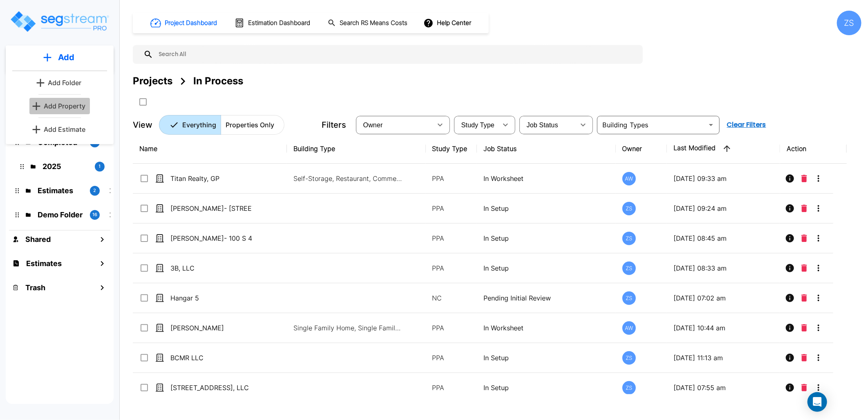
click at [74, 108] on p "Add Property" at bounding box center [65, 106] width 42 height 10
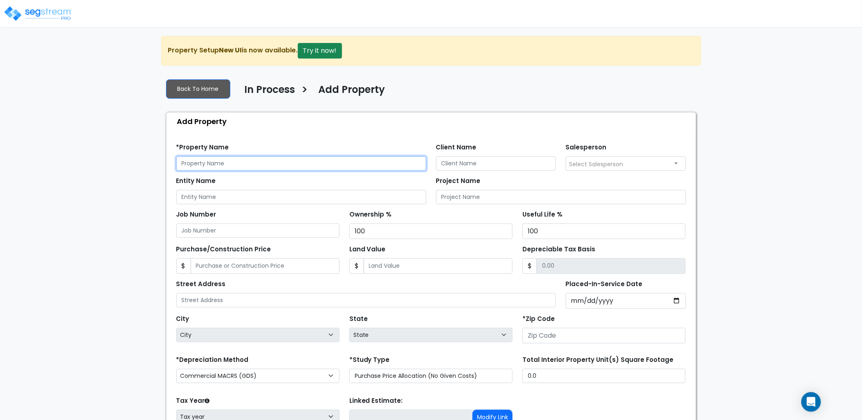
click at [288, 168] on input "text" at bounding box center [301, 163] width 250 height 14
click at [195, 165] on input "text" at bounding box center [301, 163] width 250 height 14
type input "Our 2nd Half LLC"
drag, startPoint x: 232, startPoint y: 166, endPoint x: 146, endPoint y: 169, distance: 86.3
click at [146, 169] on div "We are Building your Property. So please grab a coffee and let us do the heavy …" at bounding box center [431, 264] width 862 height 456
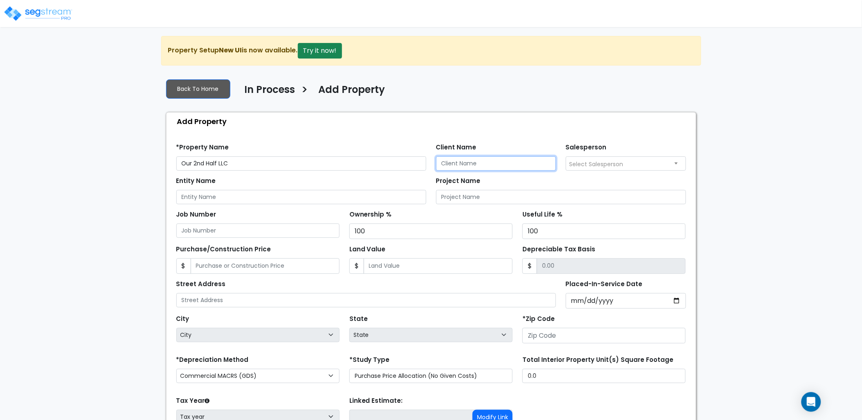
click at [492, 168] on input "Client Name" at bounding box center [496, 163] width 120 height 14
paste input "Our 2nd Half LLC"
type input "Our 2nd Half LLC"
click at [342, 194] on input "Entity Name" at bounding box center [301, 197] width 250 height 14
paste input "Our 2nd Half LLC"
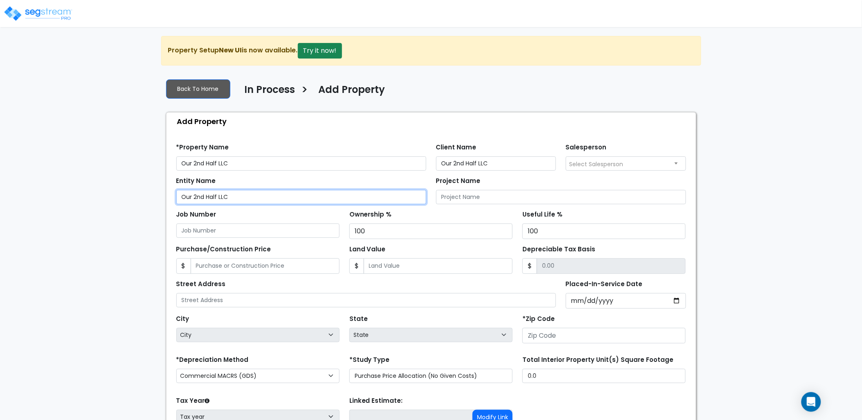
type input "Our 2nd Half LLC"
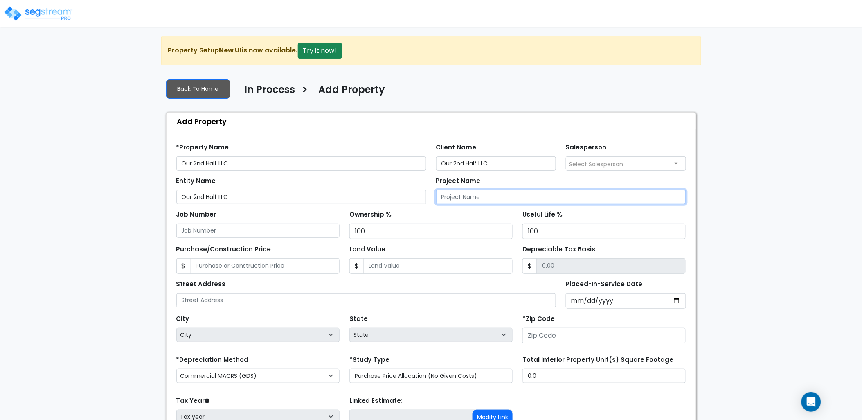
click at [457, 194] on input "Project Name" at bounding box center [561, 197] width 250 height 14
paste input "Our 2nd Half LLC"
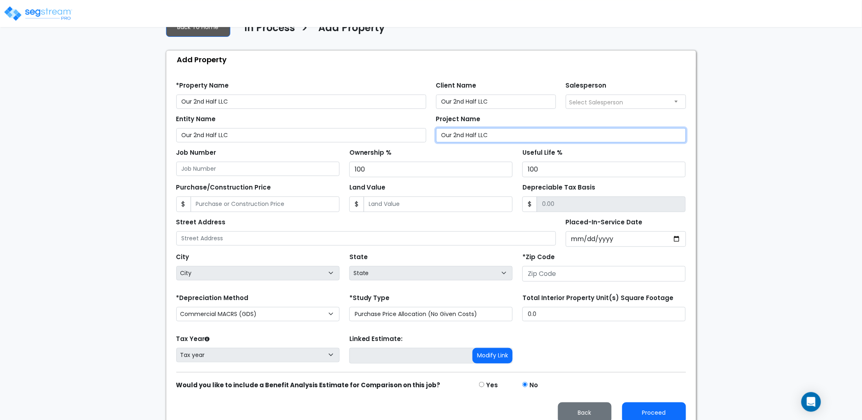
scroll to position [72, 0]
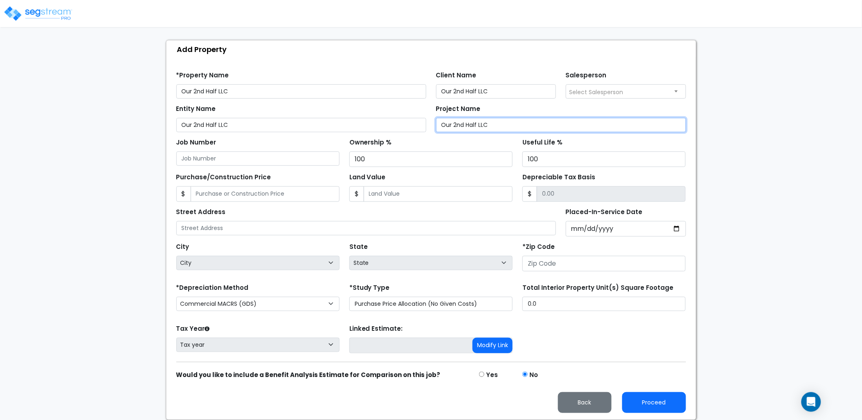
type input "Our 2nd Half LLC"
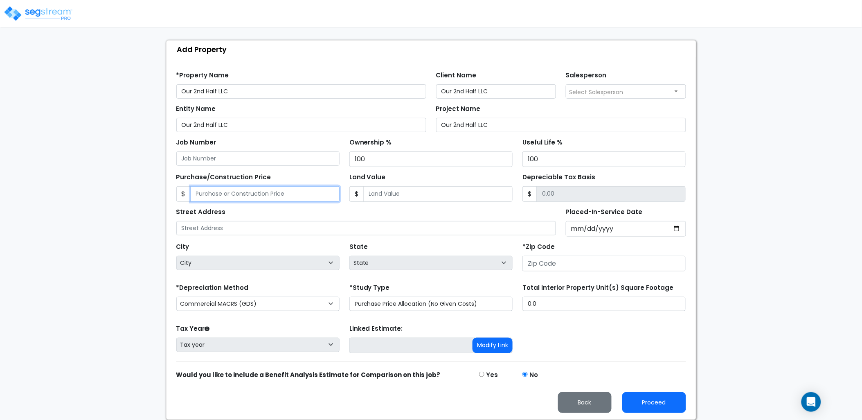
click at [243, 199] on input "Purchase/Construction Price" at bounding box center [265, 194] width 149 height 16
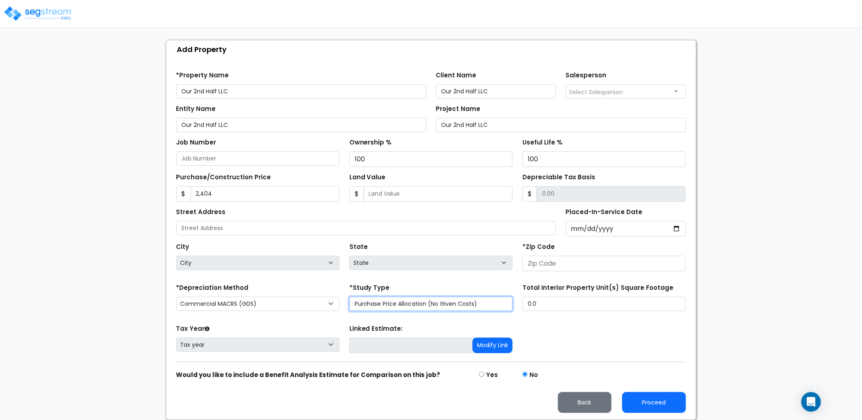
click at [441, 301] on select "Purchase Price Allocation (No Given Costs) New Construction / Reno / TI's (Give…" at bounding box center [430, 303] width 163 height 14
click at [412, 280] on form "*Property Name Our 2nd Half LLC Client Name Our 2nd Half LLC Salesperson Select…" at bounding box center [430, 239] width 509 height 348
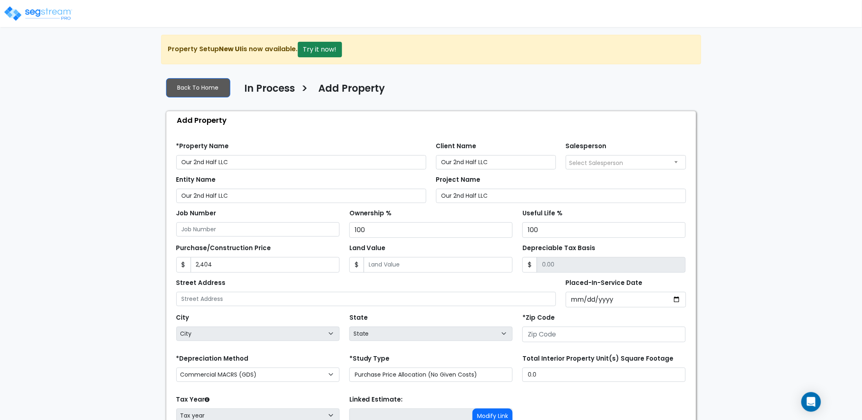
scroll to position [0, 0]
click at [239, 274] on div "Street Address Placed-In-Service Date *Purchase Date" at bounding box center [430, 291] width 519 height 35
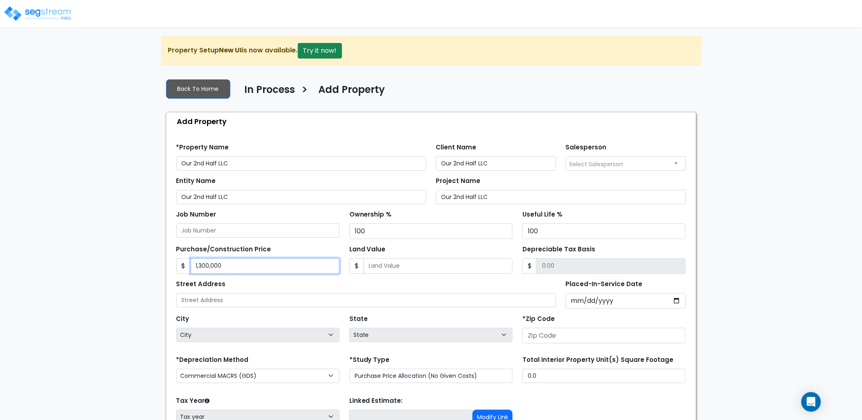
click at [197, 264] on input "1,300,000" at bounding box center [265, 266] width 149 height 16
type input "2,300,000"
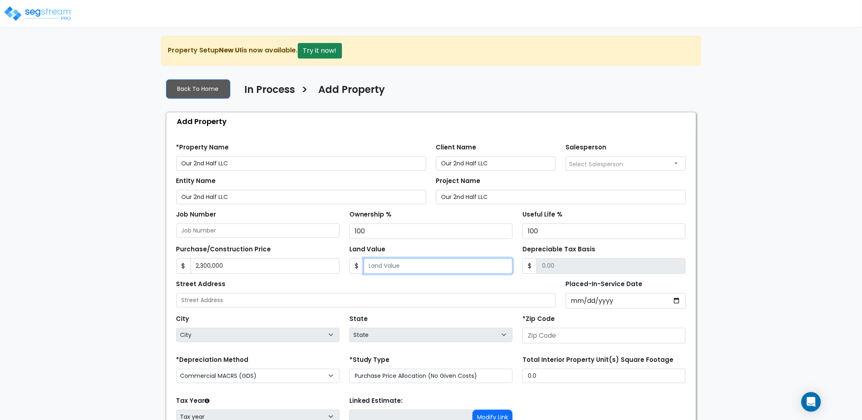
click at [395, 270] on input "Land Value" at bounding box center [438, 266] width 149 height 16
type input "1"
type input "2299999.00"
type input "12"
type input "2299988.00"
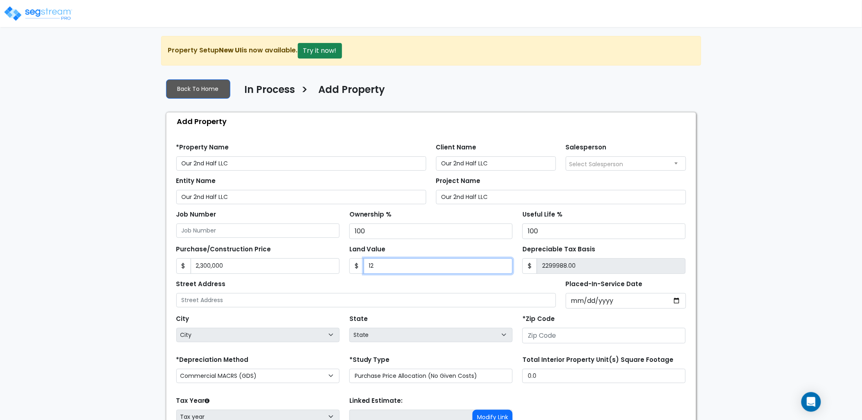
type input "120"
type input "2299880.00"
type input "12"
type input "2299988.00"
type input "125"
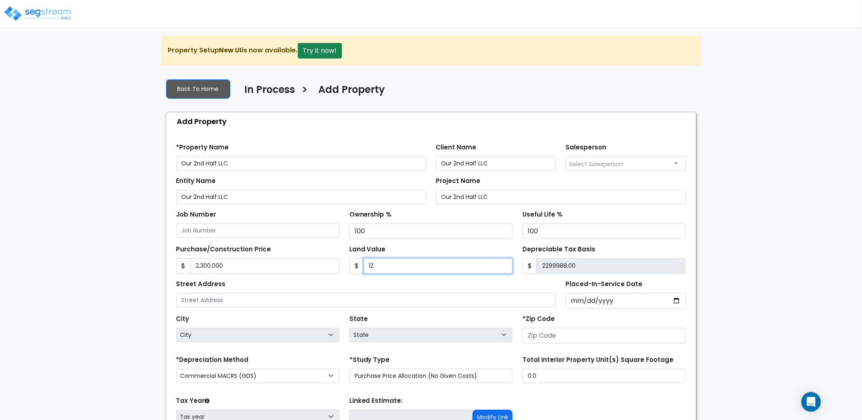
type input "2299875.00"
type input "1250"
type input "2298750.00"
type input "1,2500"
type input "2287500.00"
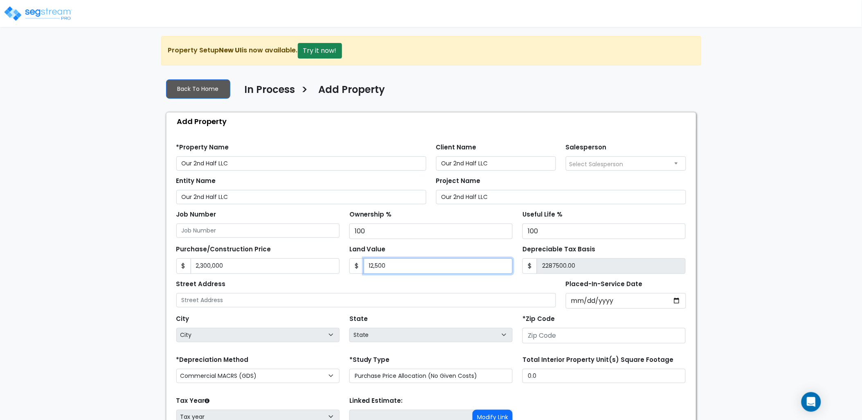
type input "12,5000"
type input "2175000.00"
type input "125,000"
click at [420, 246] on div "Land Value $ 125,000" at bounding box center [430, 258] width 163 height 31
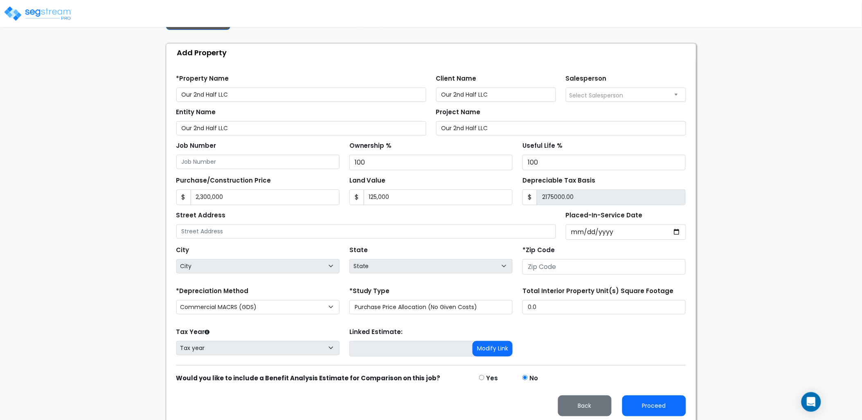
scroll to position [72, 0]
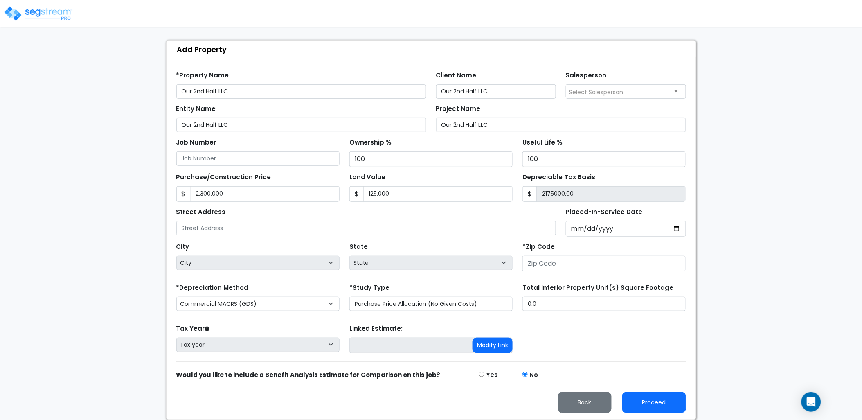
click at [84, 162] on div "We are Building your Property. So please grab a coffee and let us do the heavy …" at bounding box center [431, 192] width 862 height 456
click at [277, 195] on input "2,300,000" at bounding box center [265, 194] width 149 height 16
type input "1"
type input "-124999.00"
type input "13"
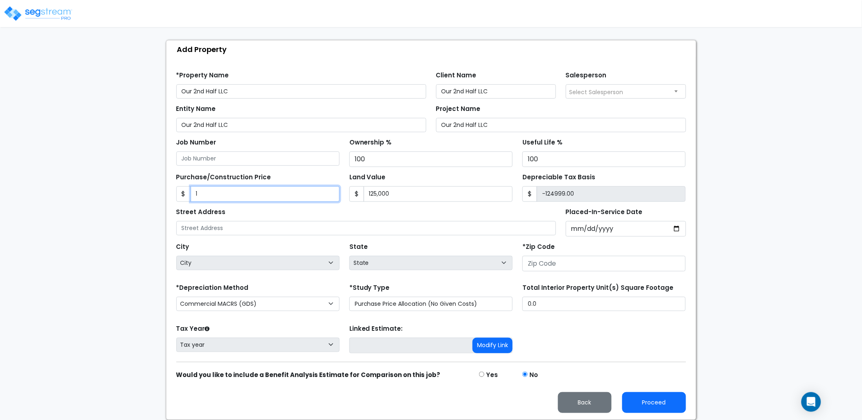
type input "-124987.00"
type input "130"
type input "-124870.00"
type input "1300"
type input "-123700.00"
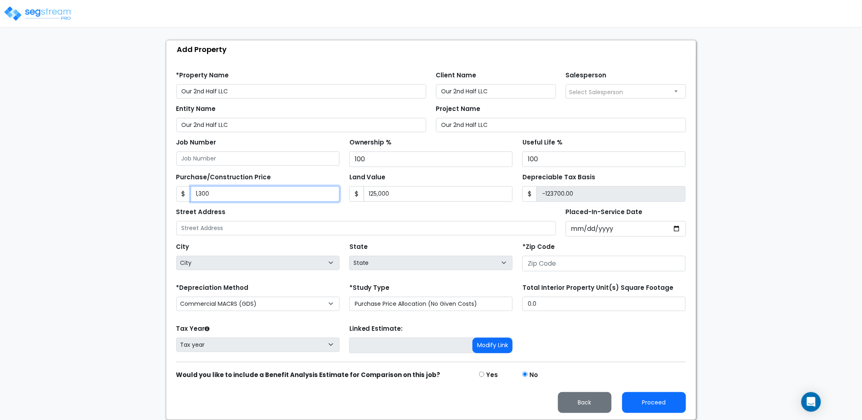
type input "1,3000"
type input "-112000.00"
type input "13,0000"
type input "5000.00"
type input "130,0000"
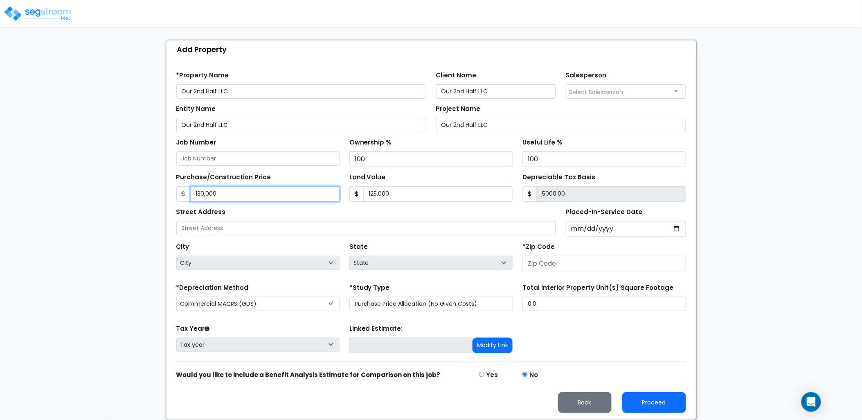
type input "1175000.00"
type input "1,300,000"
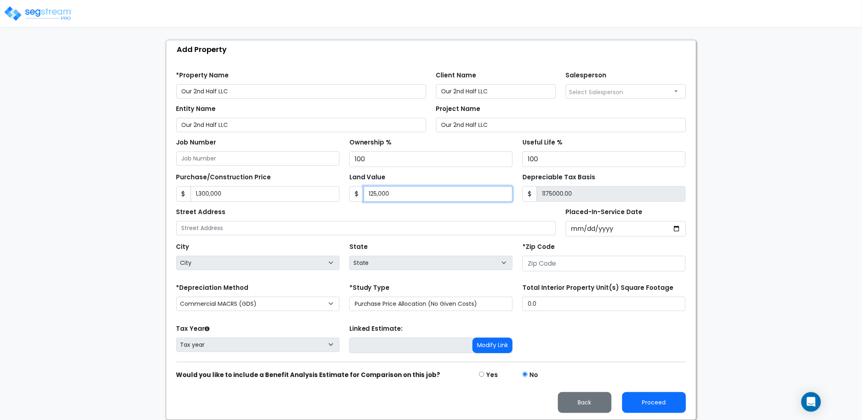
click at [395, 192] on input "125,000" at bounding box center [438, 194] width 149 height 16
type input "8"
type input "1299992.00"
type input "85"
type input "1299915.00"
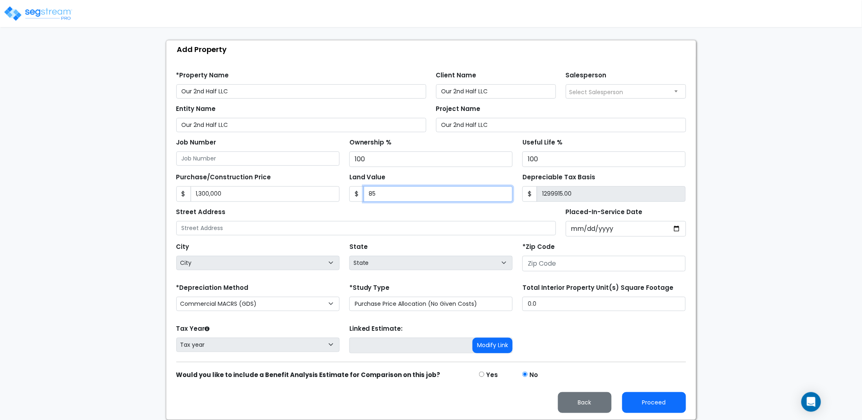
type input "850"
type input "1299150.00"
type input "8500"
type input "1291500.00"
type input "8,5000"
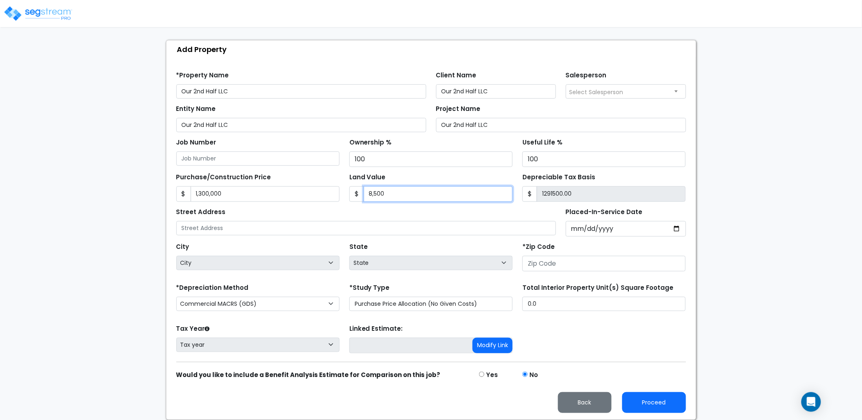
type input "1215000.00"
type input "85,000"
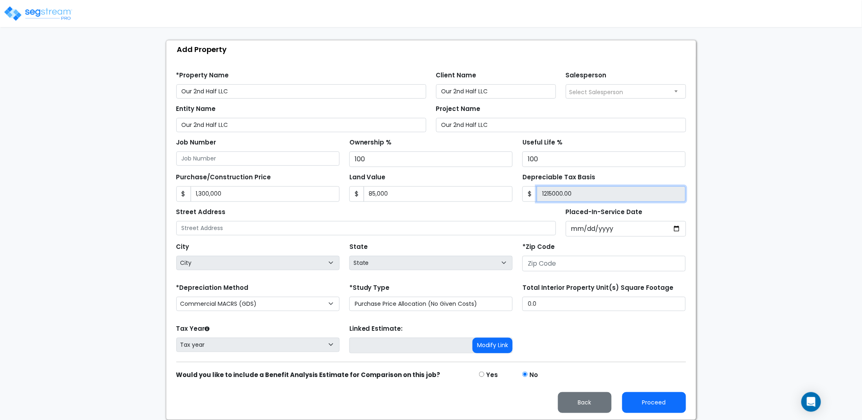
type input "1,215,000.00"
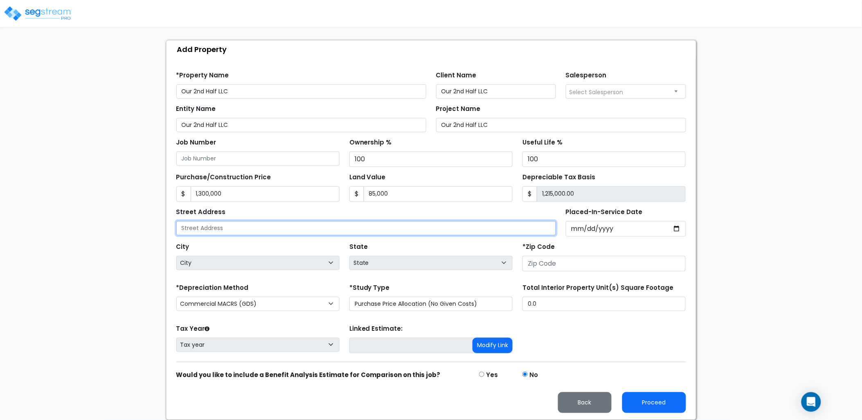
click at [377, 223] on input "text" at bounding box center [366, 228] width 380 height 14
type input "621 Begonia St"
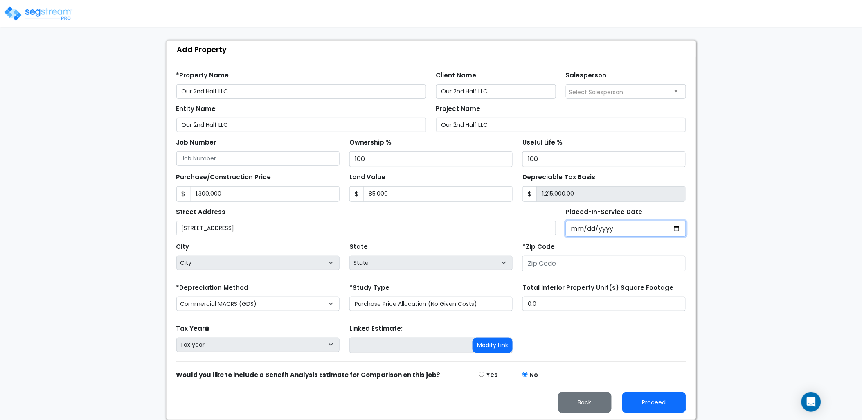
drag, startPoint x: 569, startPoint y: 231, endPoint x: 572, endPoint y: 234, distance: 4.7
click at [569, 231] on input "Placed-In-Service Date" at bounding box center [625, 229] width 120 height 16
type input "0020-05-20"
select select "20"
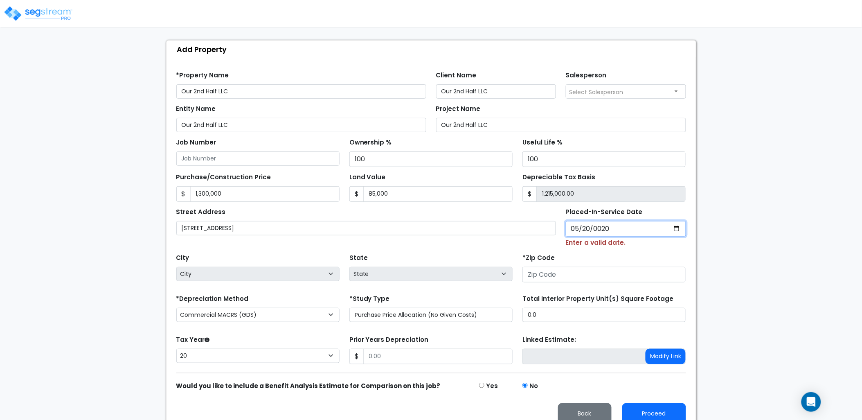
type input "0202-05-20"
select select "202"
type input "2024-05-20"
select select "2024"
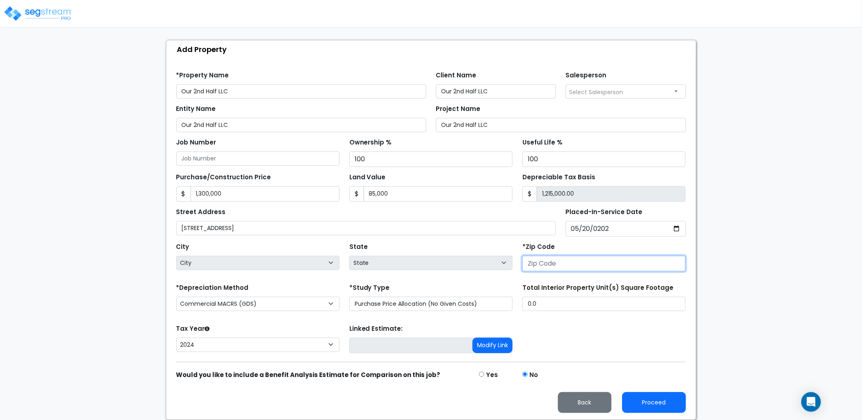
click at [575, 262] on input "number" at bounding box center [603, 264] width 163 height 16
type input "34"
select select
type input "34139"
select select "FL"
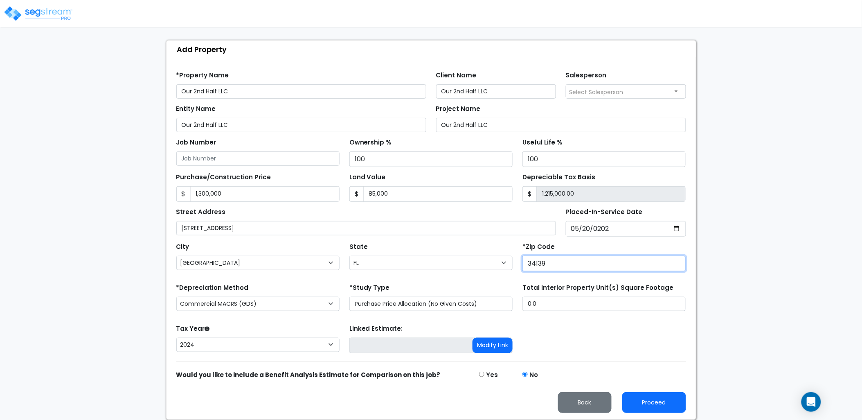
type input "34139"
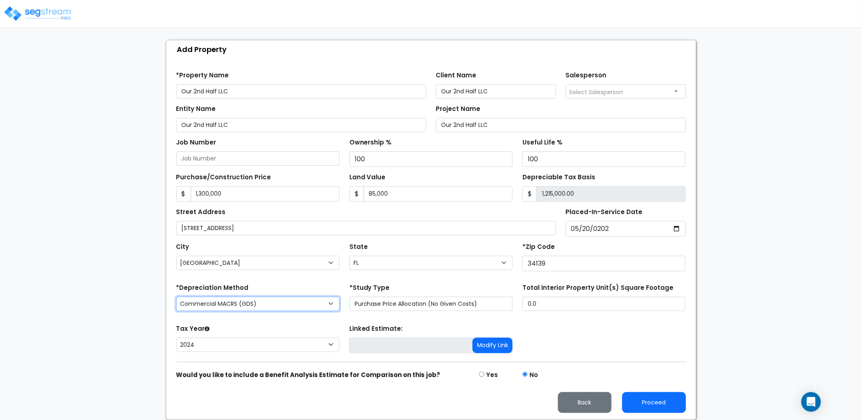
click at [304, 301] on select "Commercial MACRS (GDS) Residential Rental MACRS (GDS) Commercial MACRS (GDS) QIP" at bounding box center [257, 303] width 163 height 14
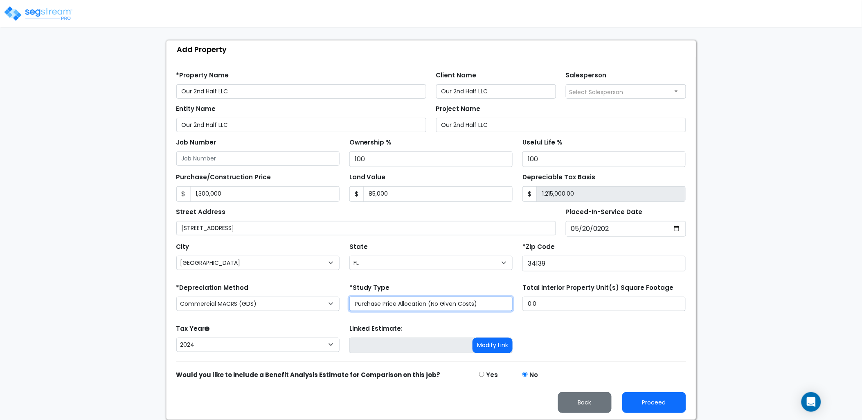
click at [429, 305] on select "Purchase Price Allocation (No Given Costs) New Construction / Reno / TI's (Give…" at bounding box center [430, 303] width 163 height 14
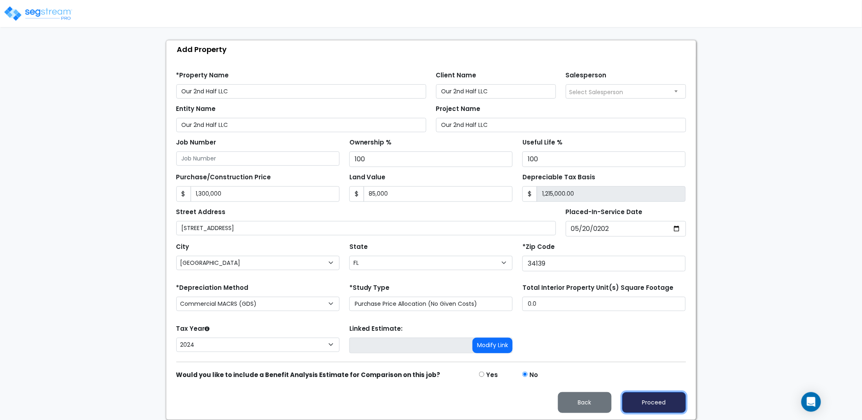
click at [656, 401] on button "Proceed" at bounding box center [654, 402] width 64 height 21
type input "1300000"
type input "85000"
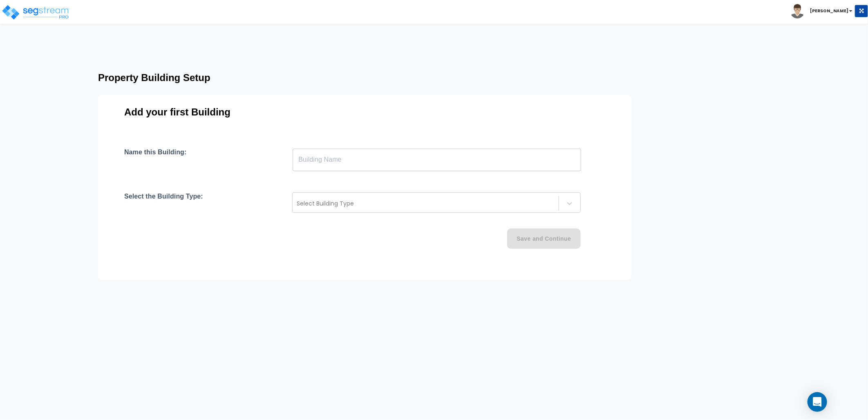
click at [381, 165] on input "text" at bounding box center [437, 159] width 289 height 23
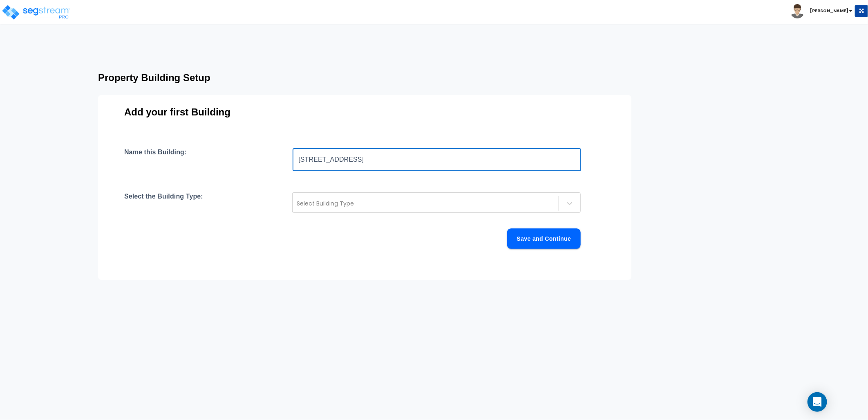
type input "[STREET_ADDRESS]"
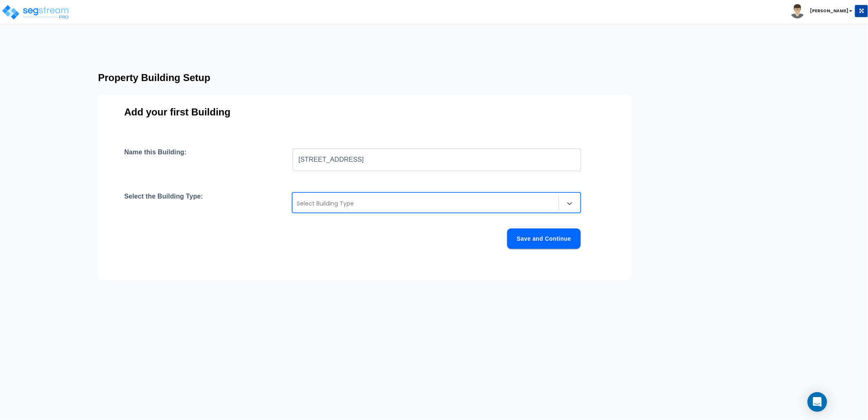
click at [301, 207] on div at bounding box center [426, 203] width 258 height 10
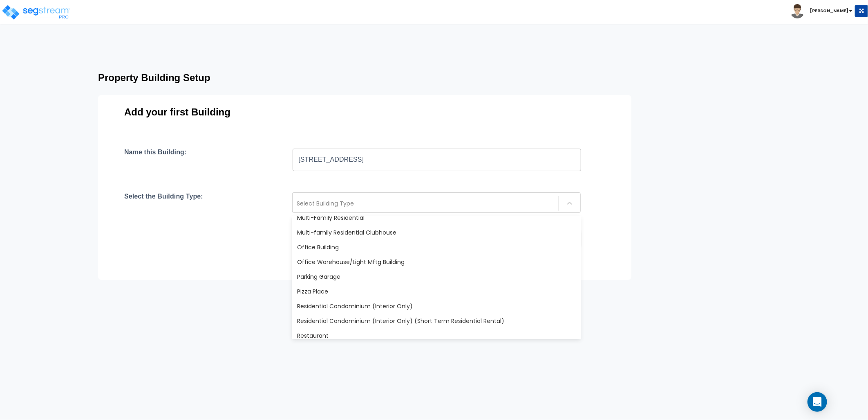
scroll to position [522, 0]
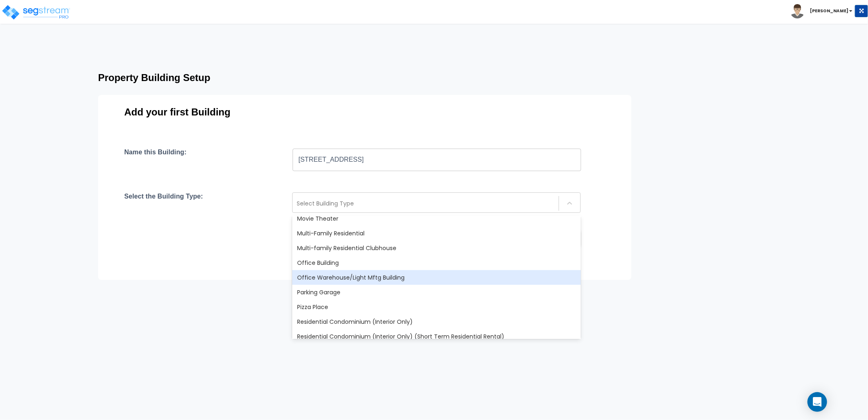
click at [355, 279] on div "Office Warehouse/Light Mftg Building" at bounding box center [436, 277] width 289 height 15
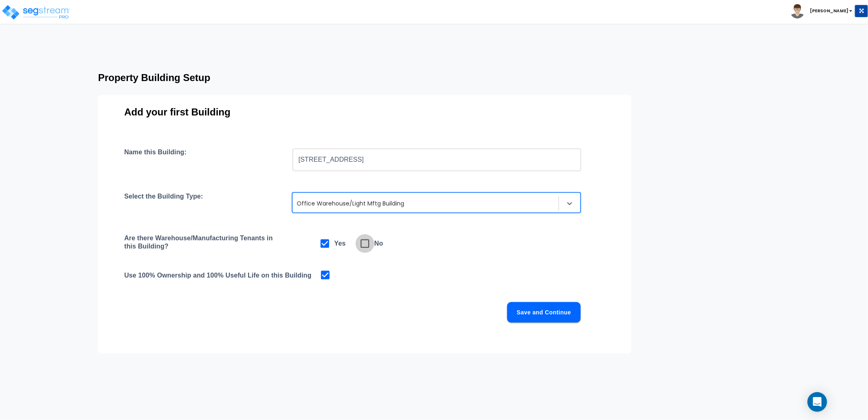
click at [366, 245] on icon at bounding box center [364, 243] width 11 height 11
checkbox input "false"
checkbox input "true"
click at [527, 309] on button "Save and Continue" at bounding box center [544, 312] width 74 height 20
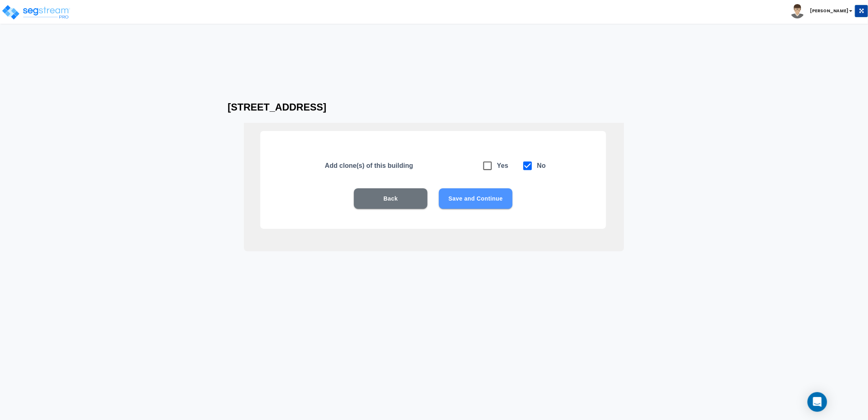
click at [470, 208] on button "Save and Continue" at bounding box center [476, 198] width 74 height 20
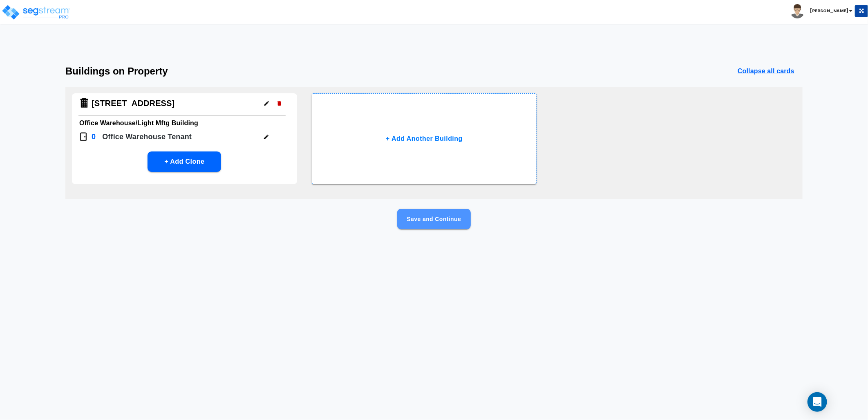
click at [448, 221] on button "Save and Continue" at bounding box center [434, 219] width 74 height 20
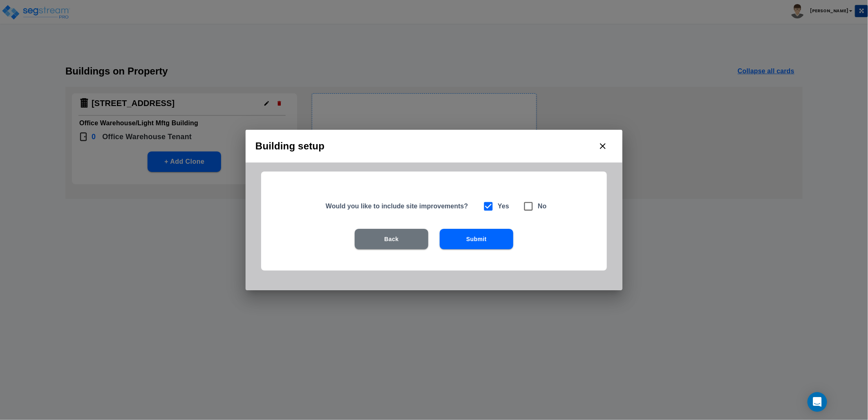
click at [475, 235] on button "Submit" at bounding box center [477, 239] width 74 height 20
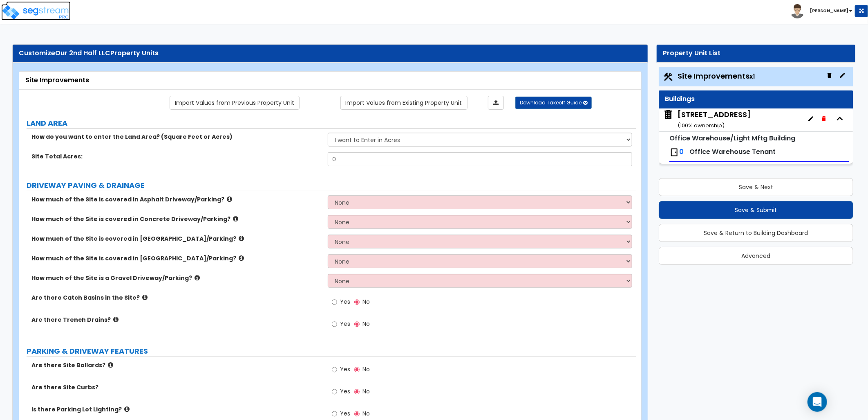
click at [52, 15] on img at bounding box center [36, 12] width 70 height 16
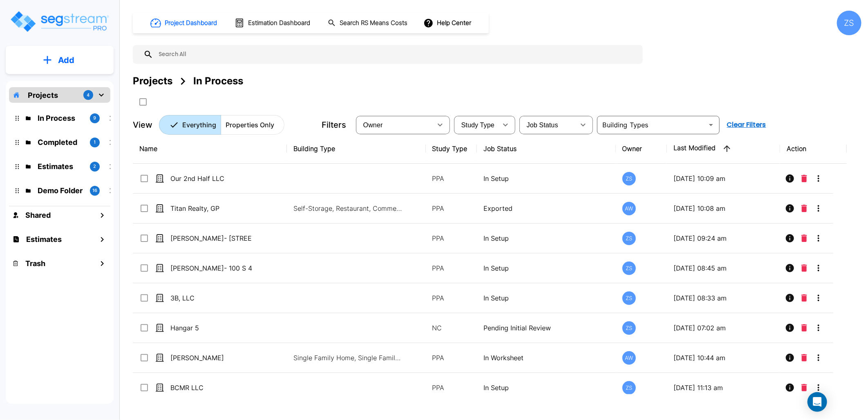
click at [69, 56] on p "Add" at bounding box center [66, 60] width 16 height 12
click at [70, 107] on p "Add Property" at bounding box center [65, 106] width 42 height 10
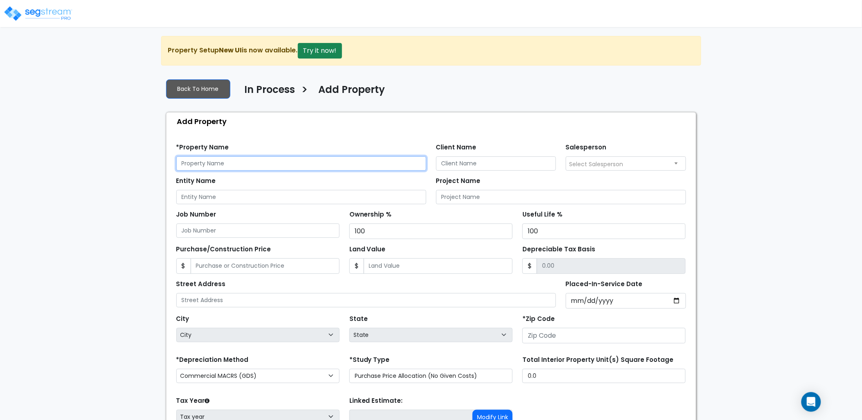
click at [229, 162] on input "text" at bounding box center [301, 163] width 250 height 14
drag, startPoint x: 181, startPoint y: 163, endPoint x: 227, endPoint y: 164, distance: 45.8
click at [227, 164] on input "Our 2nd Half LLC-625 [PERSON_NAME]" at bounding box center [301, 163] width 250 height 14
type input "Our 2nd Half LLC-625 [PERSON_NAME]"
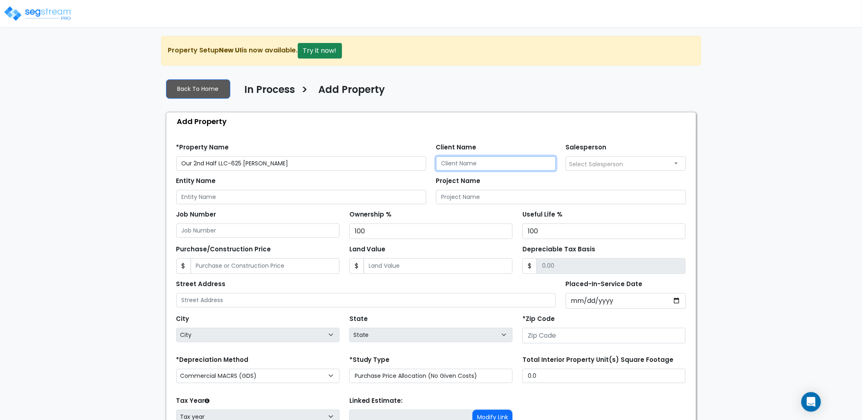
drag, startPoint x: 500, startPoint y: 156, endPoint x: 485, endPoint y: 164, distance: 17.0
click at [500, 157] on input "Client Name" at bounding box center [496, 163] width 120 height 14
paste input "Our 2nd Half LLC"
type input "Our 2nd Half LLC"
click at [348, 197] on input "Entity Name" at bounding box center [301, 197] width 250 height 14
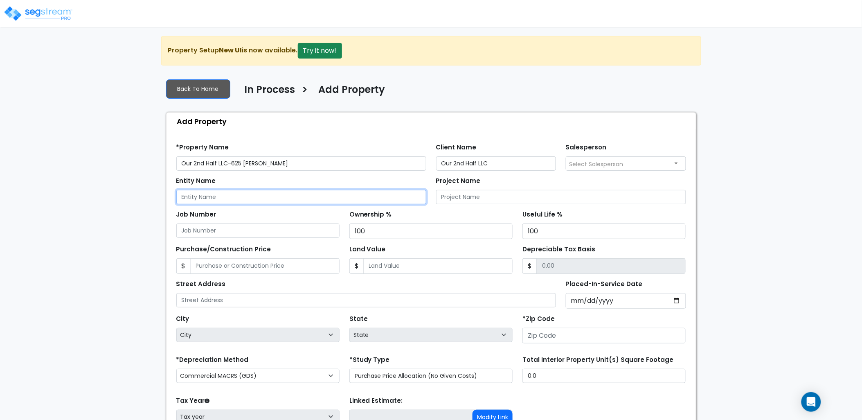
paste input "Our 2nd Half LLC"
type input "Our 2nd Half LLC"
click at [467, 195] on input "Project Name" at bounding box center [561, 197] width 250 height 14
paste input "Our 2nd Half LLC"
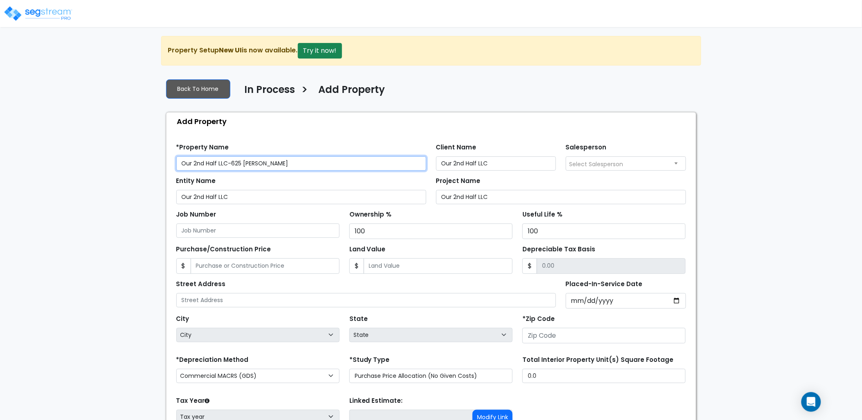
drag, startPoint x: 281, startPoint y: 162, endPoint x: 159, endPoint y: 168, distance: 122.4
click at [159, 168] on div "We are Building your Property. So please grab a coffee and let us do the heavy …" at bounding box center [431, 264] width 862 height 456
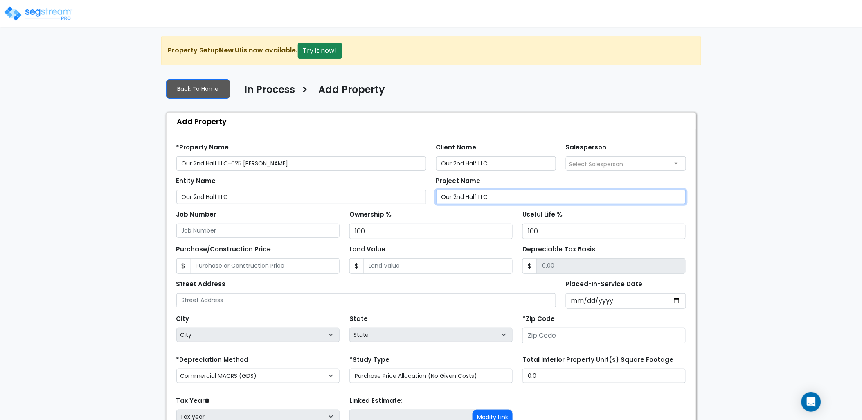
drag, startPoint x: 426, startPoint y: 197, endPoint x: 417, endPoint y: 197, distance: 8.6
click at [417, 197] on div "Entity Name Our 2nd Half LLC Project Name Our 2nd Half LLC" at bounding box center [430, 188] width 519 height 34
paste input "-625 Buckner"
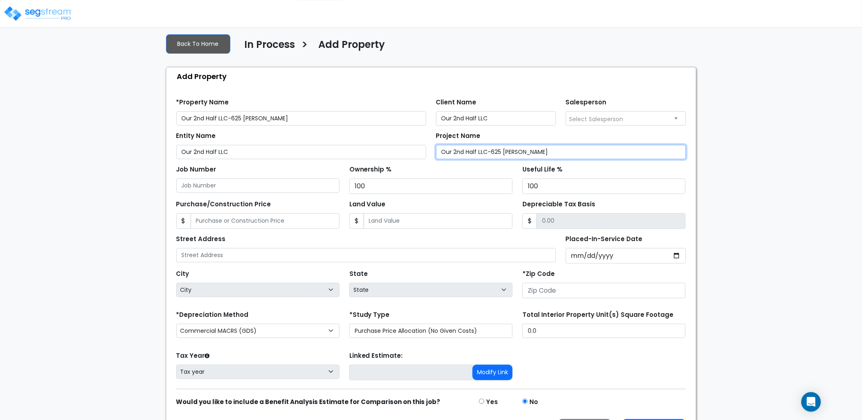
scroll to position [45, 0]
type input "Our 2nd Half LLC-625 [PERSON_NAME]"
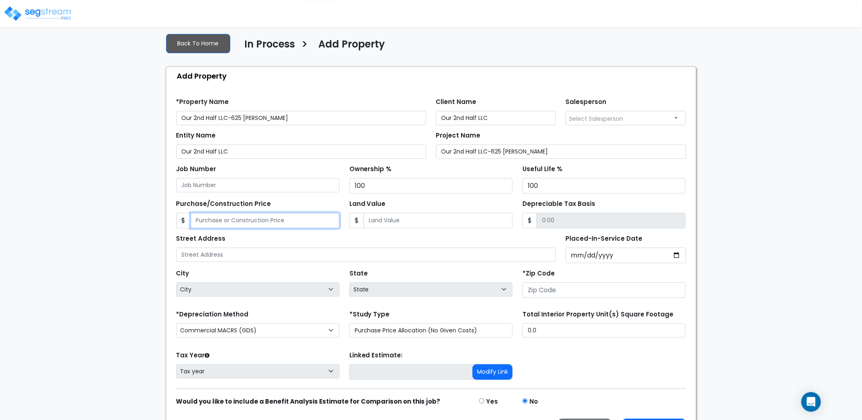
click at [248, 220] on input "Purchase/Construction Price" at bounding box center [265, 221] width 149 height 16
type input "1,000,000"
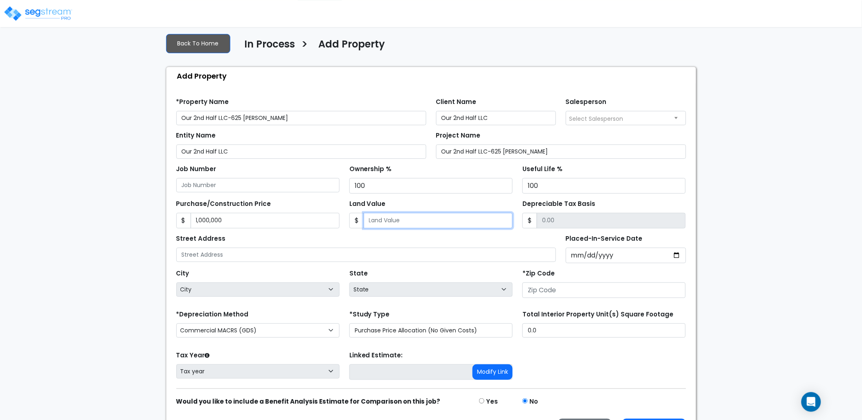
click at [393, 220] on input "Land Value" at bounding box center [438, 221] width 149 height 16
type input "4"
type input "999996.00"
type input "40"
type input "999960.00"
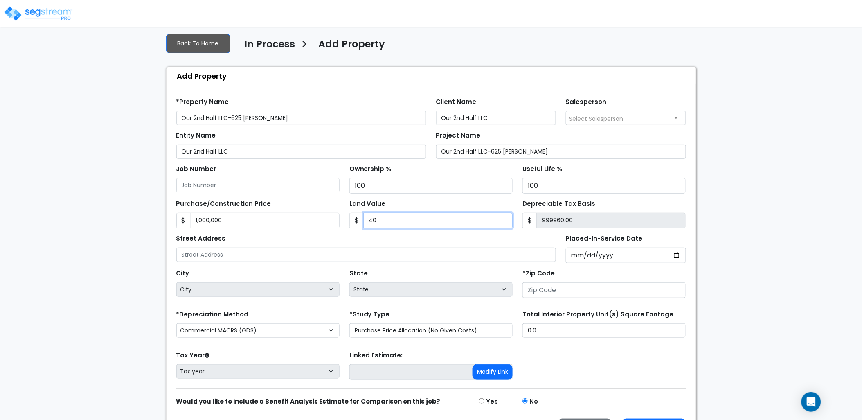
type input "400"
type input "999600.00"
type input "4000"
type input "996000.00"
type input "4,0000"
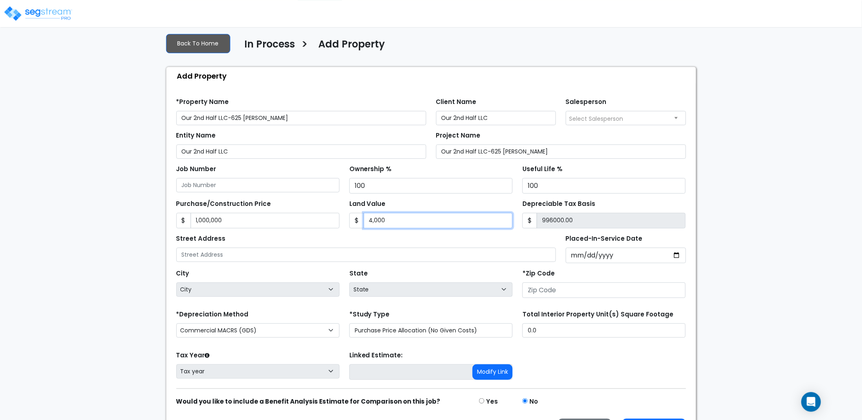
type input "960000.00"
type input "40,000"
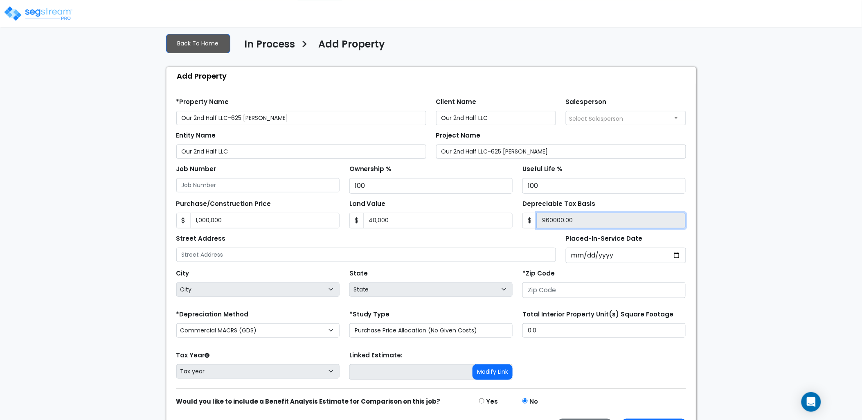
type input "960,000.00"
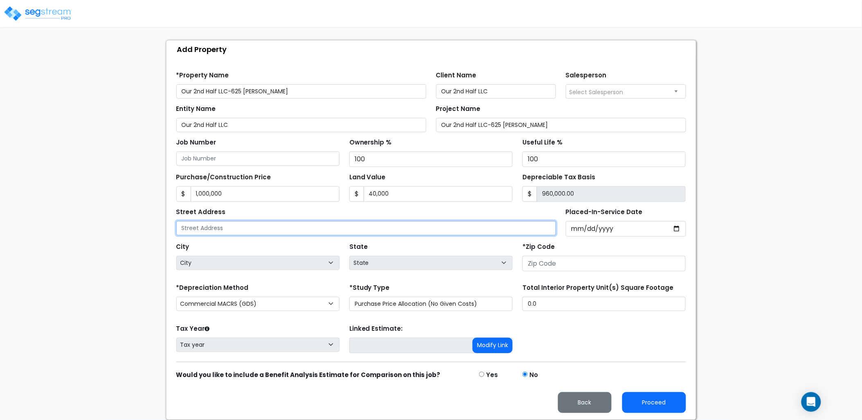
click at [298, 233] on input "text" at bounding box center [366, 228] width 380 height 14
type input "625 Buckner St"
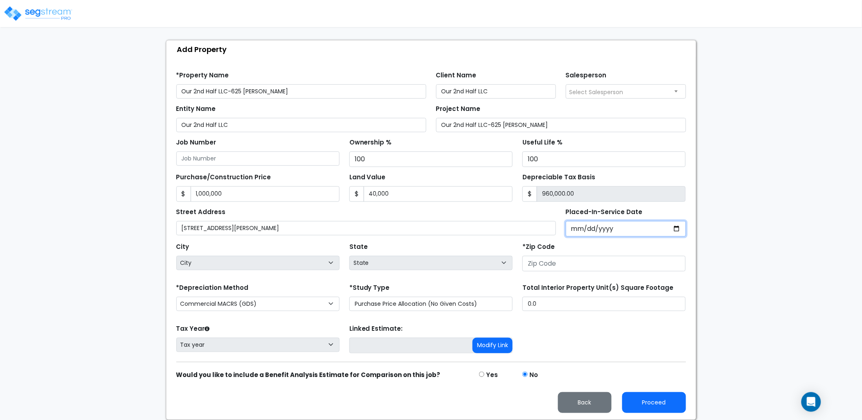
click at [575, 223] on input "Placed-In-Service Date" at bounding box center [625, 229] width 120 height 16
type input "0020-11-29"
select select "20"
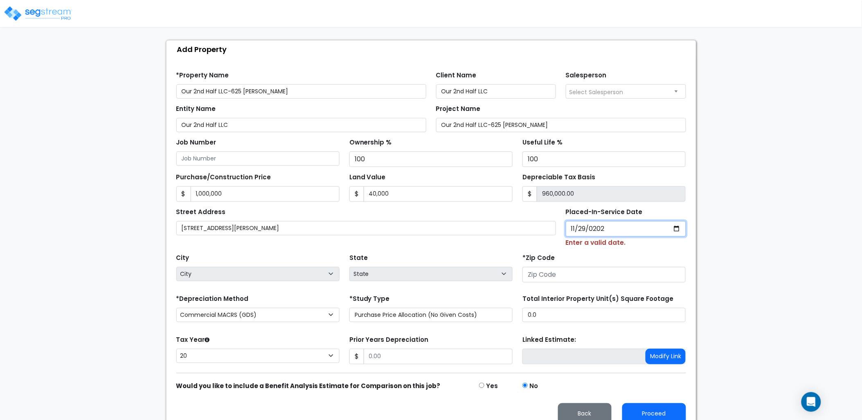
type input "2024-11-29"
select select "2024"
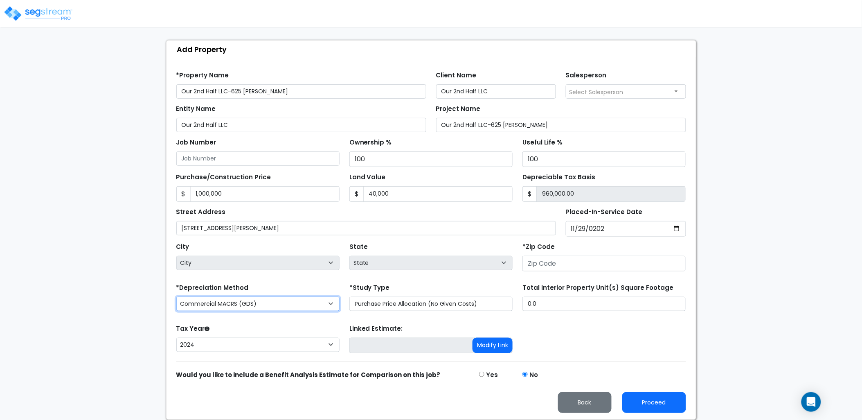
select select "National Average"
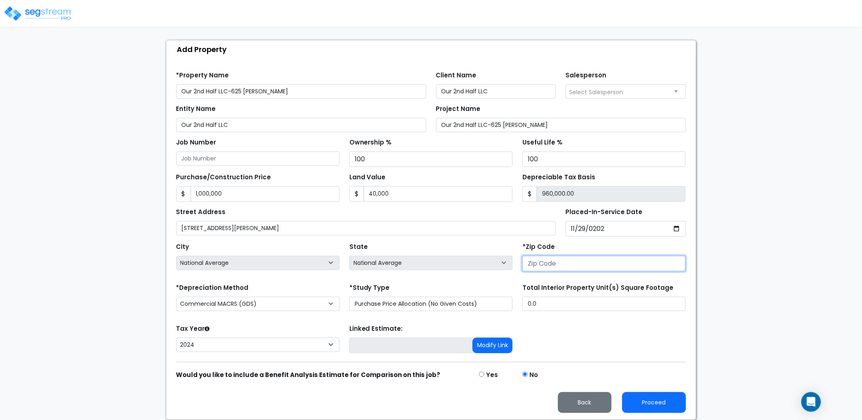
type input "3"
select select "GA"
type input "34"
select select
type input "3413"
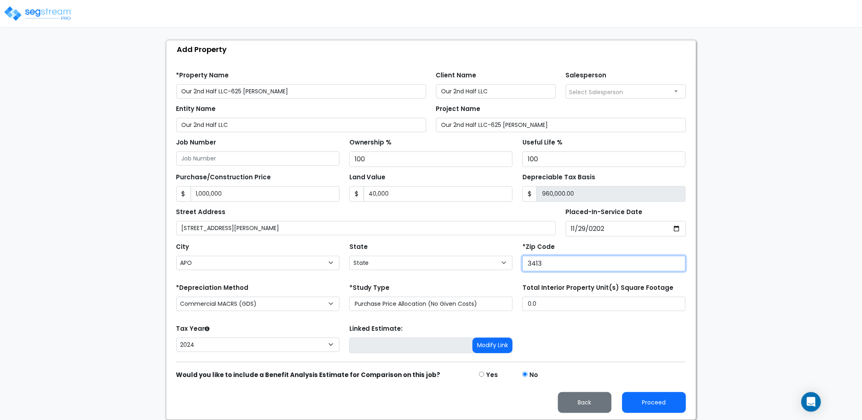
select select "FL"
type input "34139"
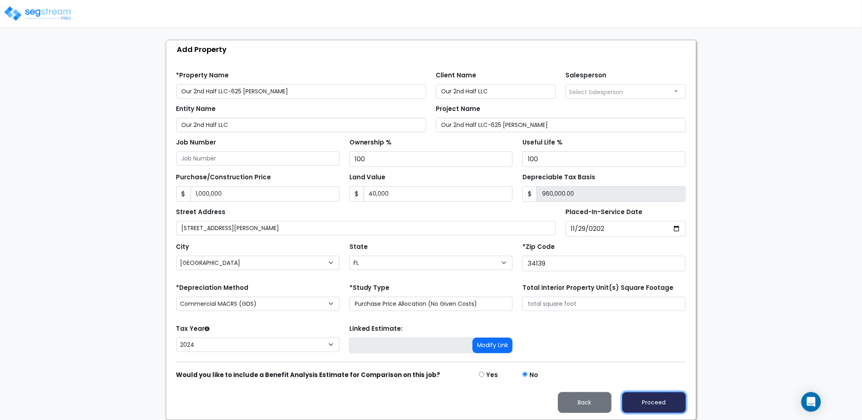
click at [665, 400] on button "Proceed" at bounding box center [654, 402] width 64 height 21
type input "1000000"
type input "40000"
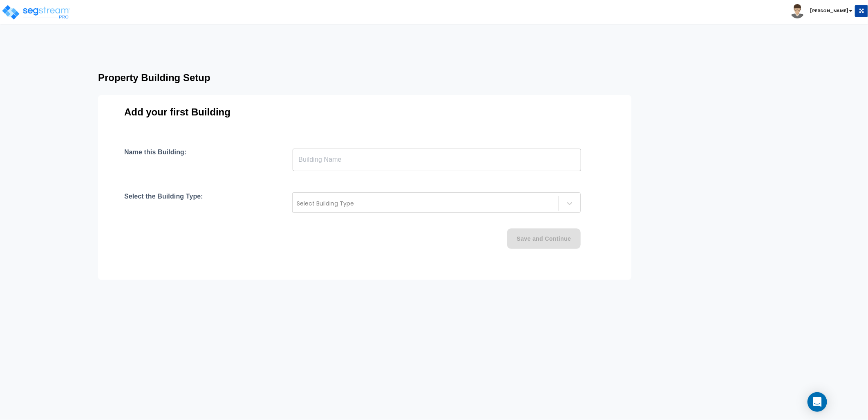
click at [323, 153] on input "text" at bounding box center [437, 159] width 289 height 23
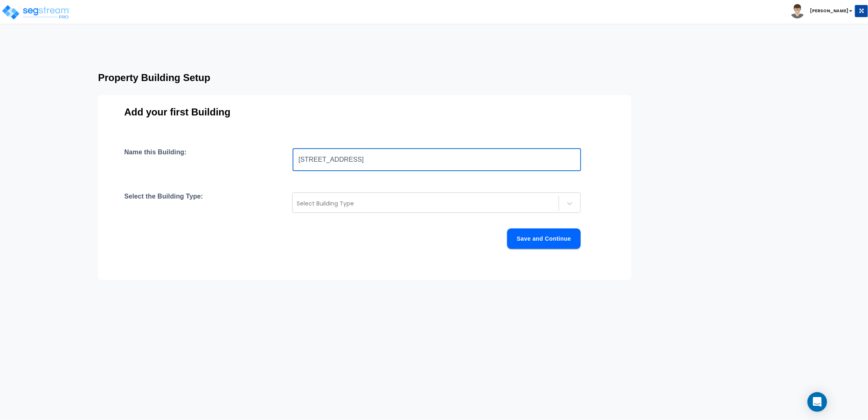
type input "[STREET_ADDRESS]"
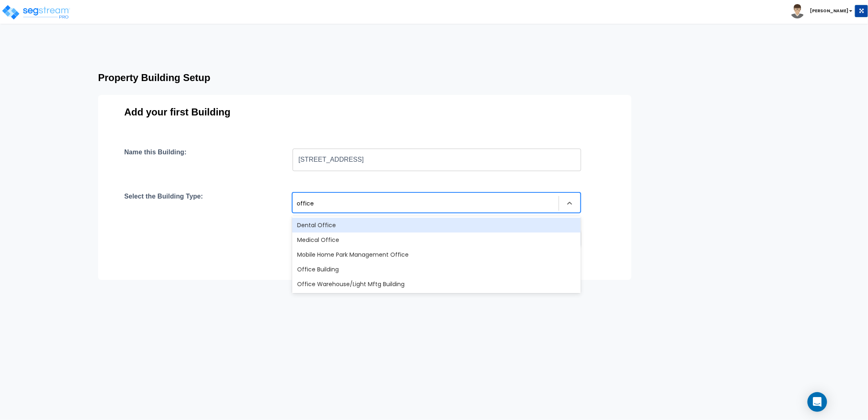
type input "office"
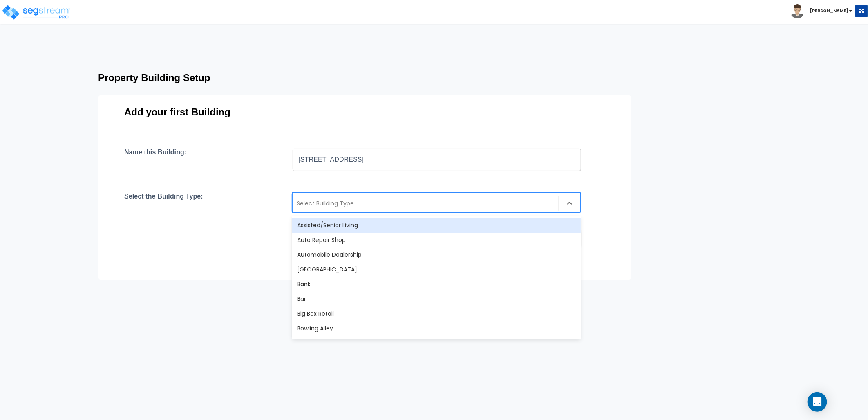
click at [380, 204] on div at bounding box center [426, 203] width 258 height 10
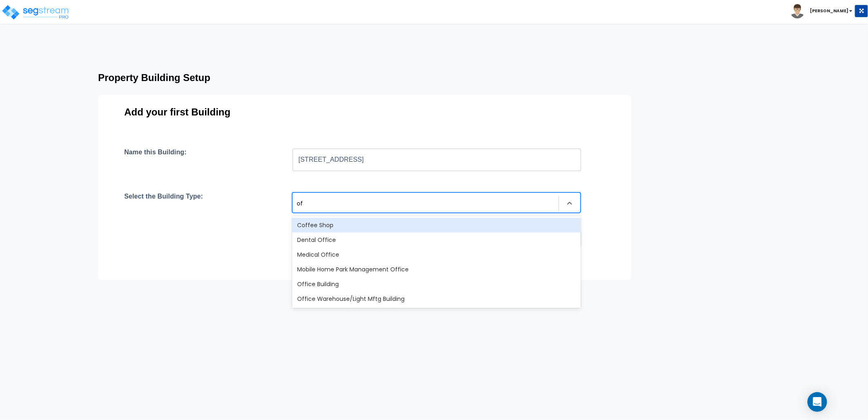
type input "off"
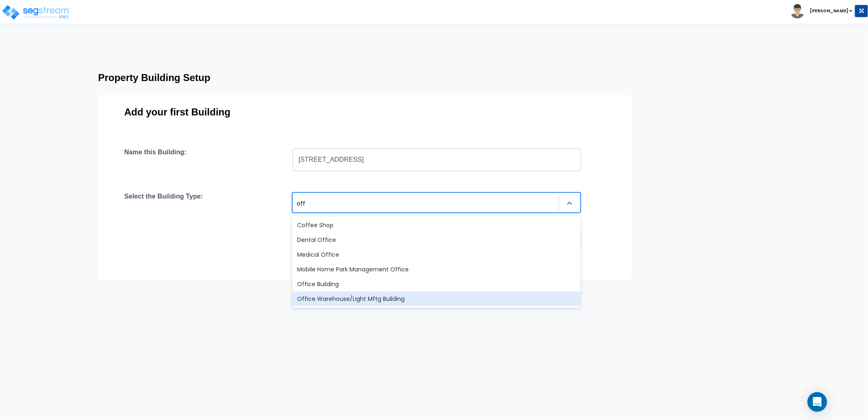
click at [382, 298] on div "Office Warehouse/Light Mftg Building" at bounding box center [436, 298] width 289 height 15
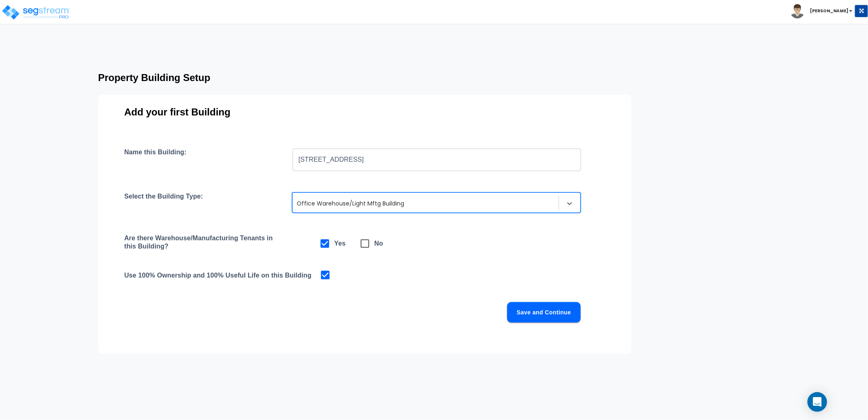
click at [356, 206] on div at bounding box center [426, 203] width 258 height 10
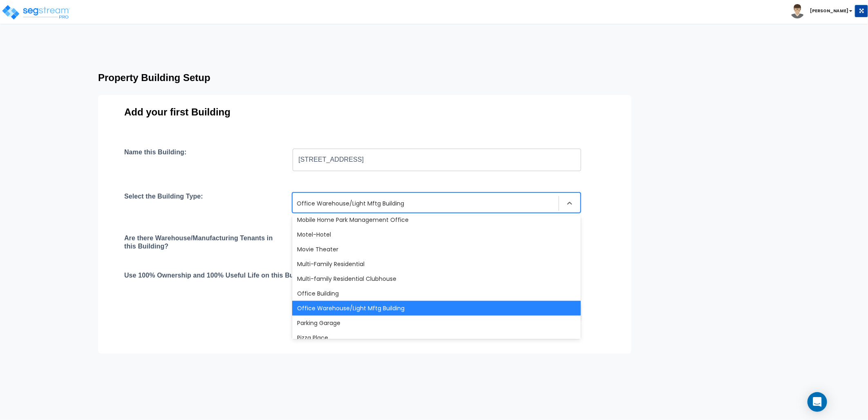
scroll to position [476, 0]
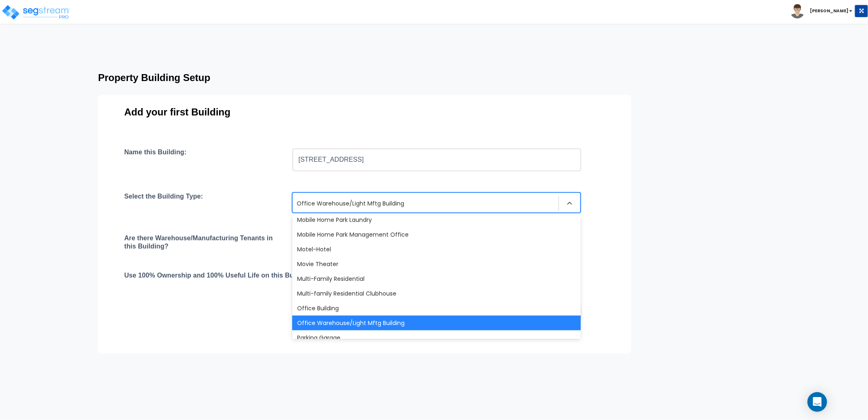
click at [347, 321] on div "Office Warehouse/Light Mftg Building" at bounding box center [436, 322] width 289 height 15
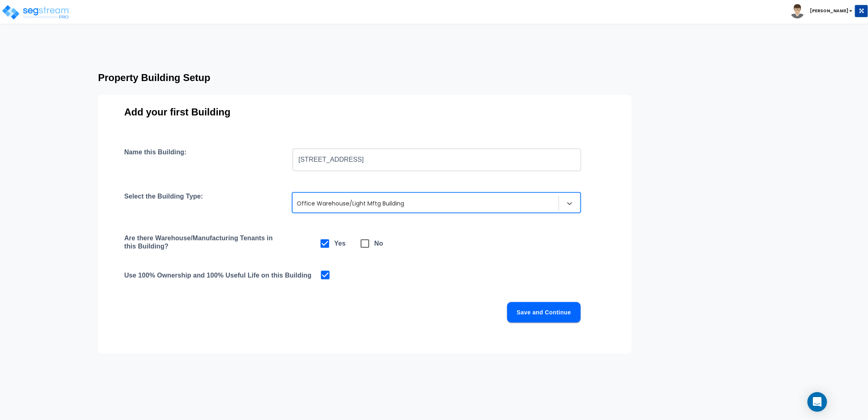
click at [363, 245] on icon at bounding box center [364, 243] width 11 height 11
checkbox input "false"
checkbox input "true"
click at [522, 309] on button "Save and Continue" at bounding box center [544, 312] width 74 height 20
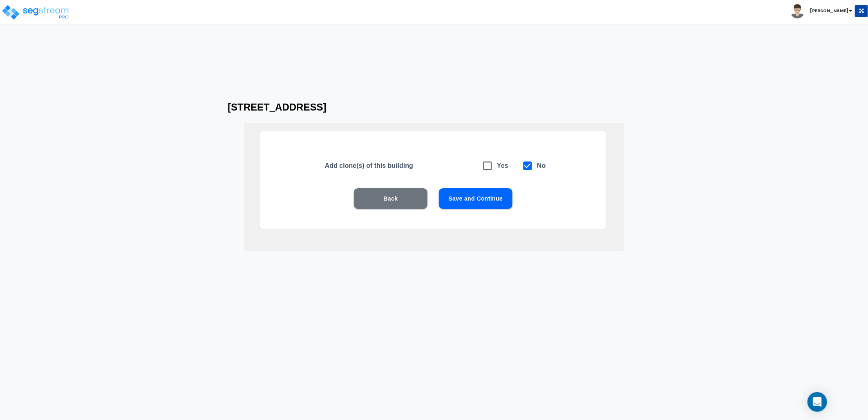
click at [480, 200] on button "Save and Continue" at bounding box center [476, 198] width 74 height 20
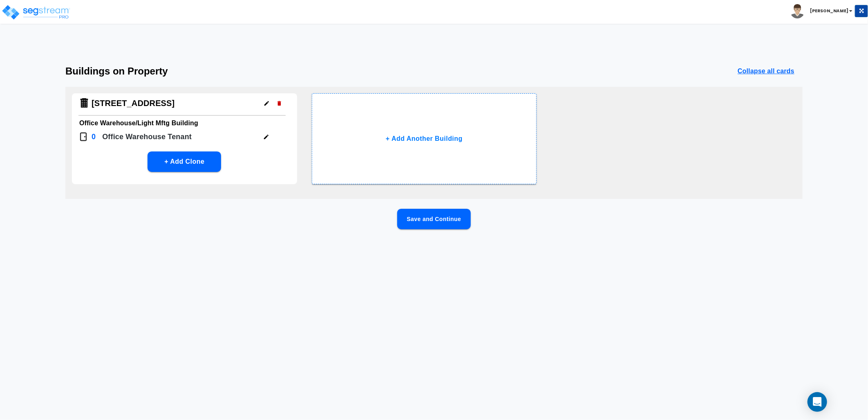
click at [438, 213] on button "Save and Continue" at bounding box center [434, 219] width 74 height 20
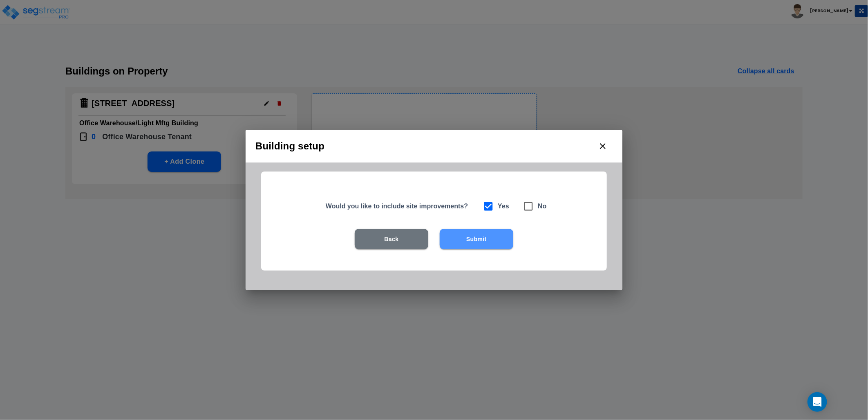
click at [463, 234] on button "Submit" at bounding box center [477, 239] width 74 height 20
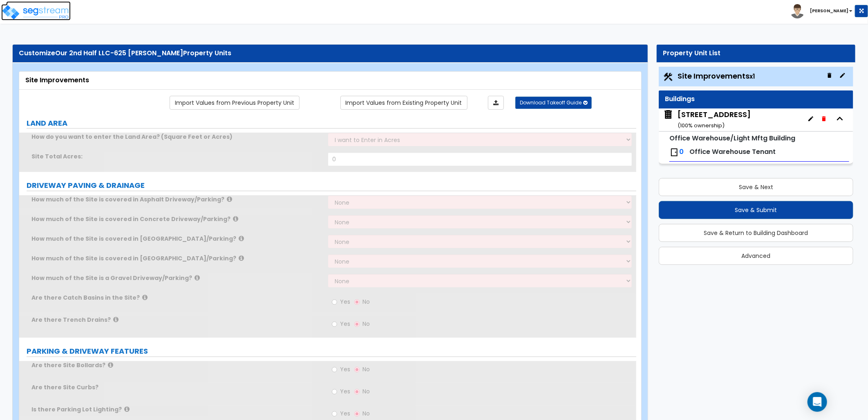
click at [51, 10] on img at bounding box center [36, 12] width 70 height 16
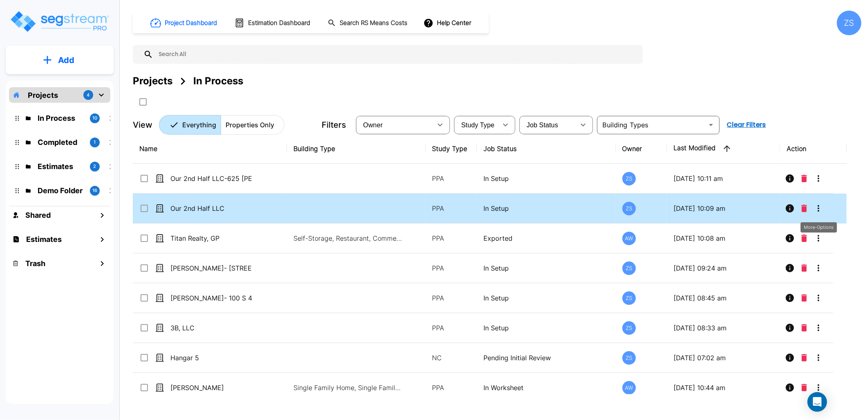
click at [822, 211] on icon "More-Options" at bounding box center [819, 208] width 10 height 10
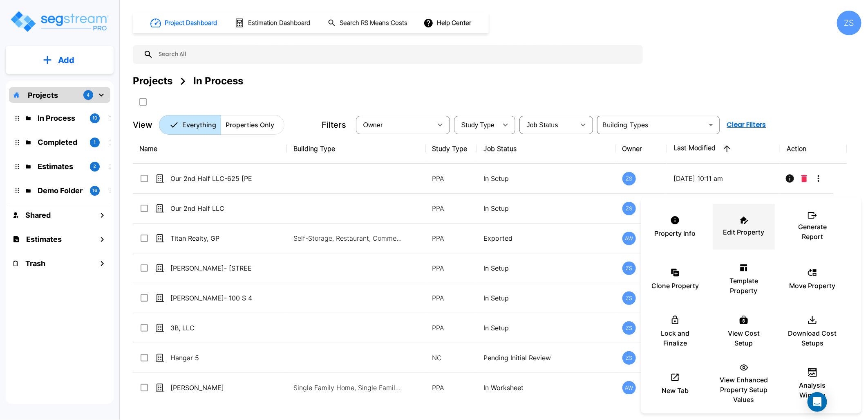
click at [739, 222] on div "Edit Property" at bounding box center [744, 226] width 49 height 41
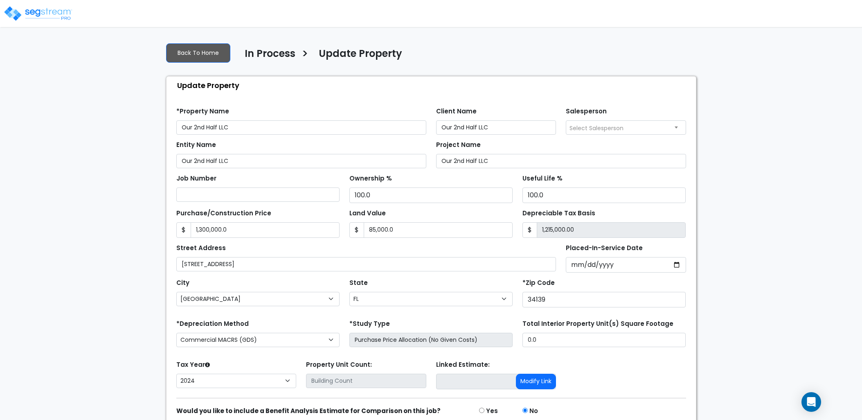
select select "FL"
select select "2024"
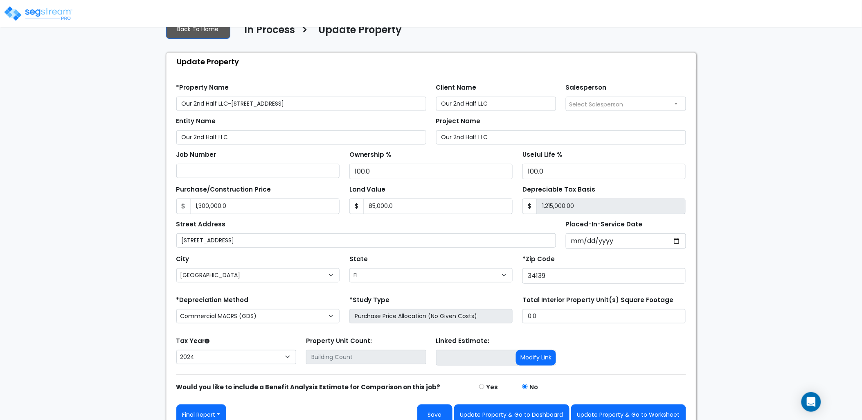
scroll to position [36, 0]
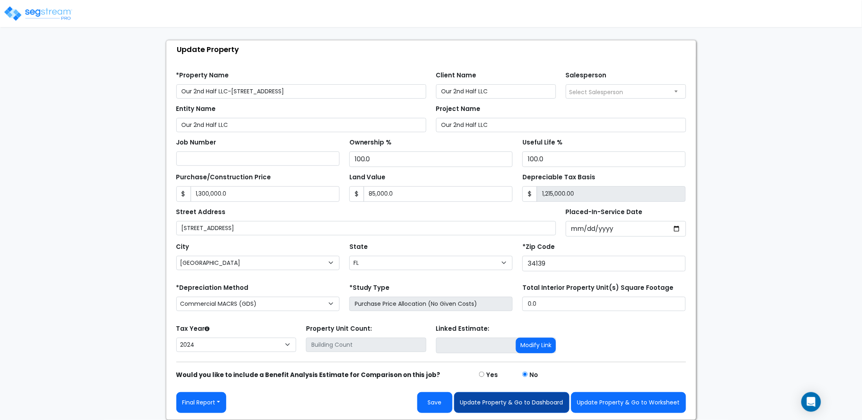
type input "Our 2nd Half LLC-[STREET_ADDRESS]"
click at [503, 397] on button "Update Property & Go to Dashboard" at bounding box center [511, 402] width 115 height 21
type input "1300000"
type input "85000"
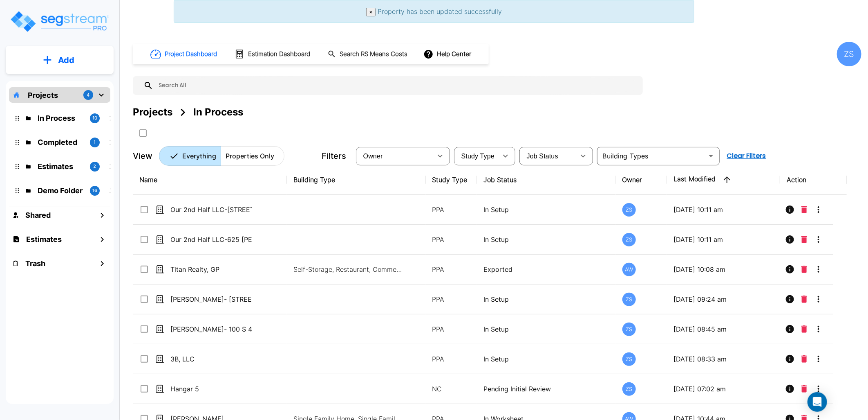
drag, startPoint x: 287, startPoint y: 181, endPoint x: 301, endPoint y: 180, distance: 13.9
click at [301, 180] on th "Building Type" at bounding box center [356, 180] width 139 height 30
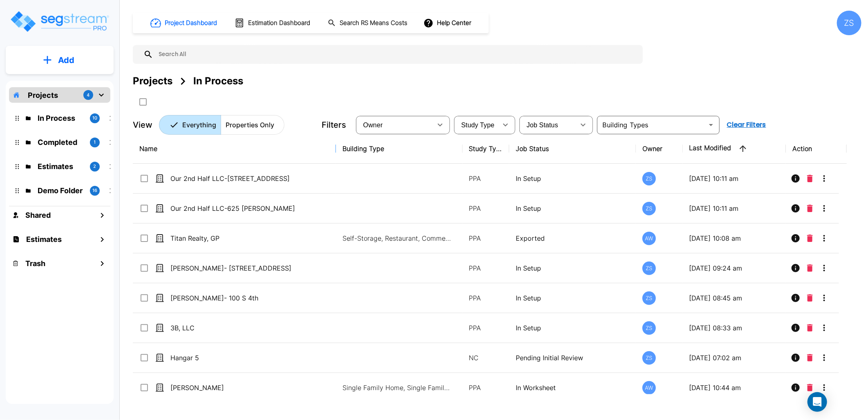
drag, startPoint x: 283, startPoint y: 149, endPoint x: 338, endPoint y: 151, distance: 54.4
drag, startPoint x: 461, startPoint y: 147, endPoint x: 401, endPoint y: 144, distance: 59.8
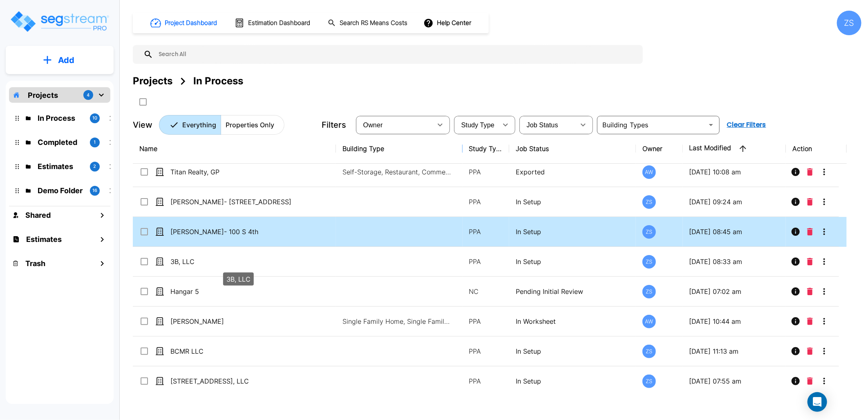
scroll to position [68, 0]
